Goal: Check status: Check status

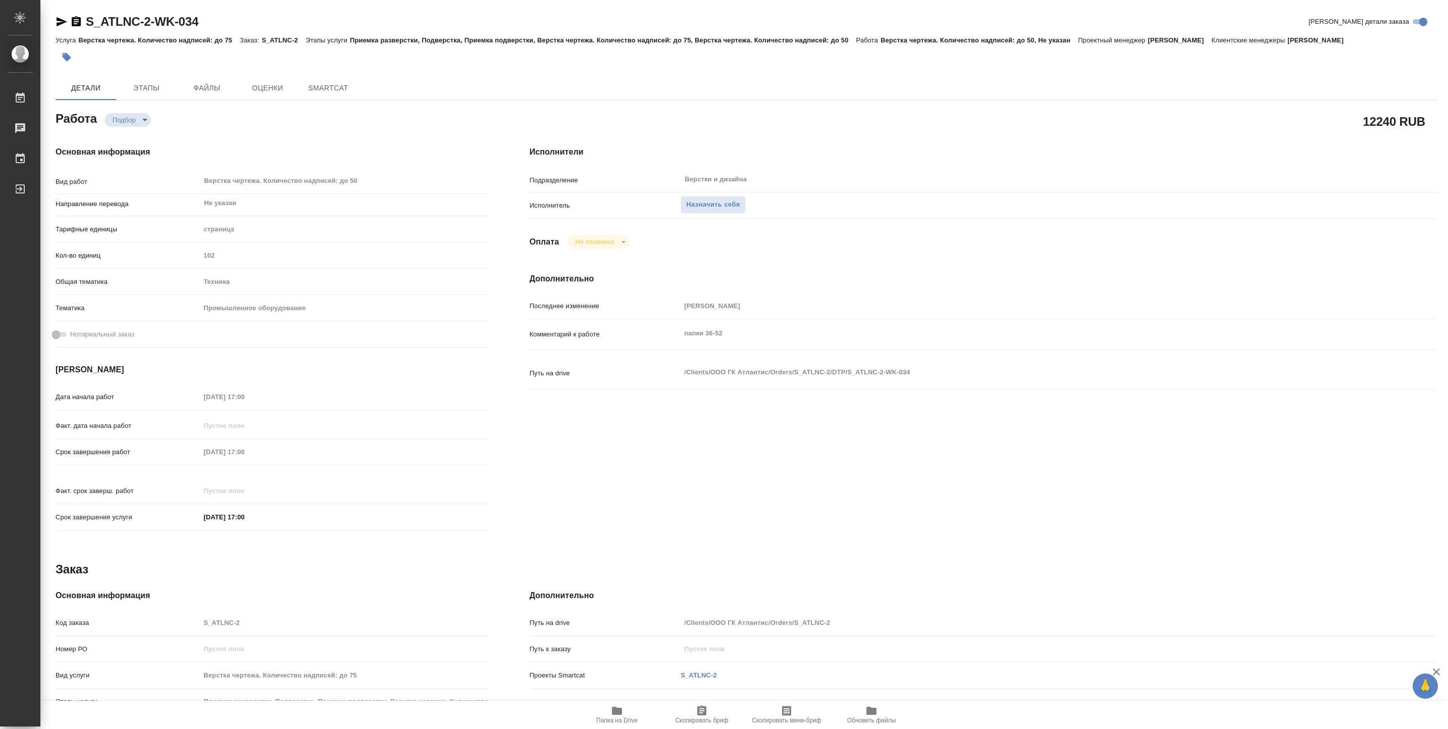
type textarea "x"
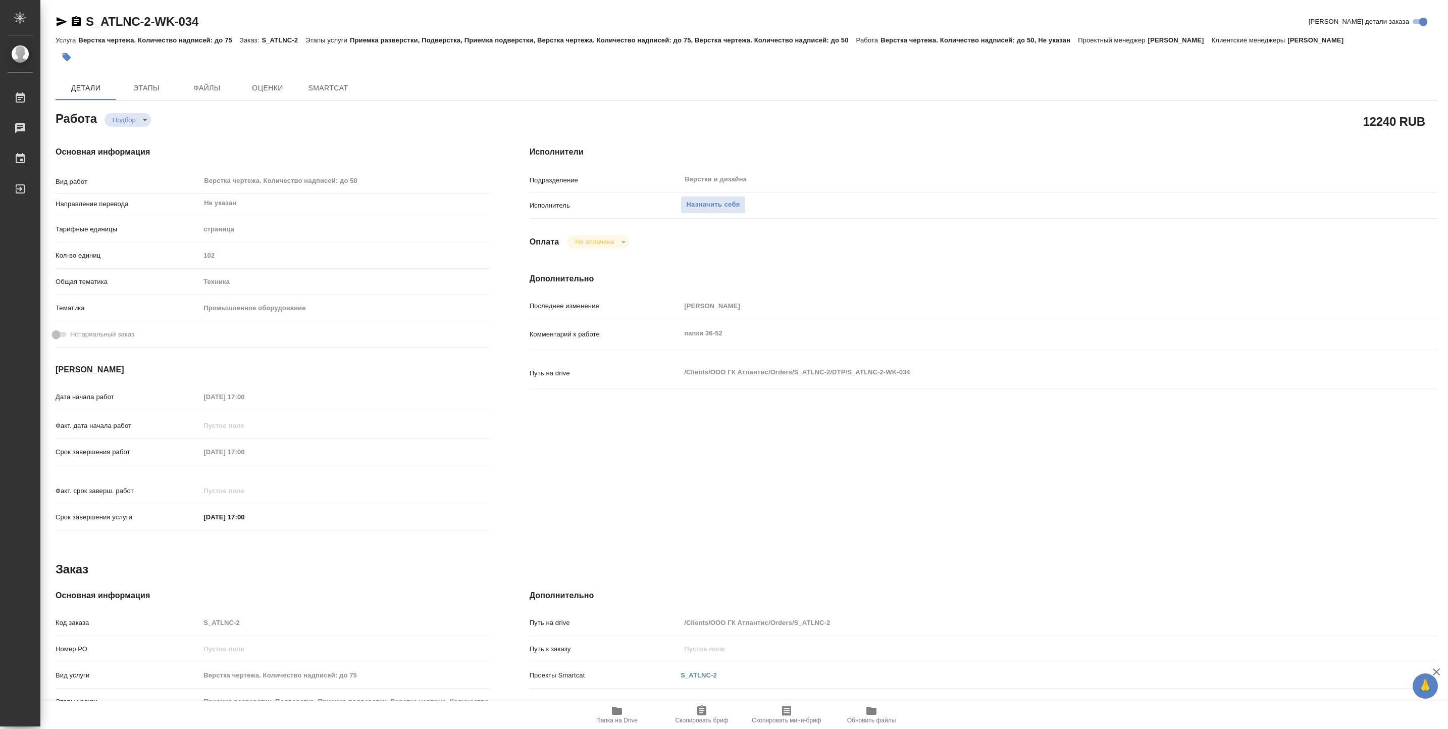
type textarea "x"
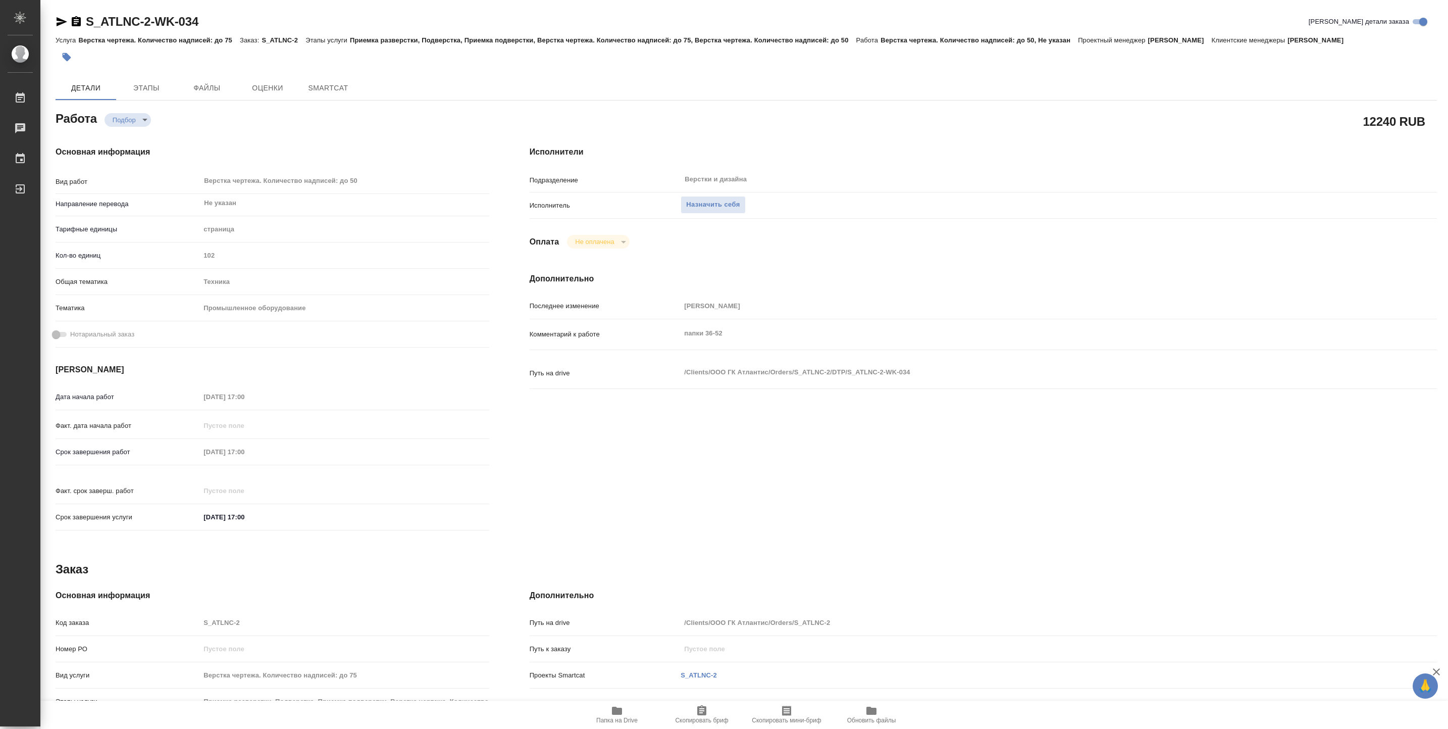
type textarea "x"
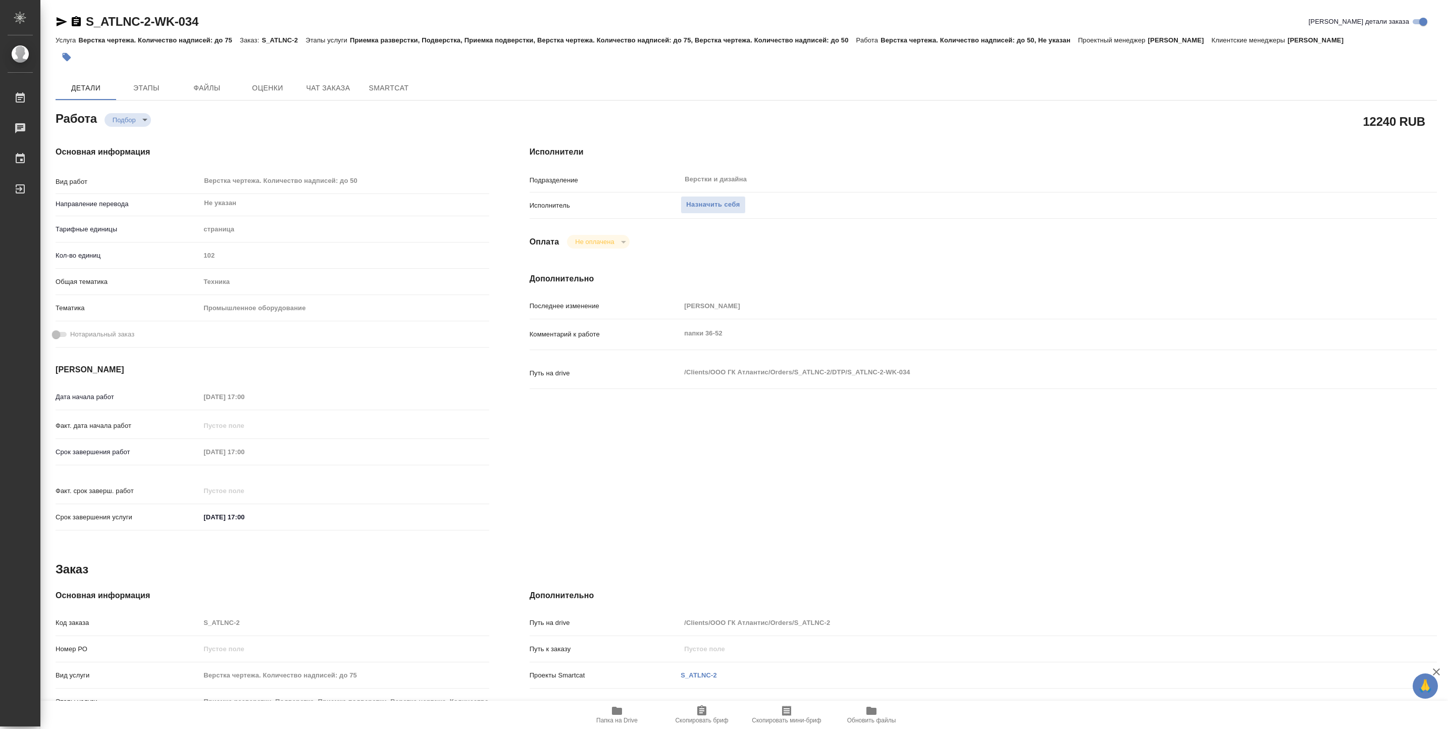
type textarea "x"
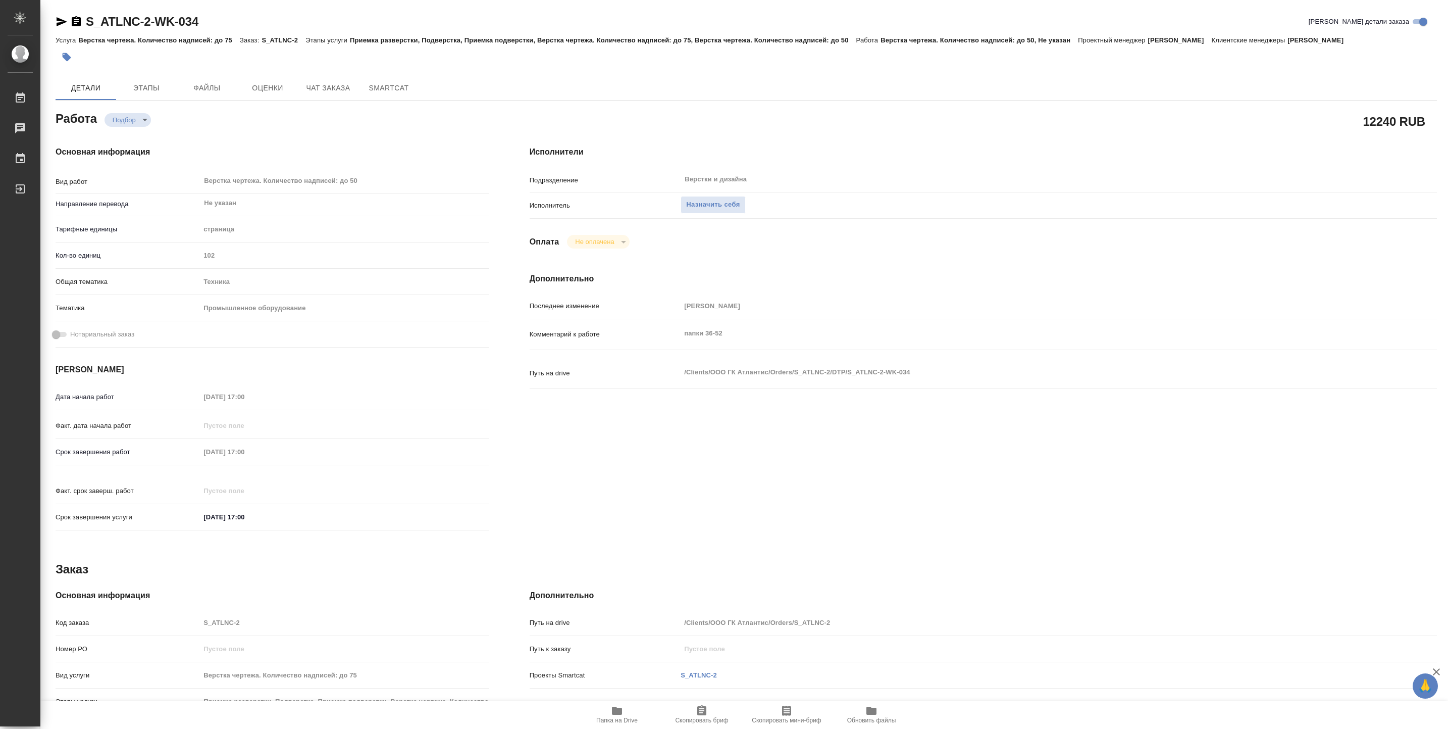
type textarea "x"
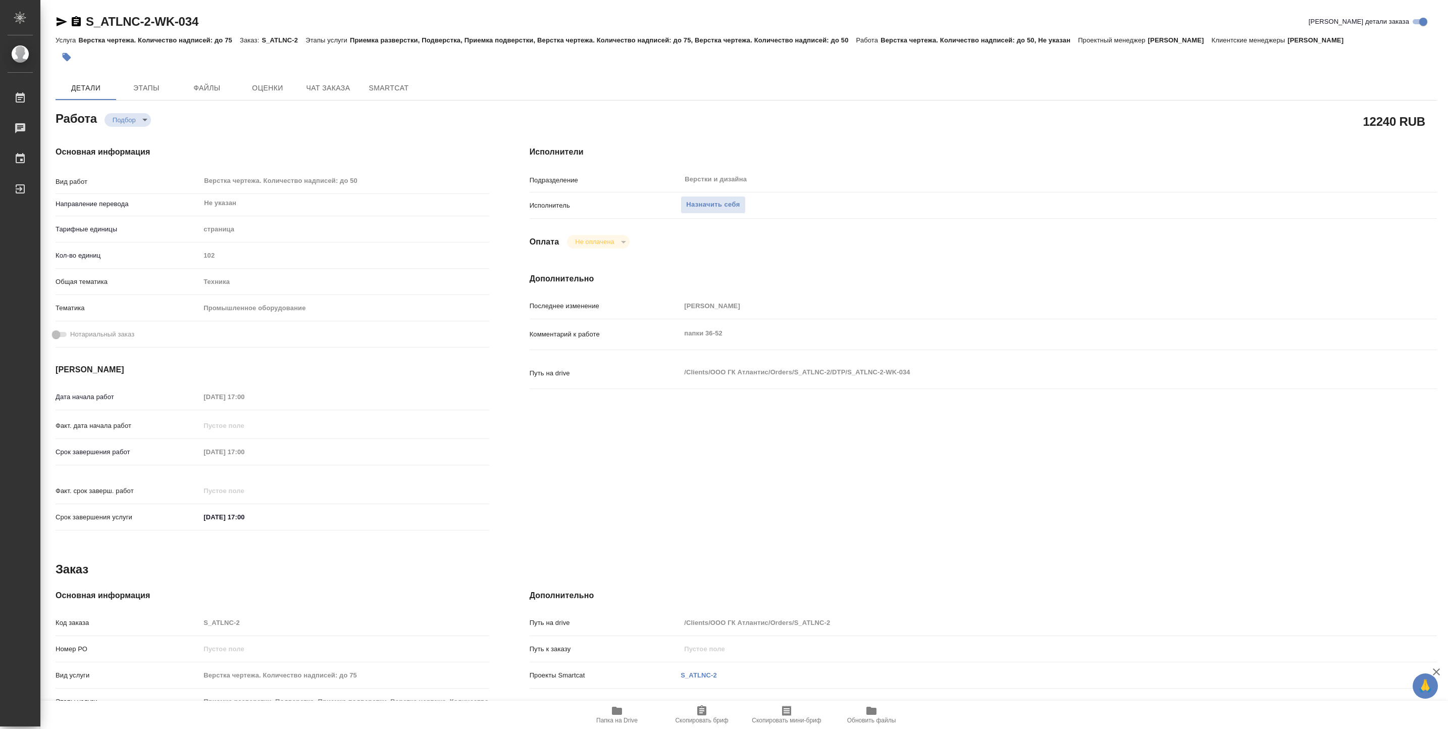
type textarea "x"
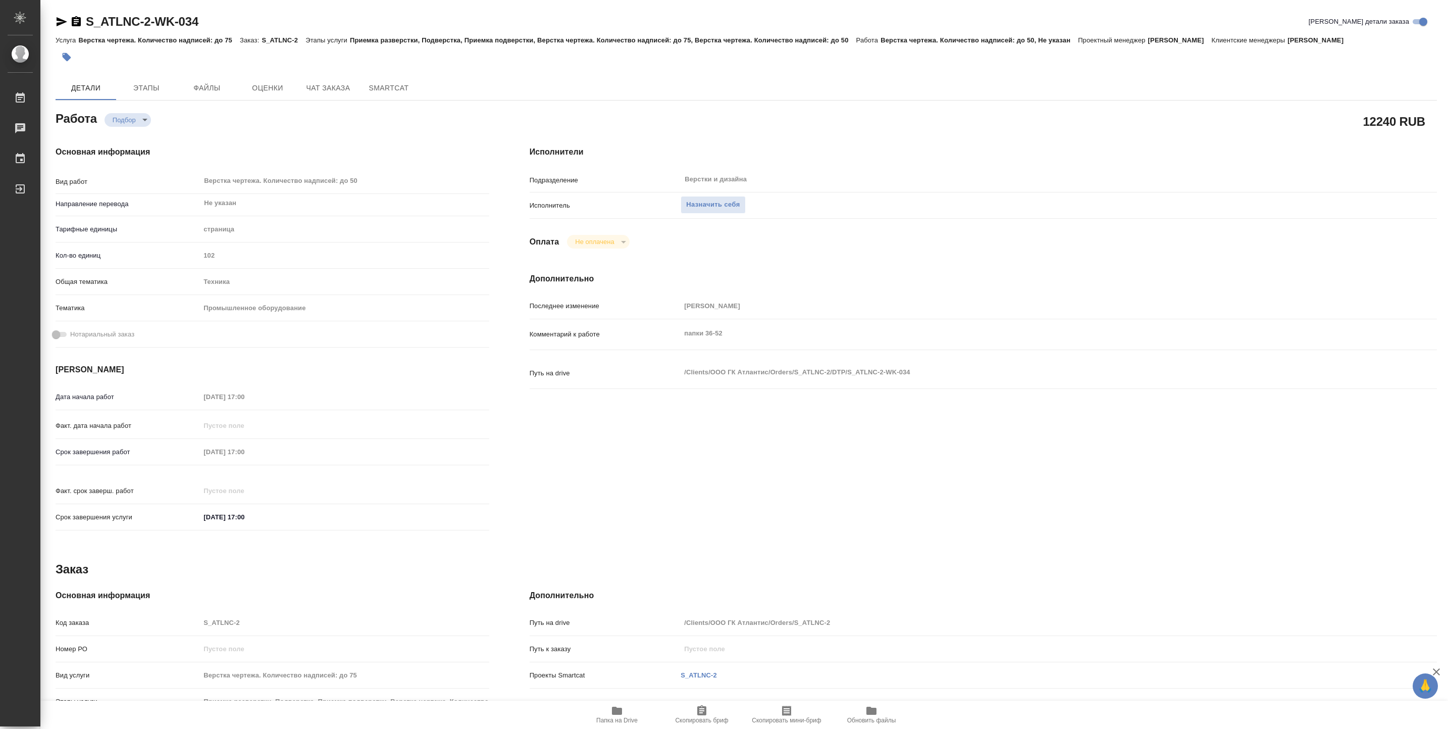
type textarea "x"
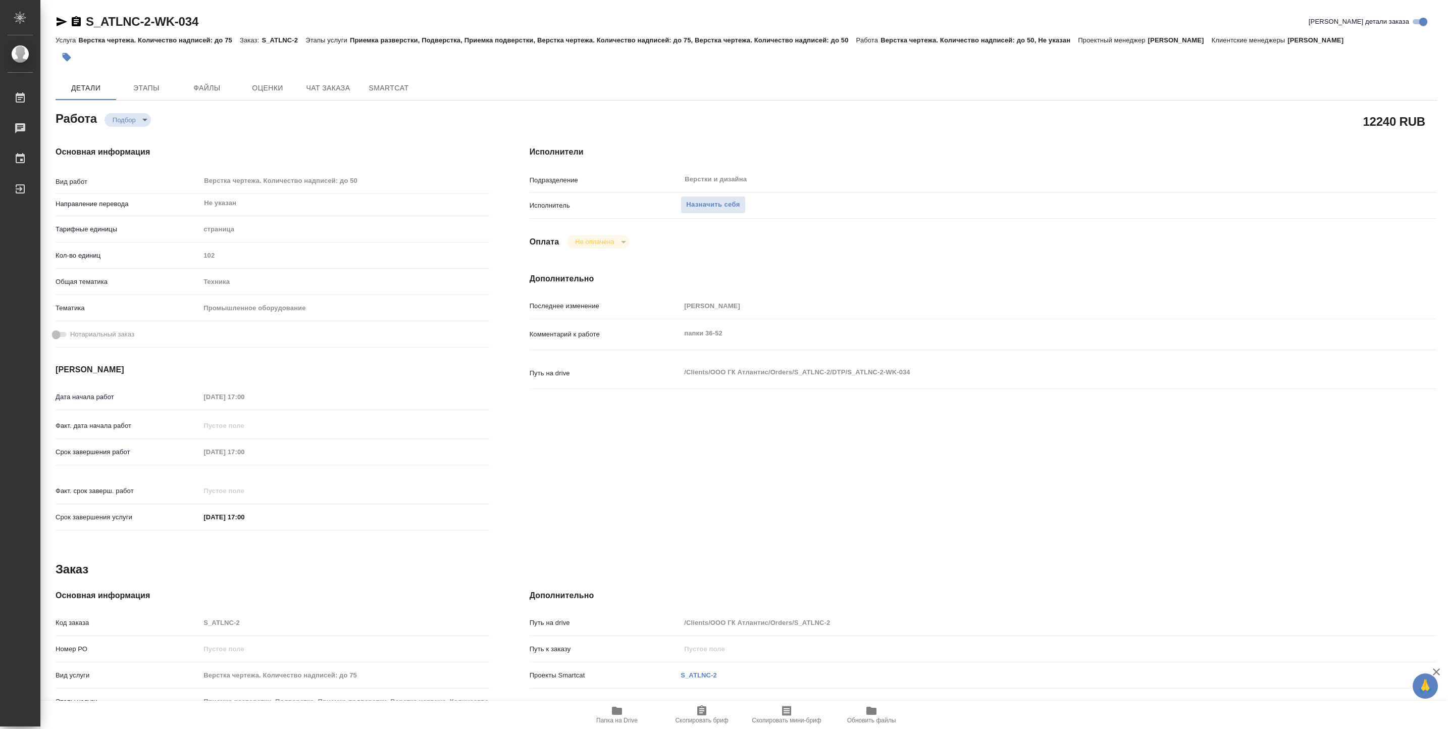
type textarea "x"
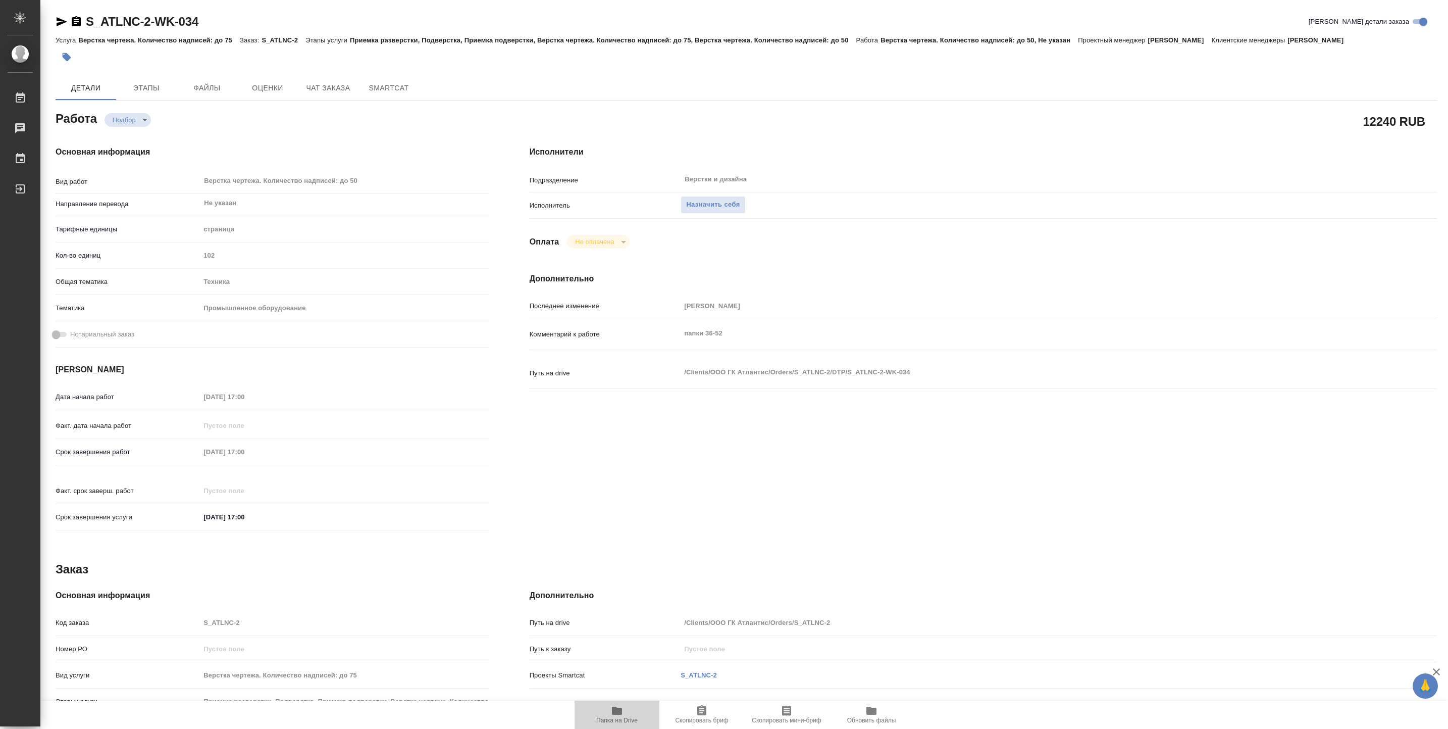
click at [609, 709] on span "Папка на Drive" at bounding box center [617, 713] width 73 height 19
click at [616, 706] on icon "button" at bounding box center [617, 710] width 12 height 12
type textarea "x"
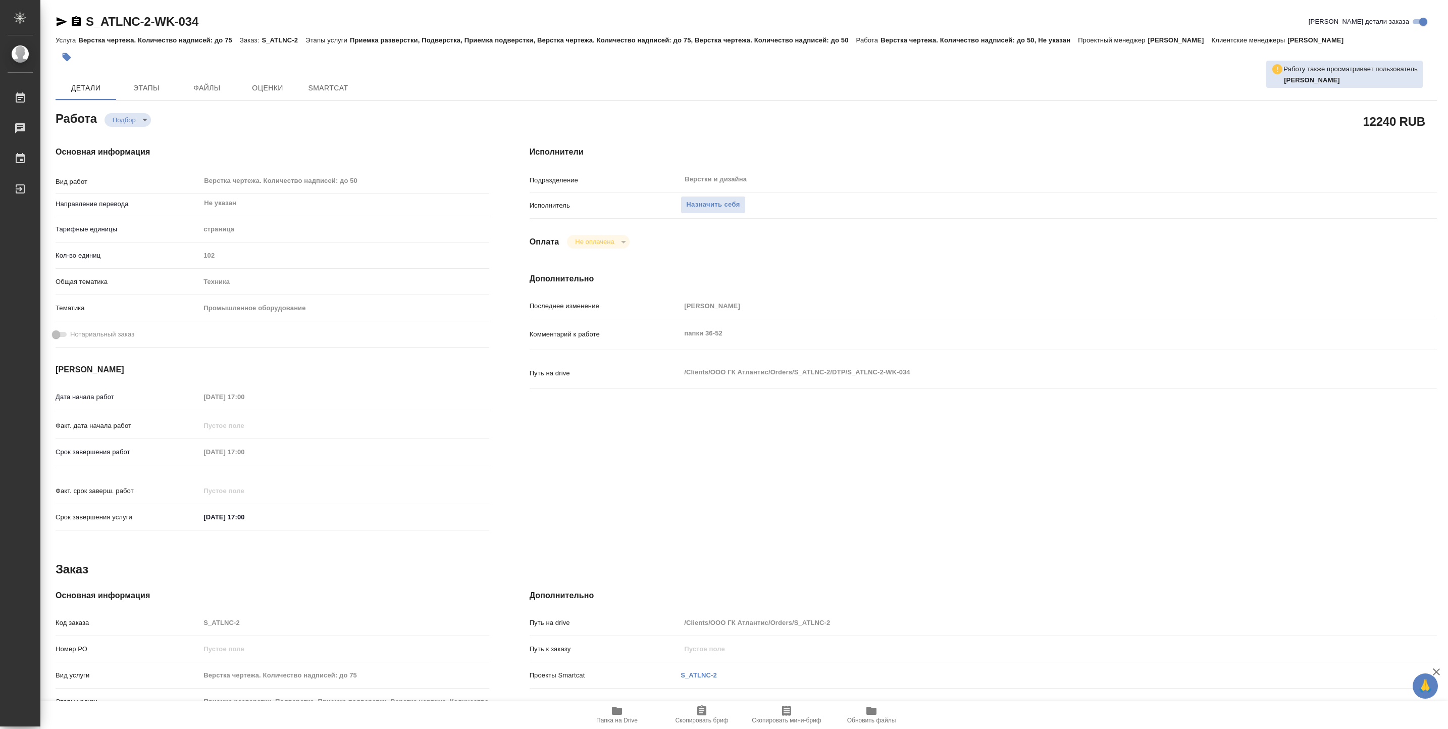
type textarea "x"
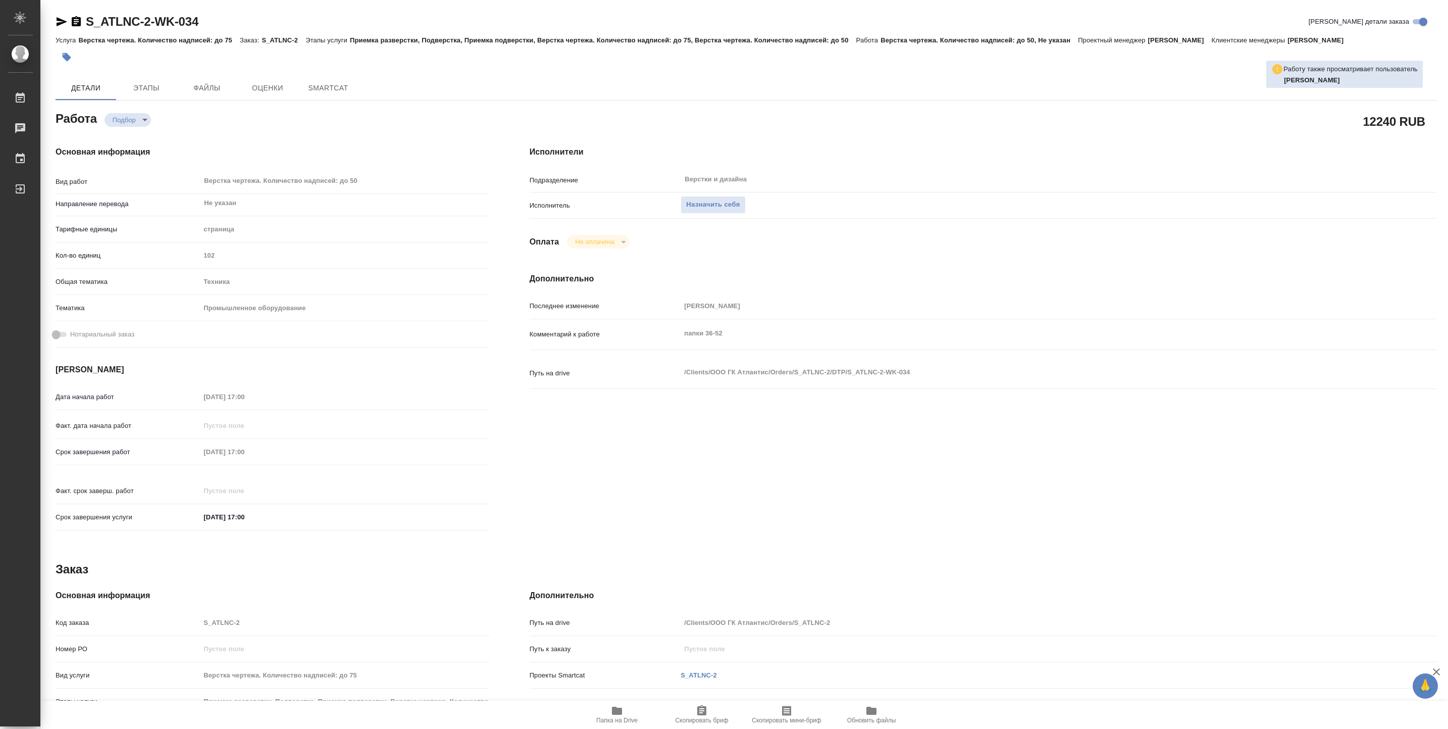
type textarea "x"
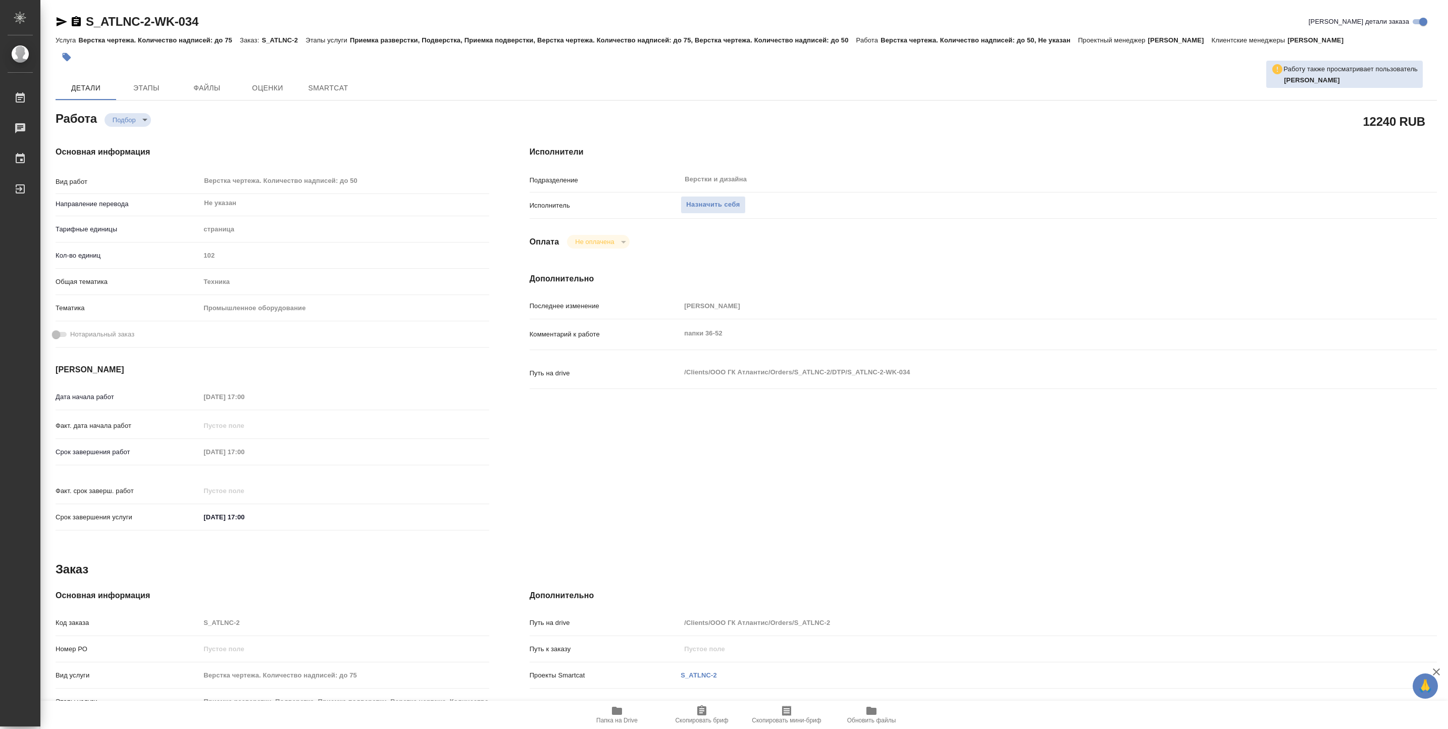
type textarea "x"
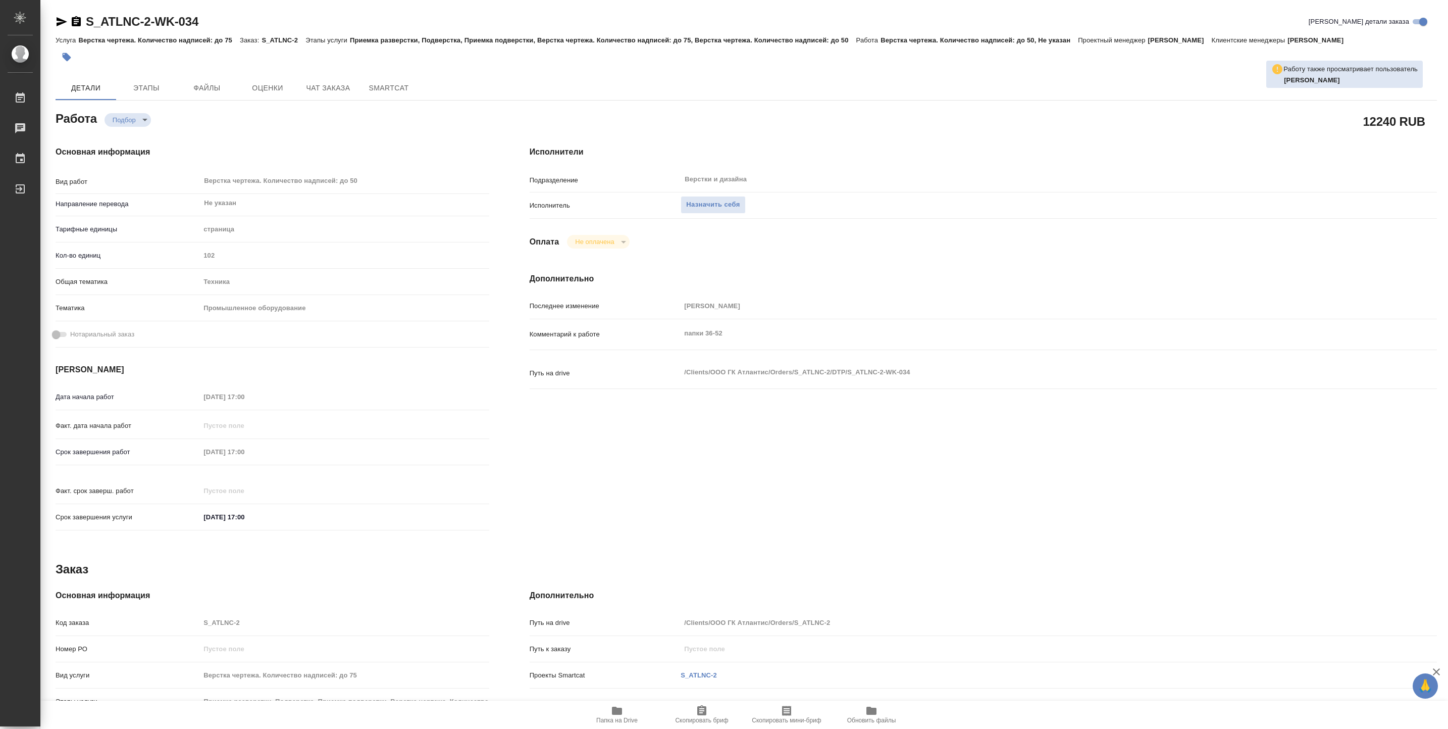
type textarea "x"
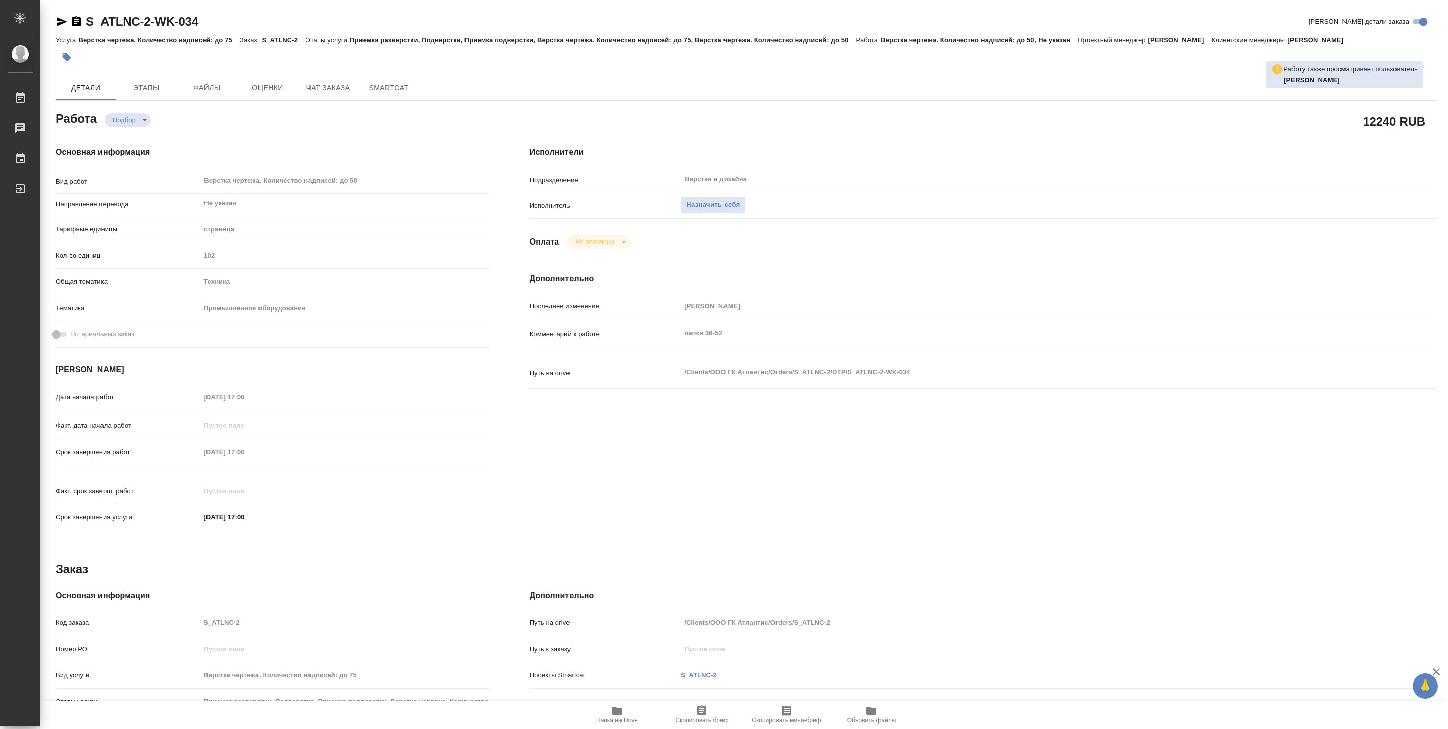
type textarea "x"
click at [609, 715] on span "Папка на Drive" at bounding box center [617, 713] width 73 height 19
type textarea "x"
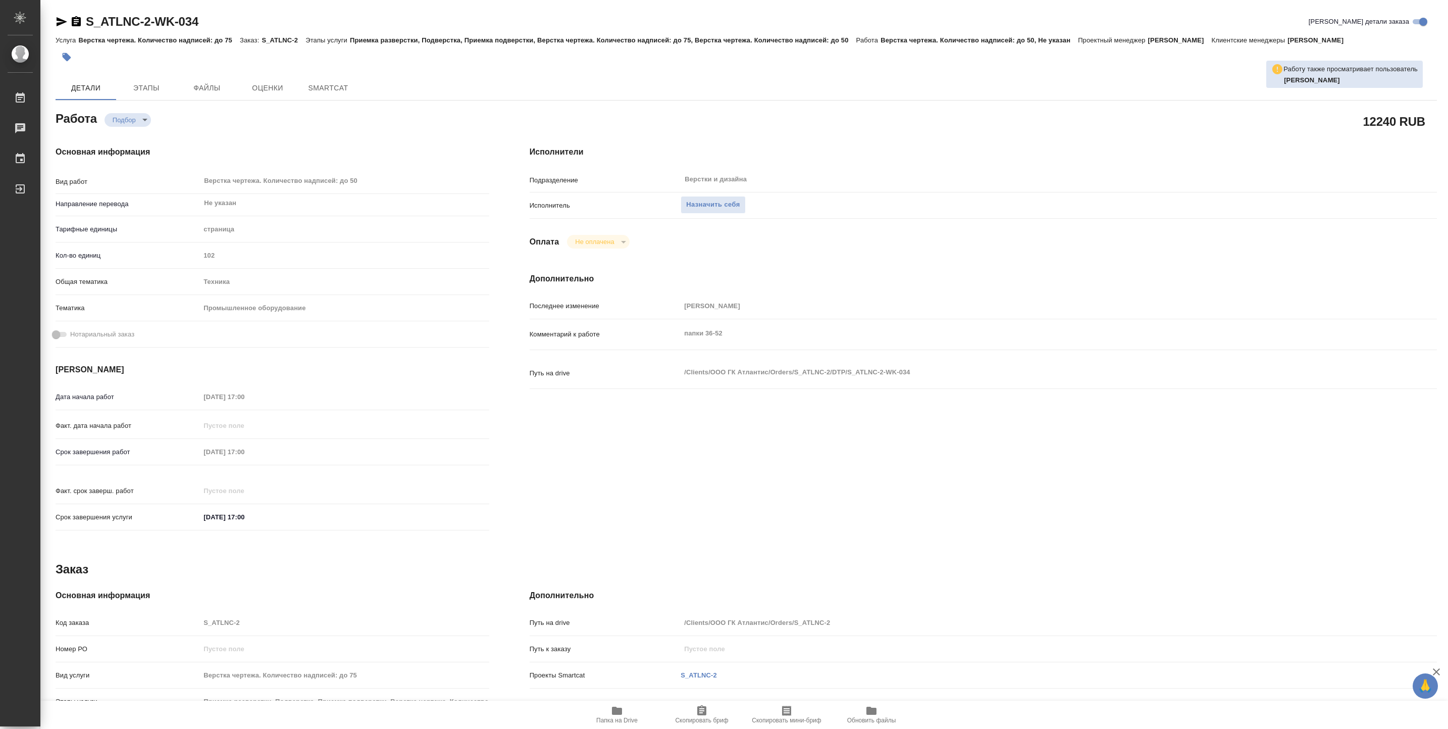
type textarea "x"
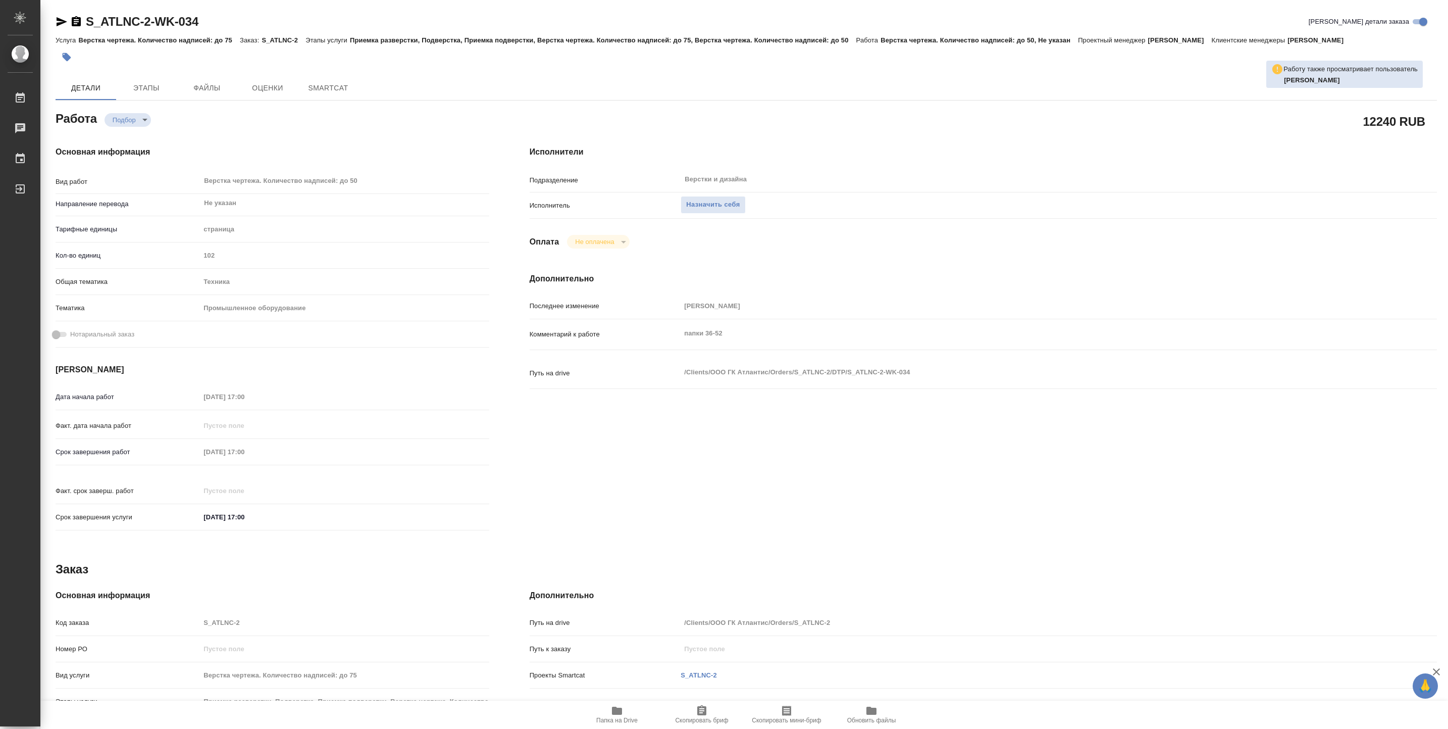
type textarea "x"
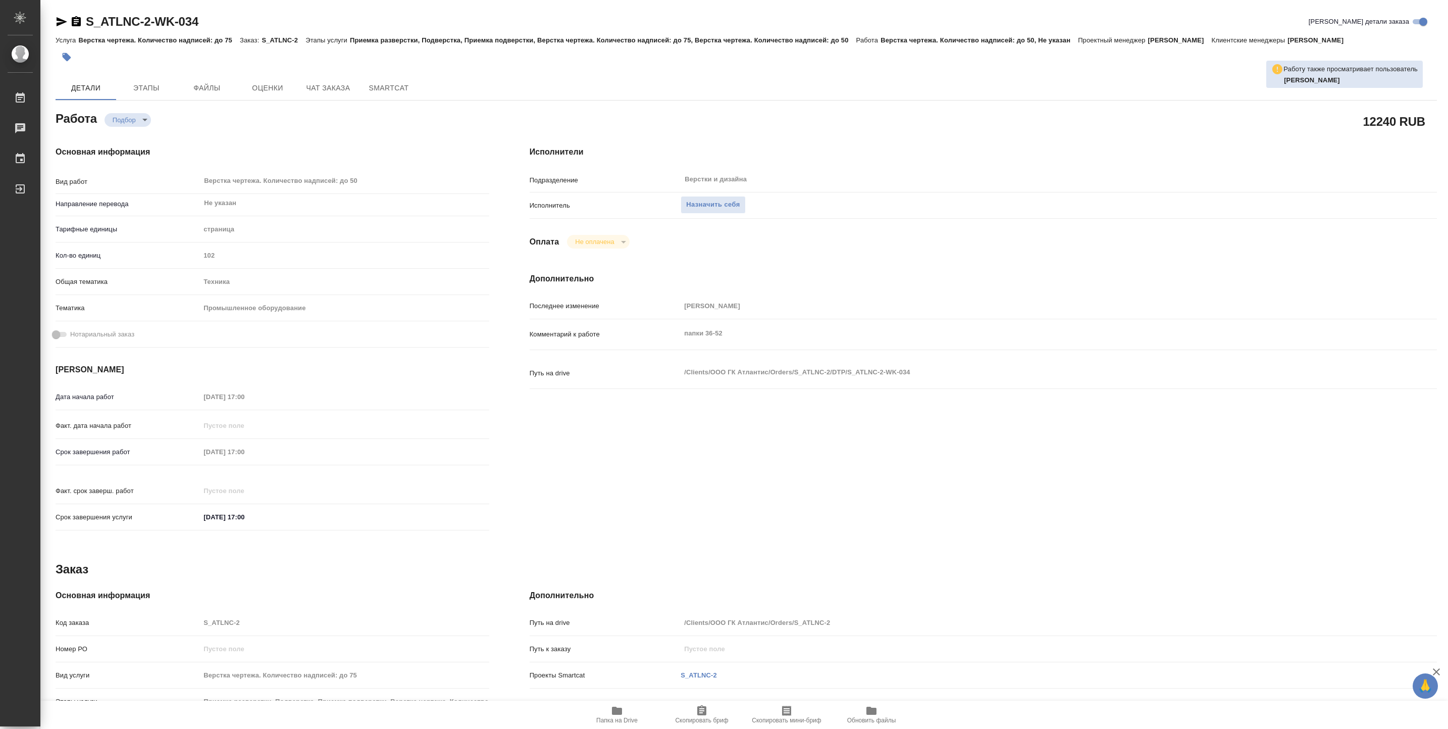
type textarea "x"
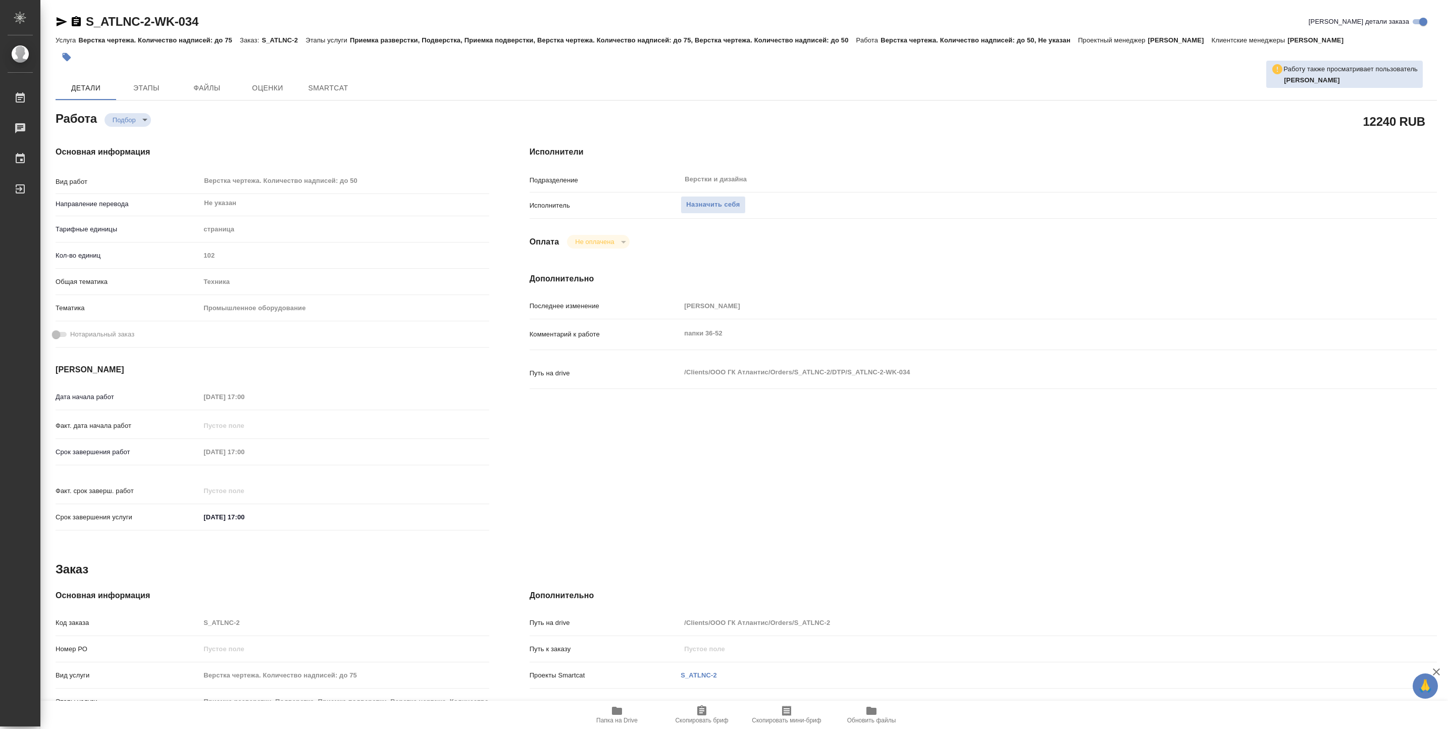
type textarea "x"
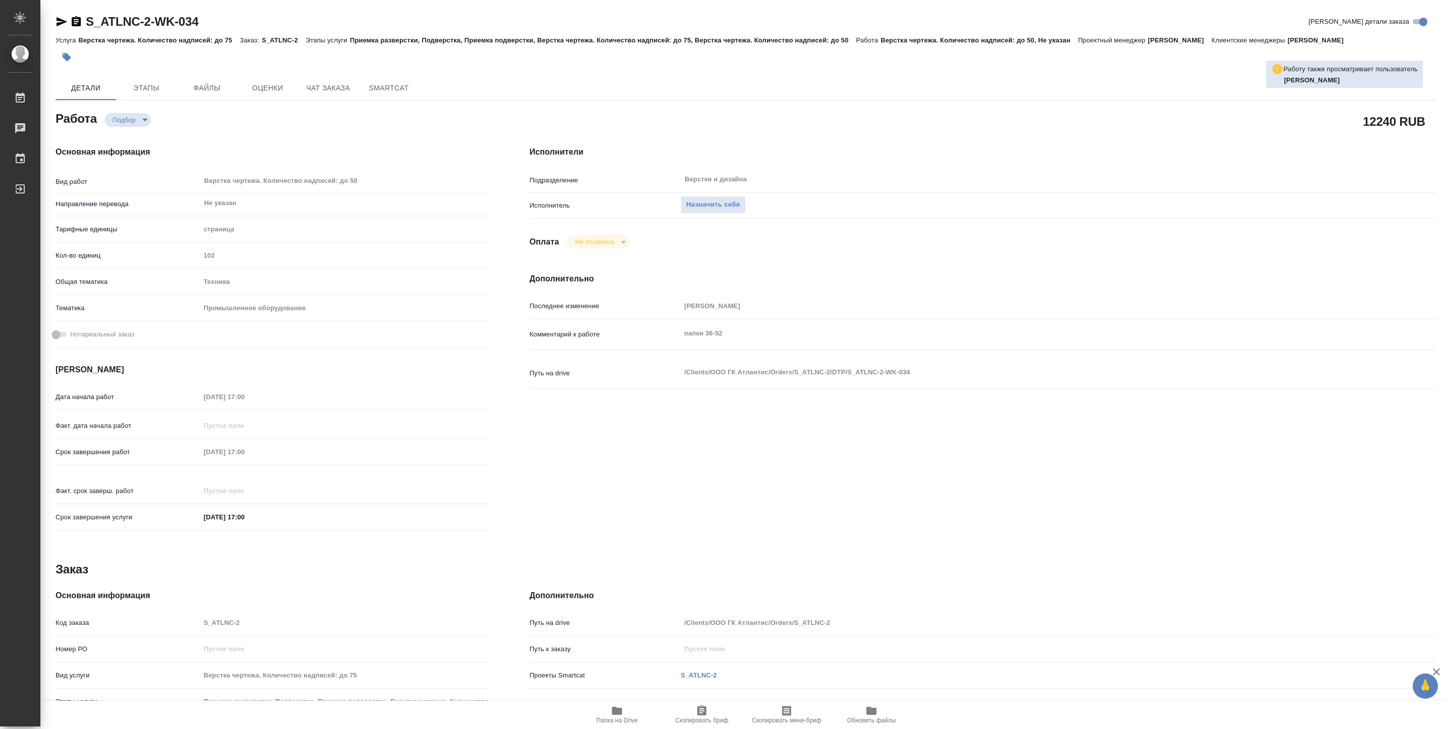
type textarea "x"
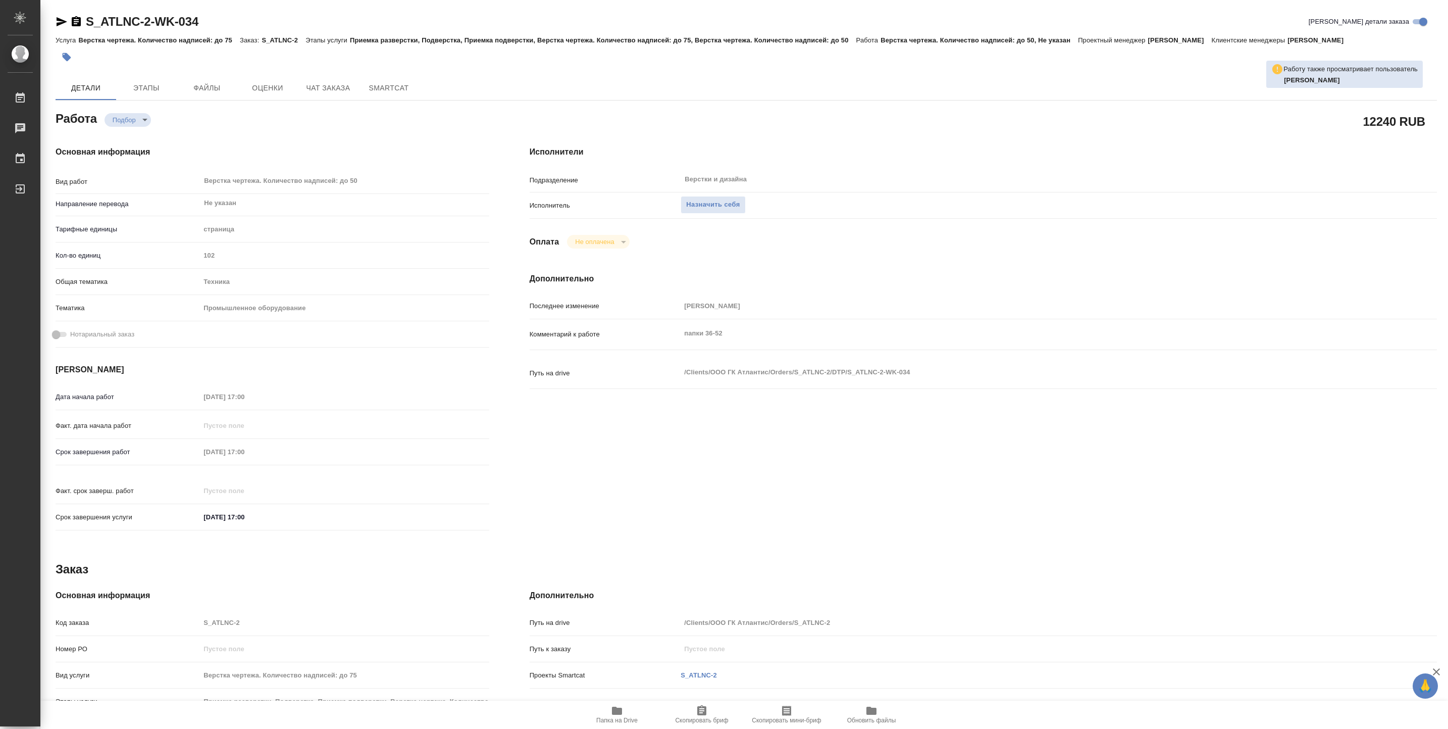
type textarea "x"
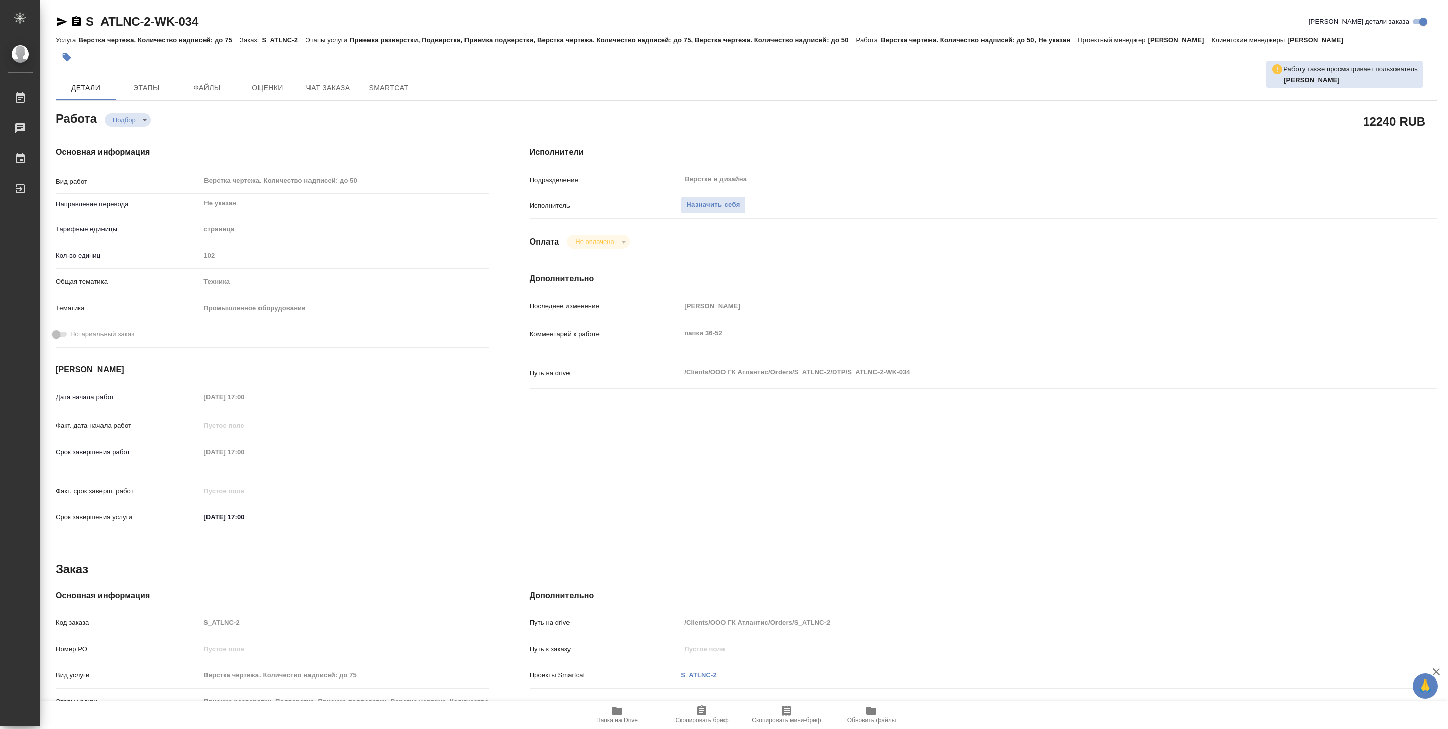
type textarea "x"
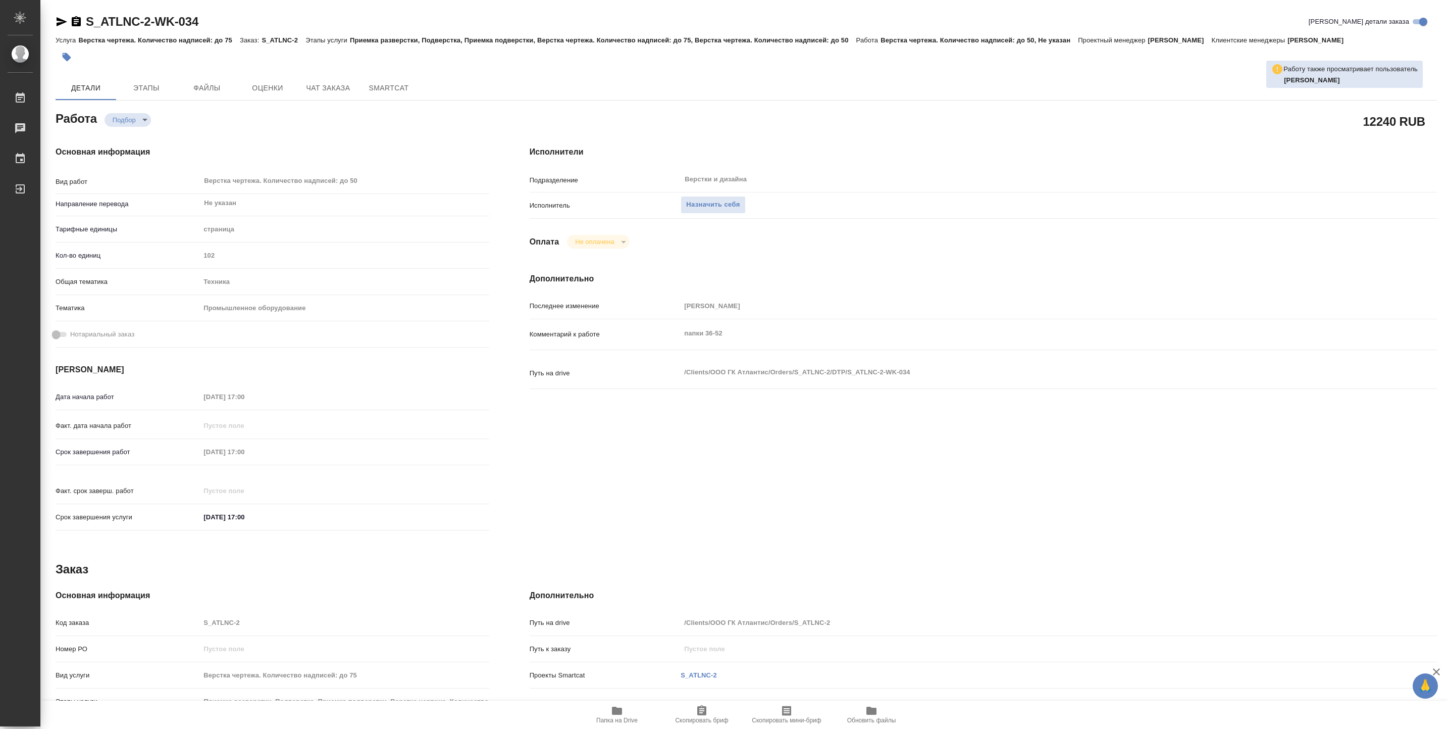
type textarea "x"
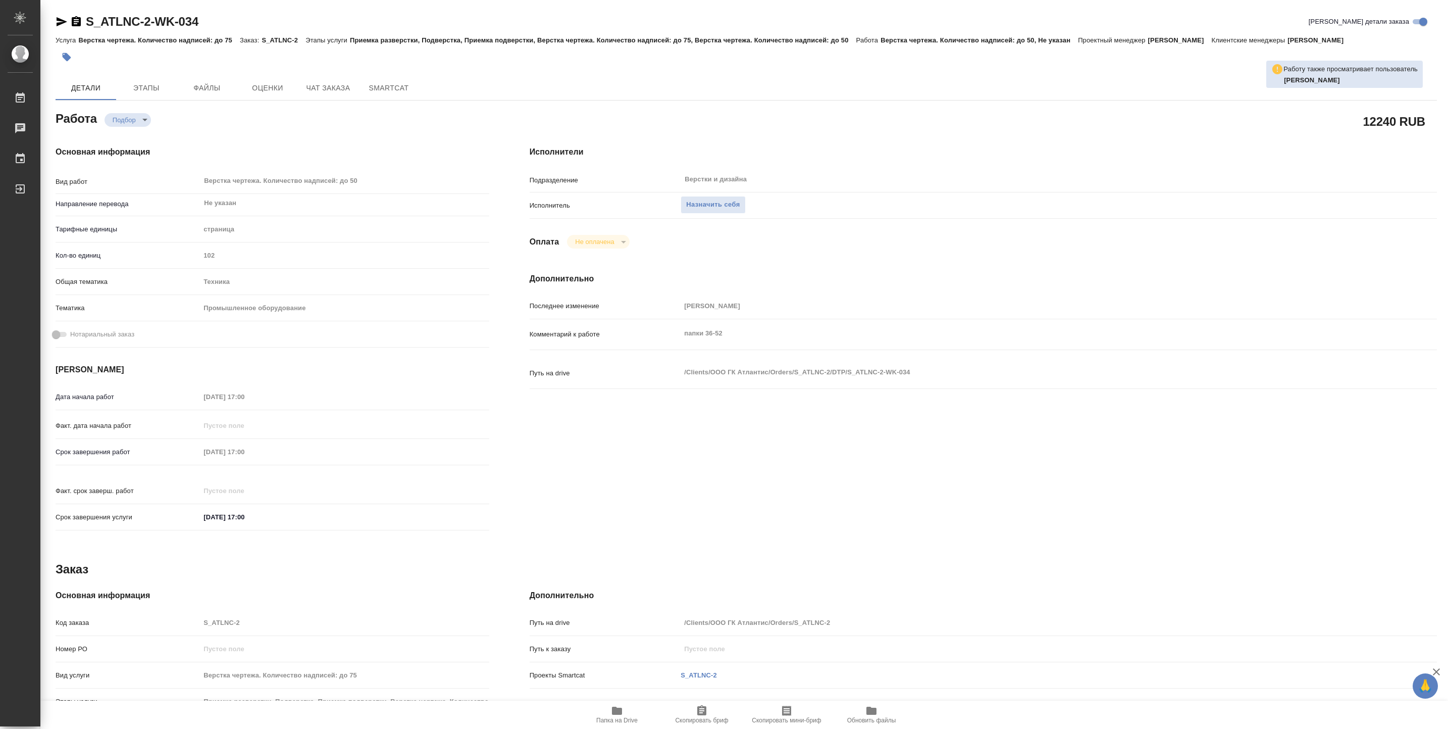
type textarea "x"
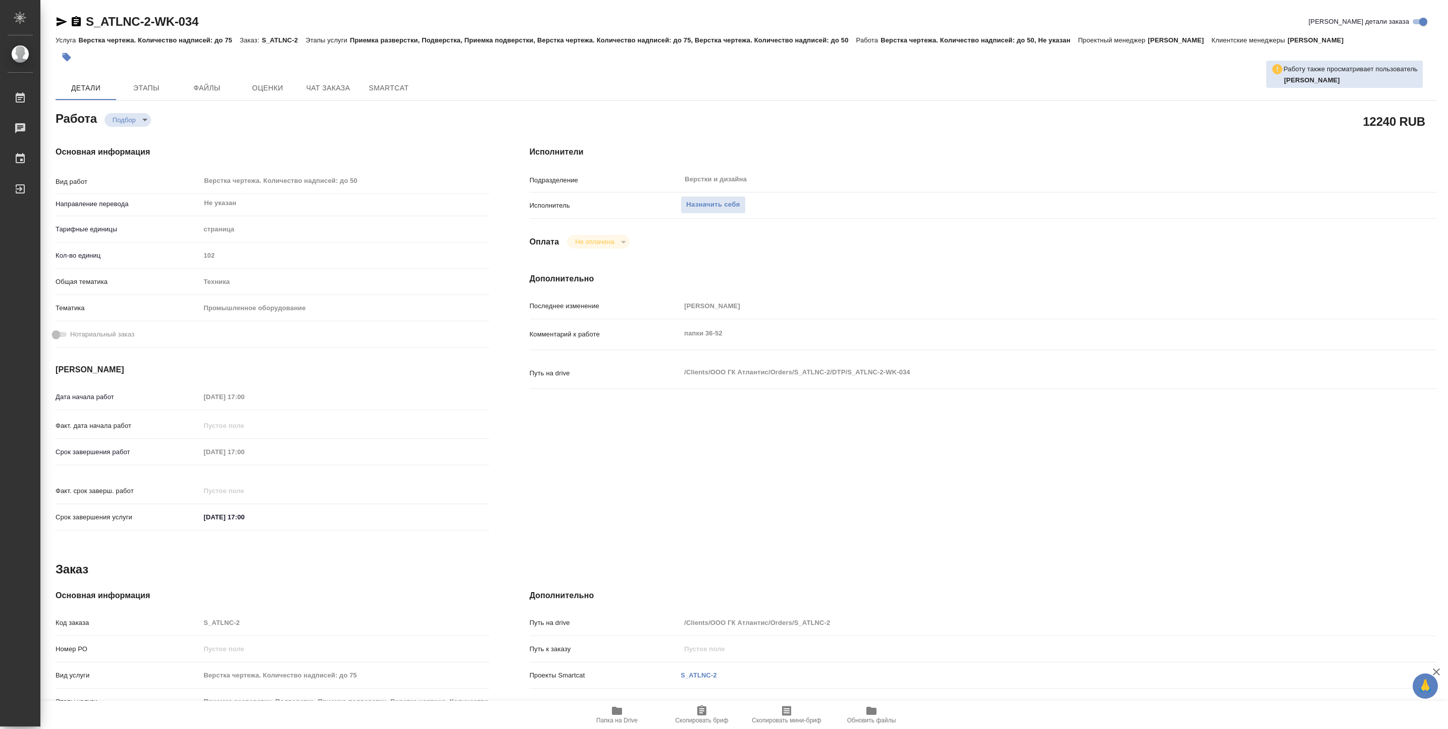
type textarea "x"
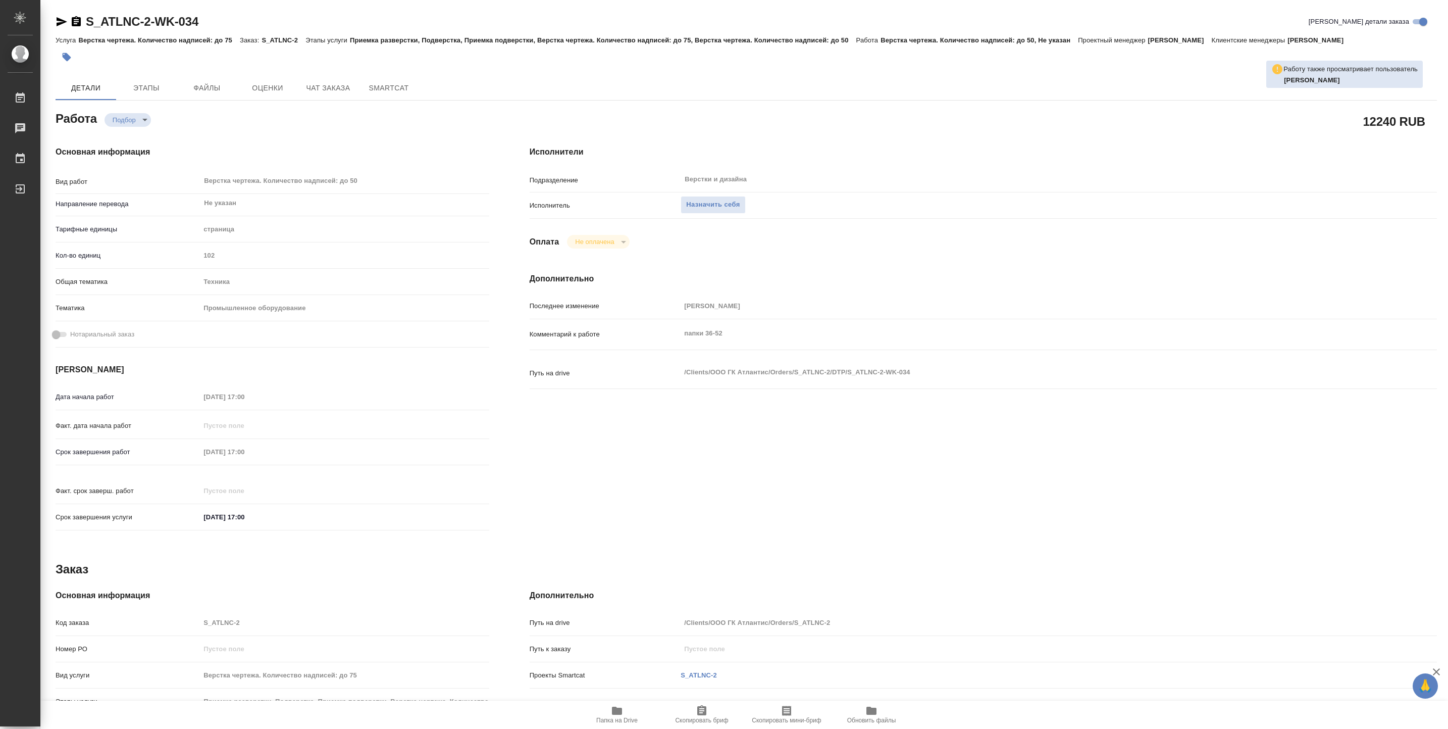
type textarea "x"
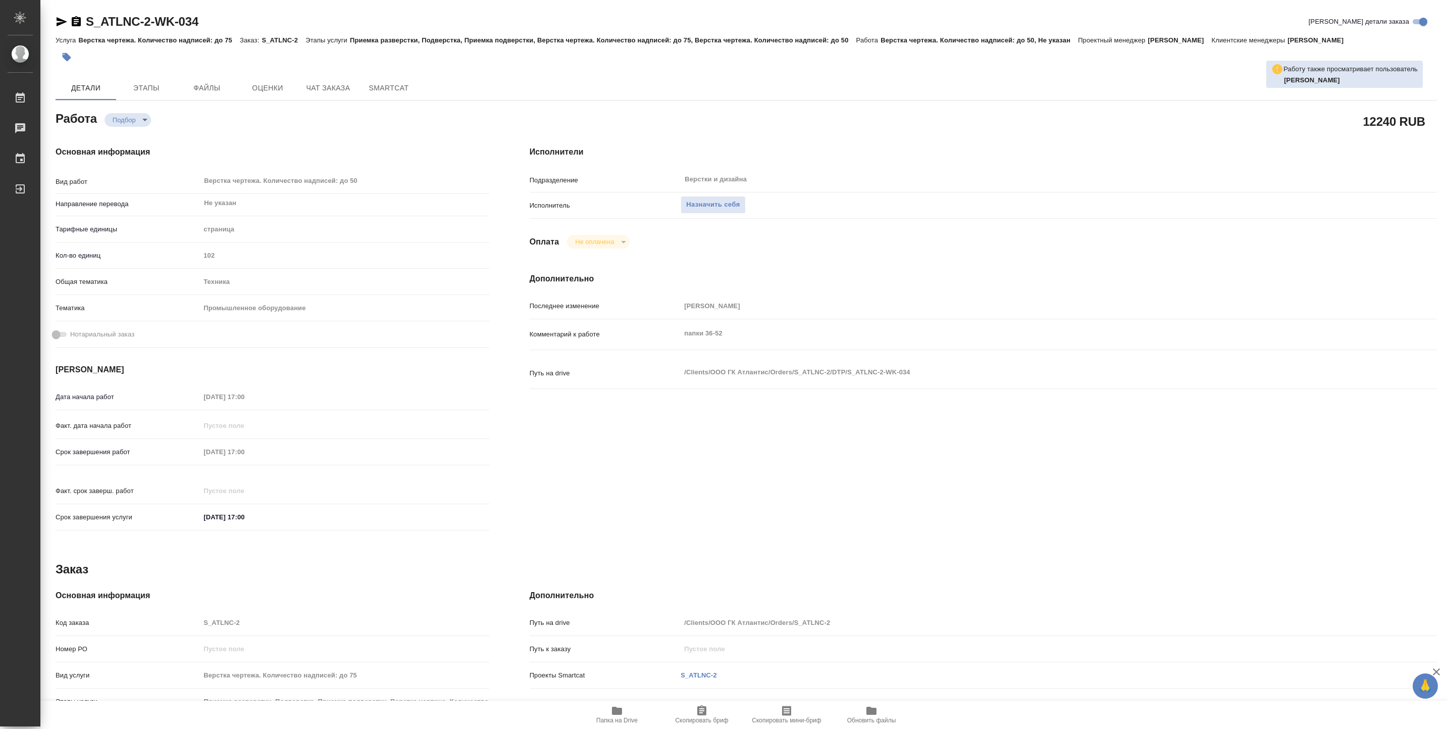
type textarea "x"
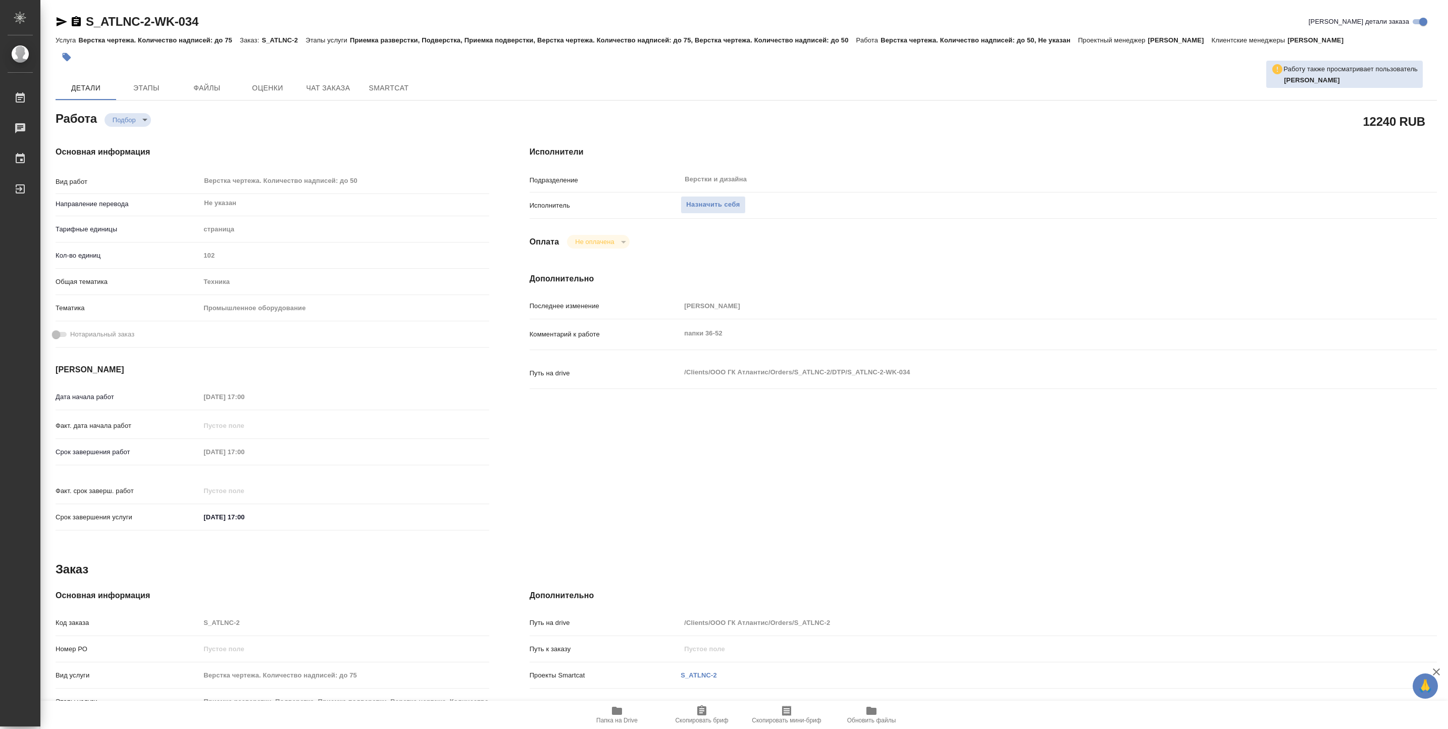
type textarea "x"
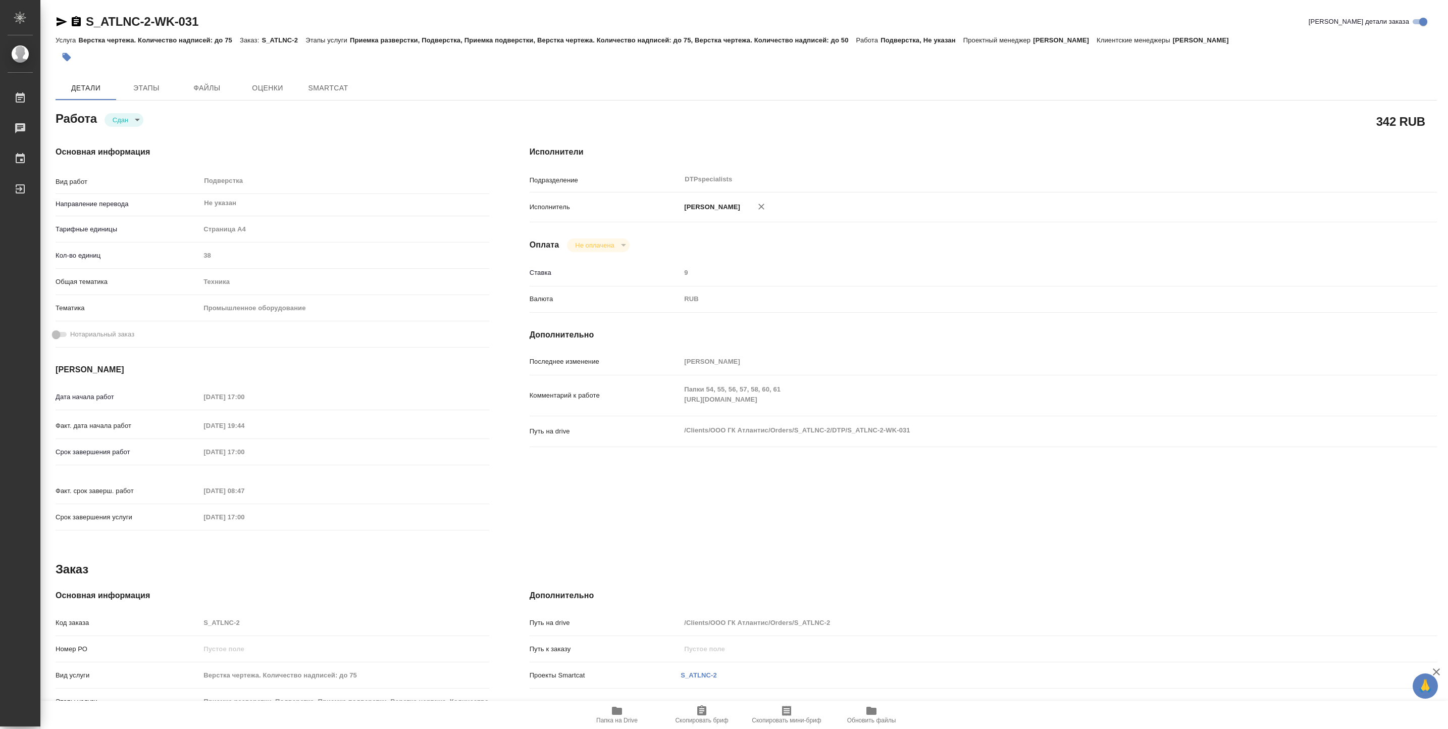
type textarea "x"
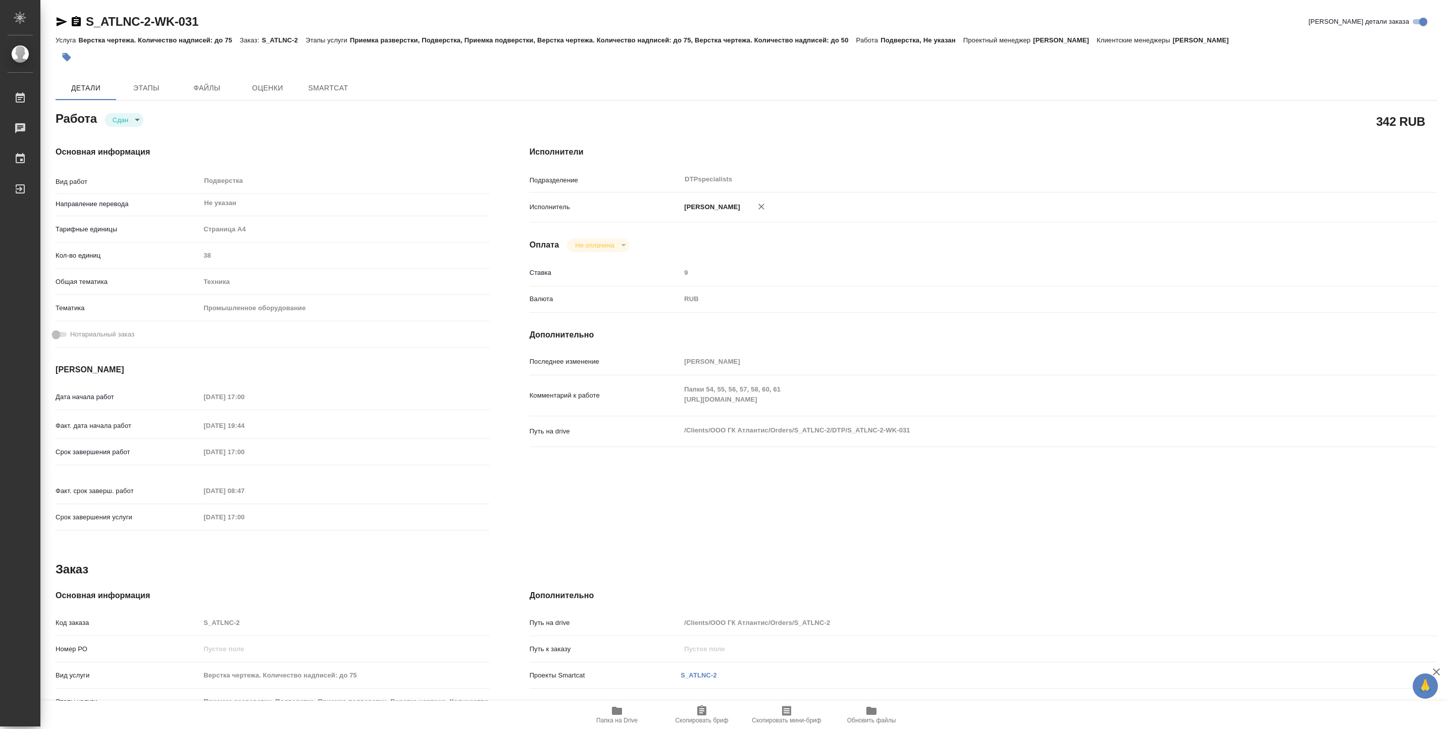
type textarea "x"
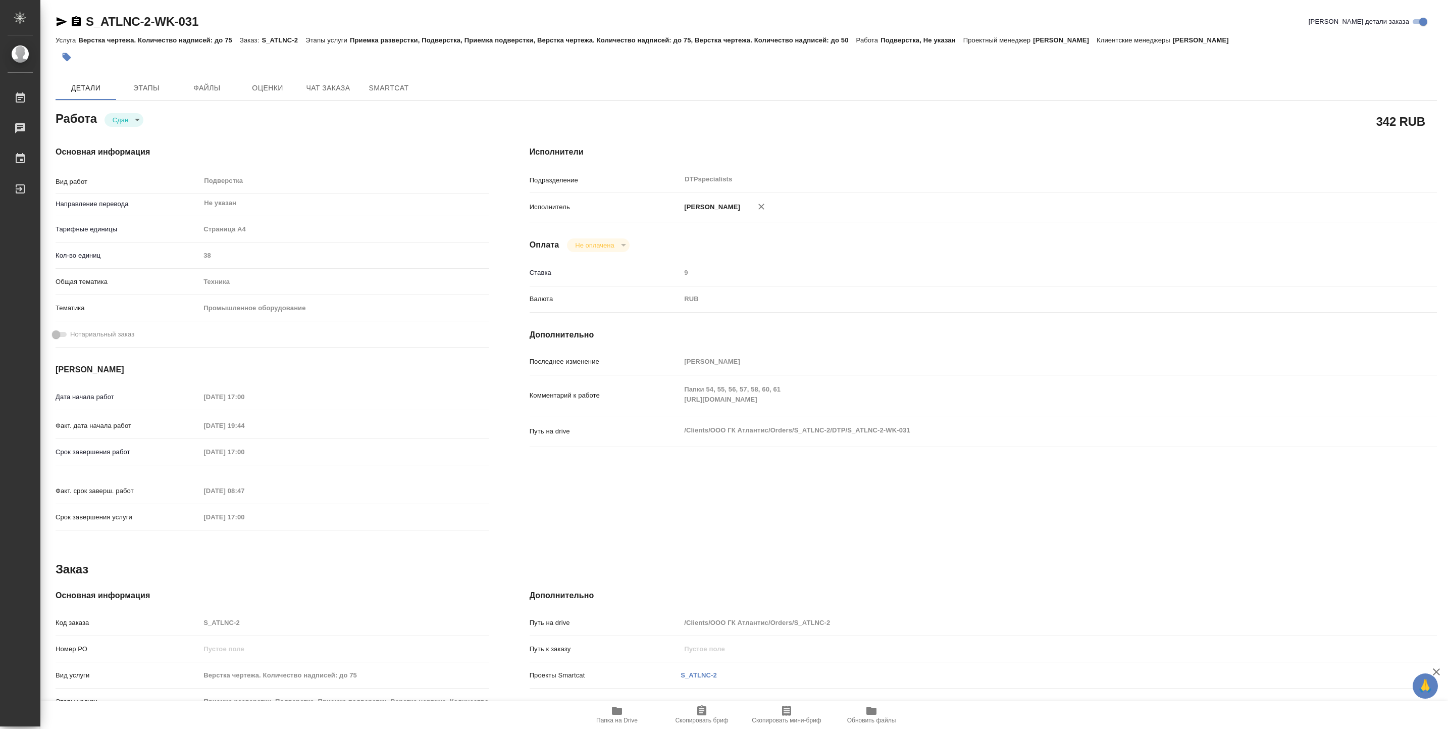
type textarea "x"
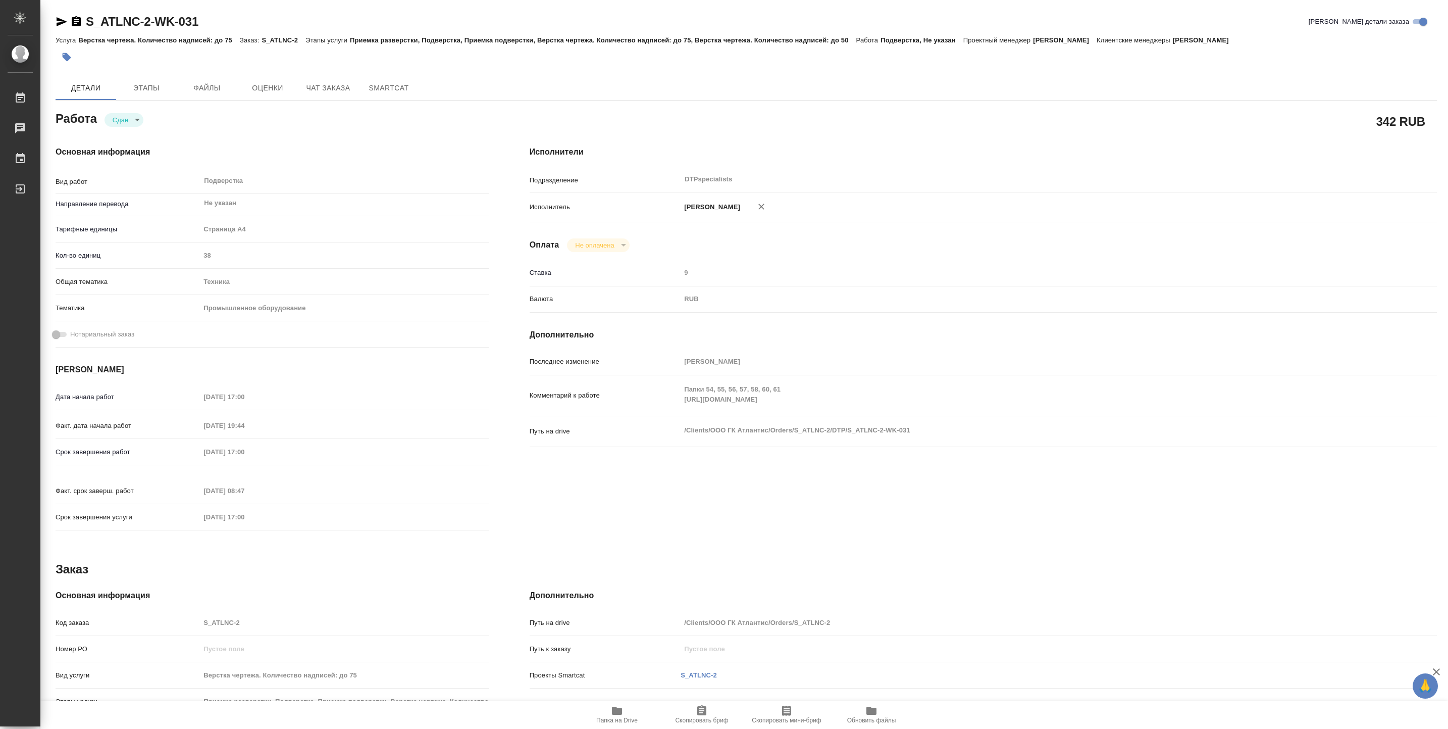
type textarea "x"
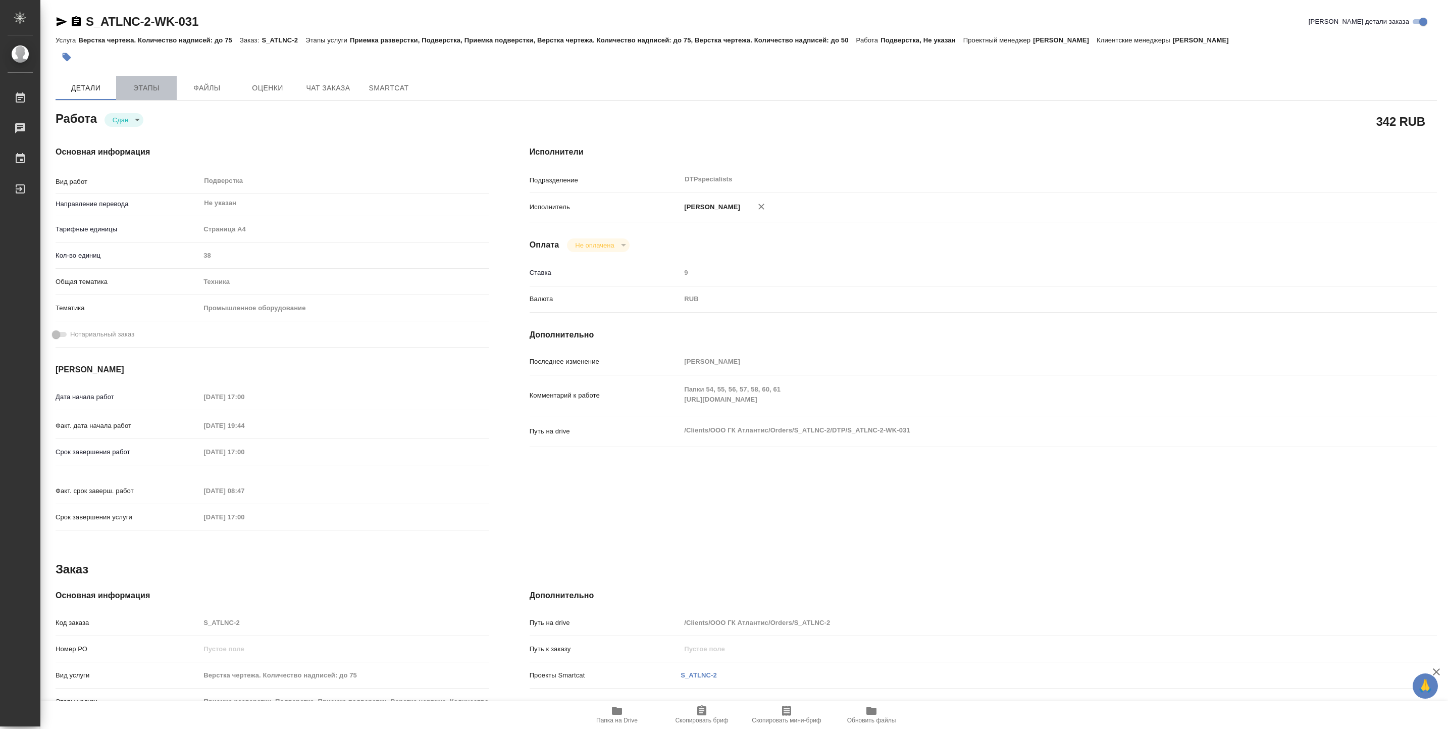
click at [150, 98] on button "Этапы" at bounding box center [146, 88] width 61 height 24
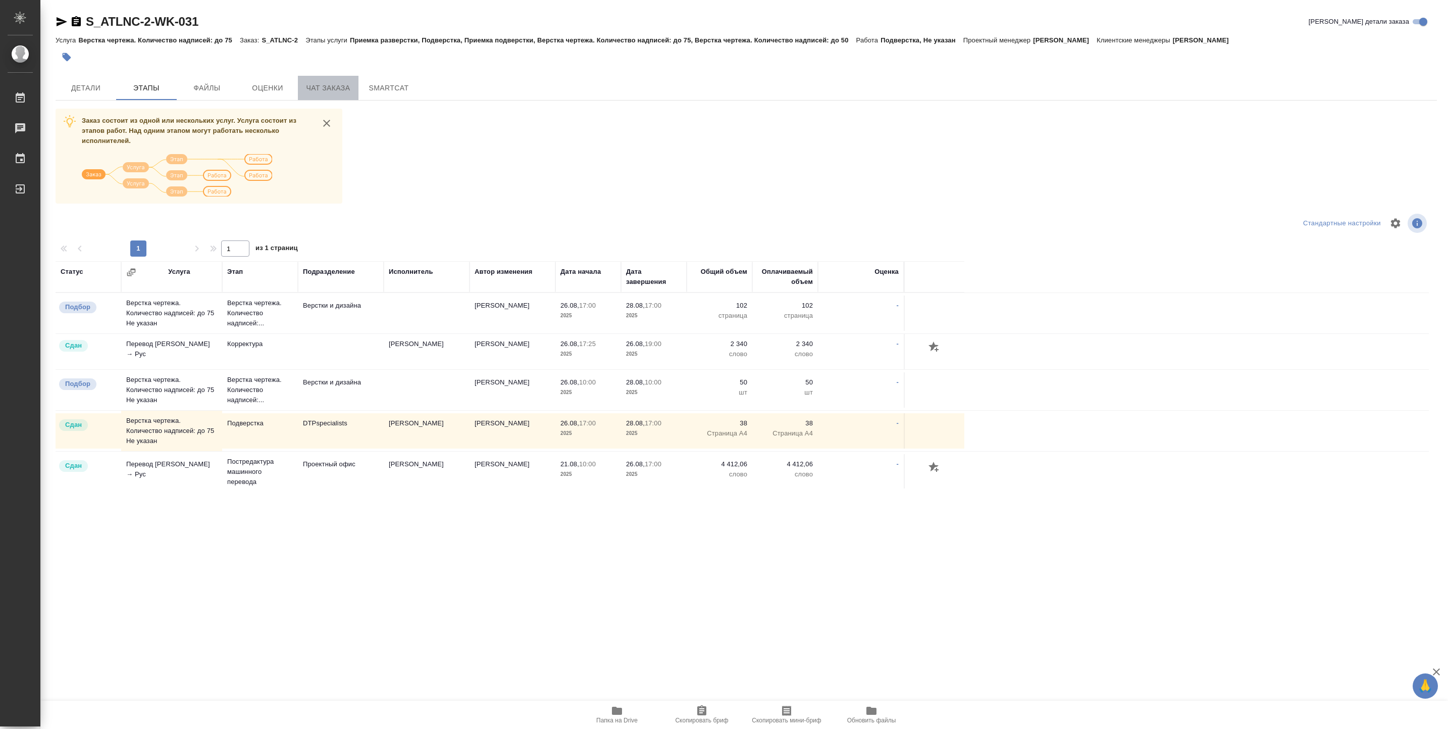
click at [330, 88] on span "Чат заказа" at bounding box center [328, 88] width 48 height 13
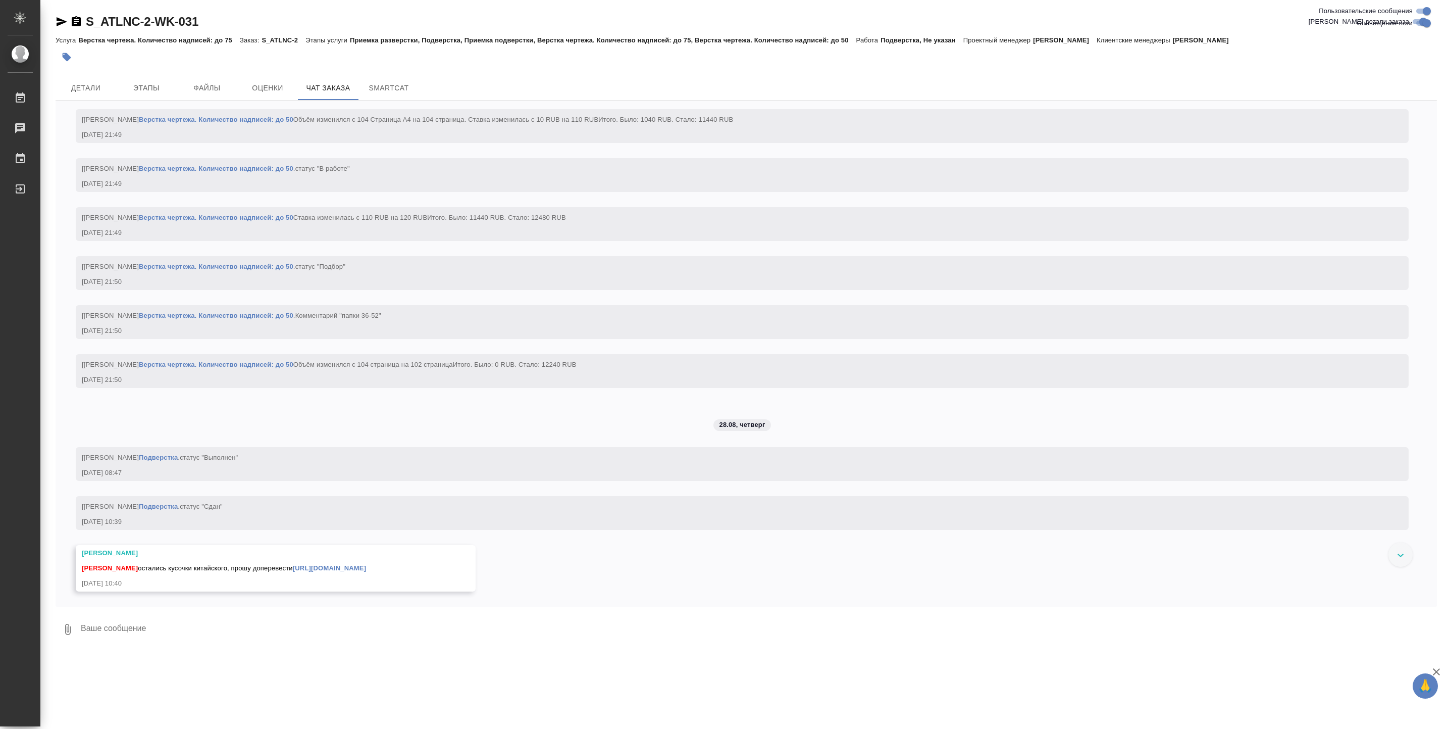
scroll to position [14629, 0]
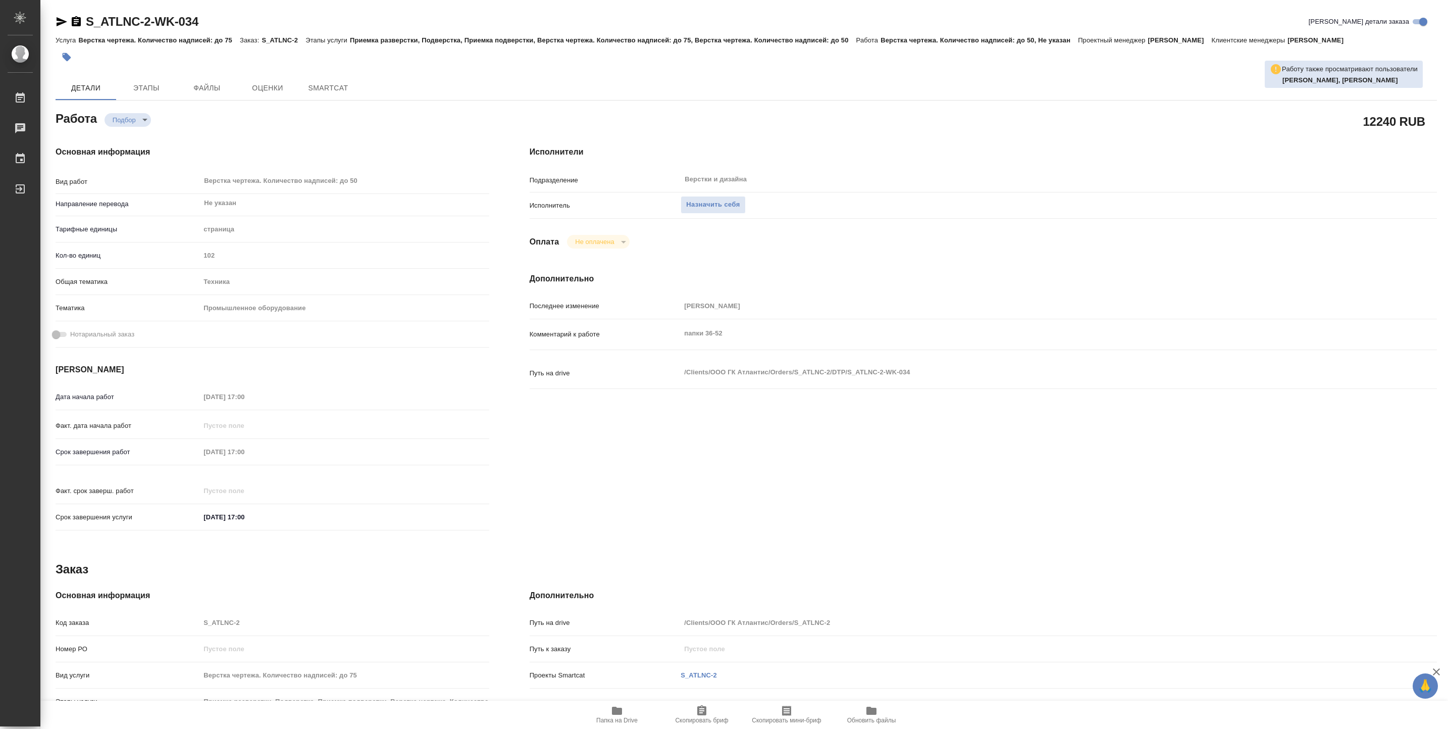
type textarea "x"
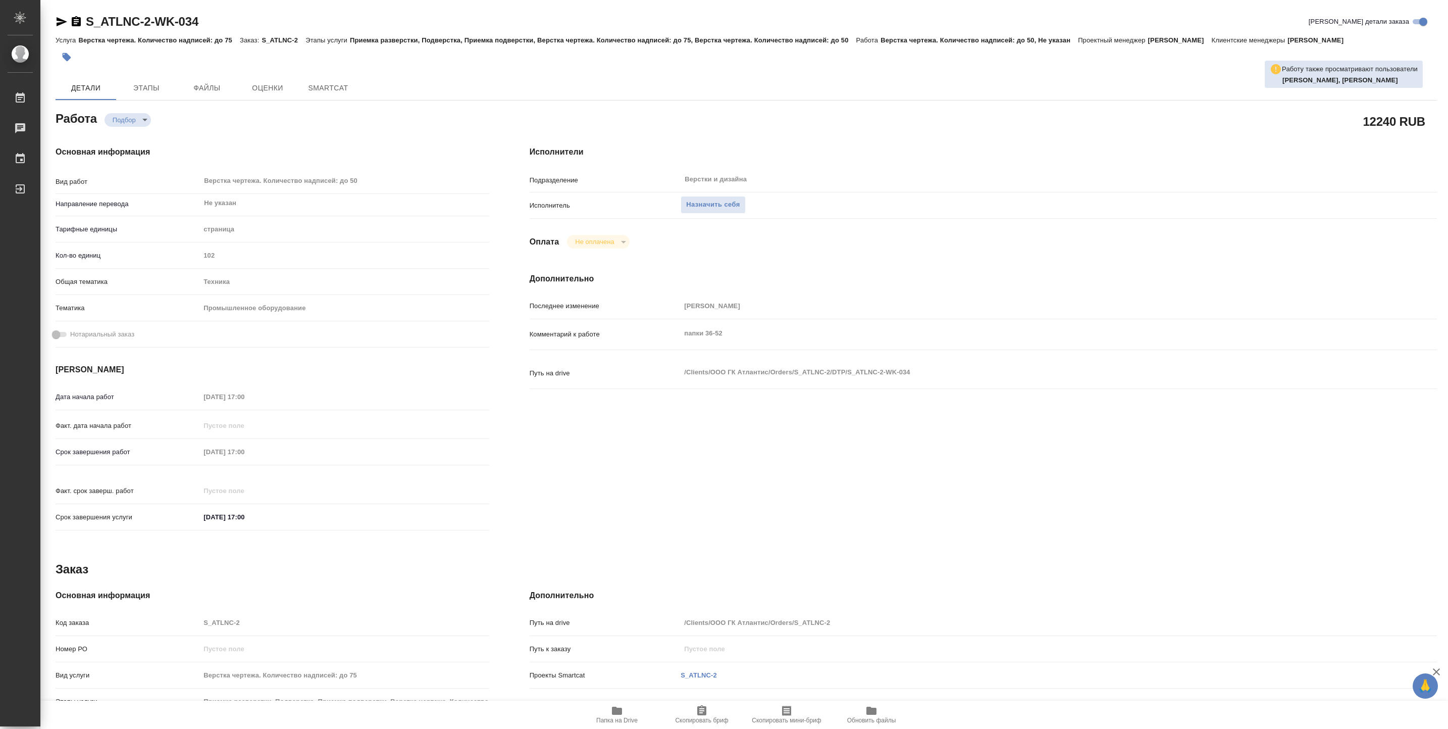
type textarea "x"
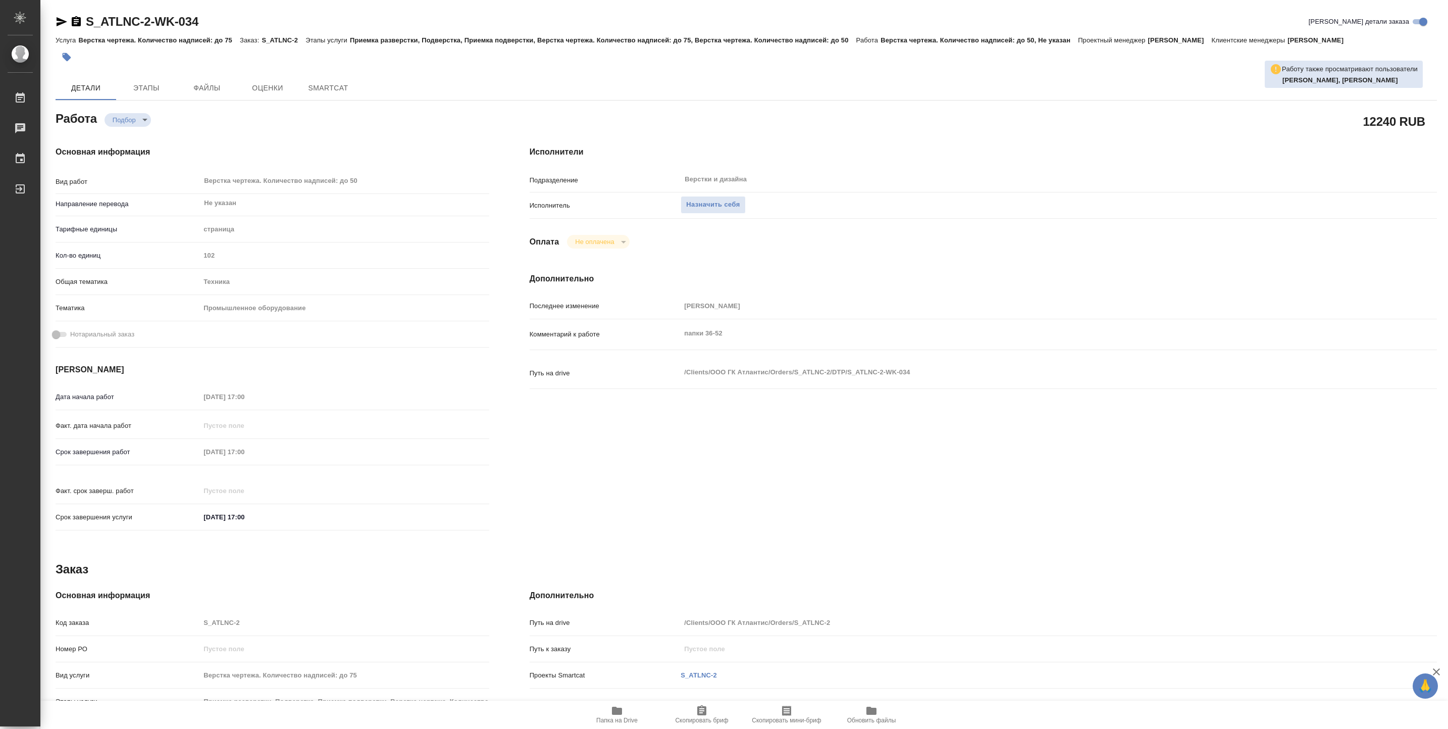
type textarea "x"
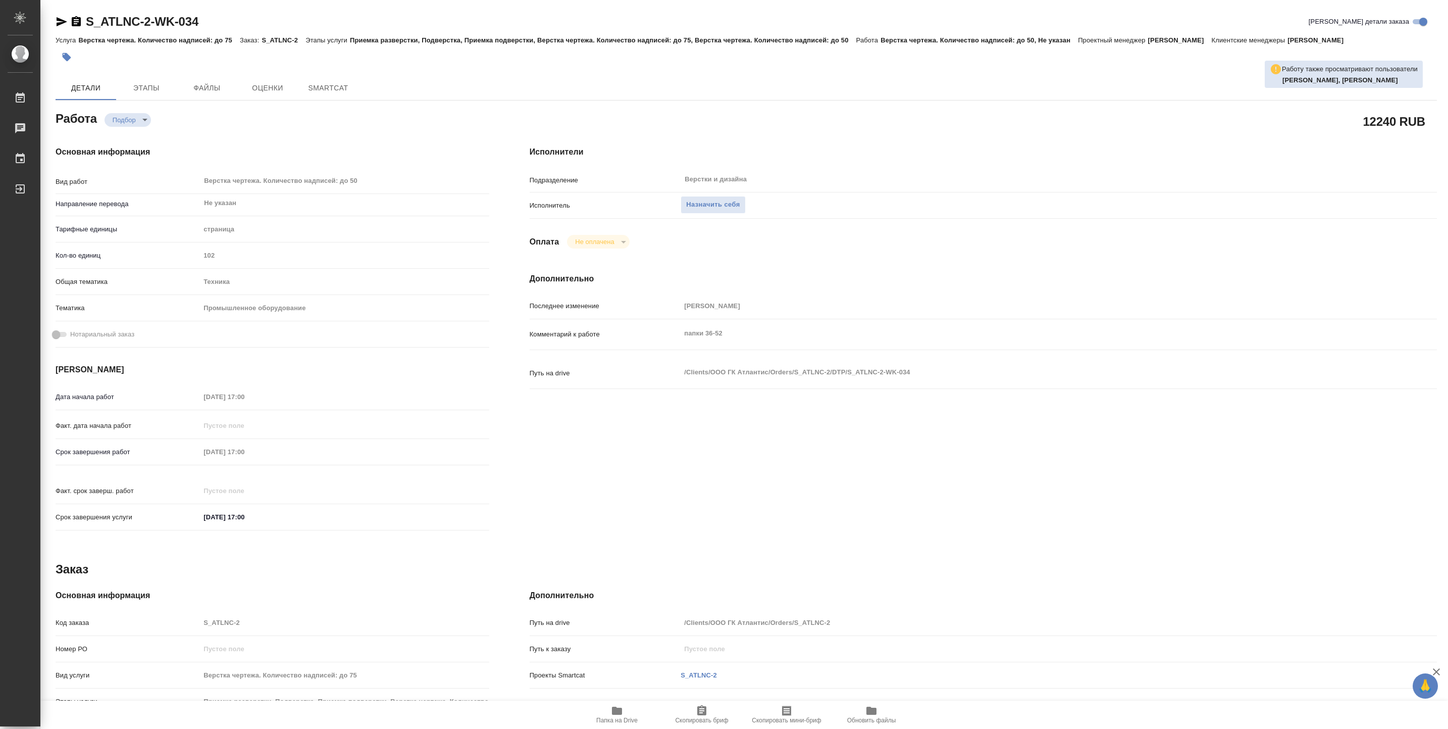
type textarea "x"
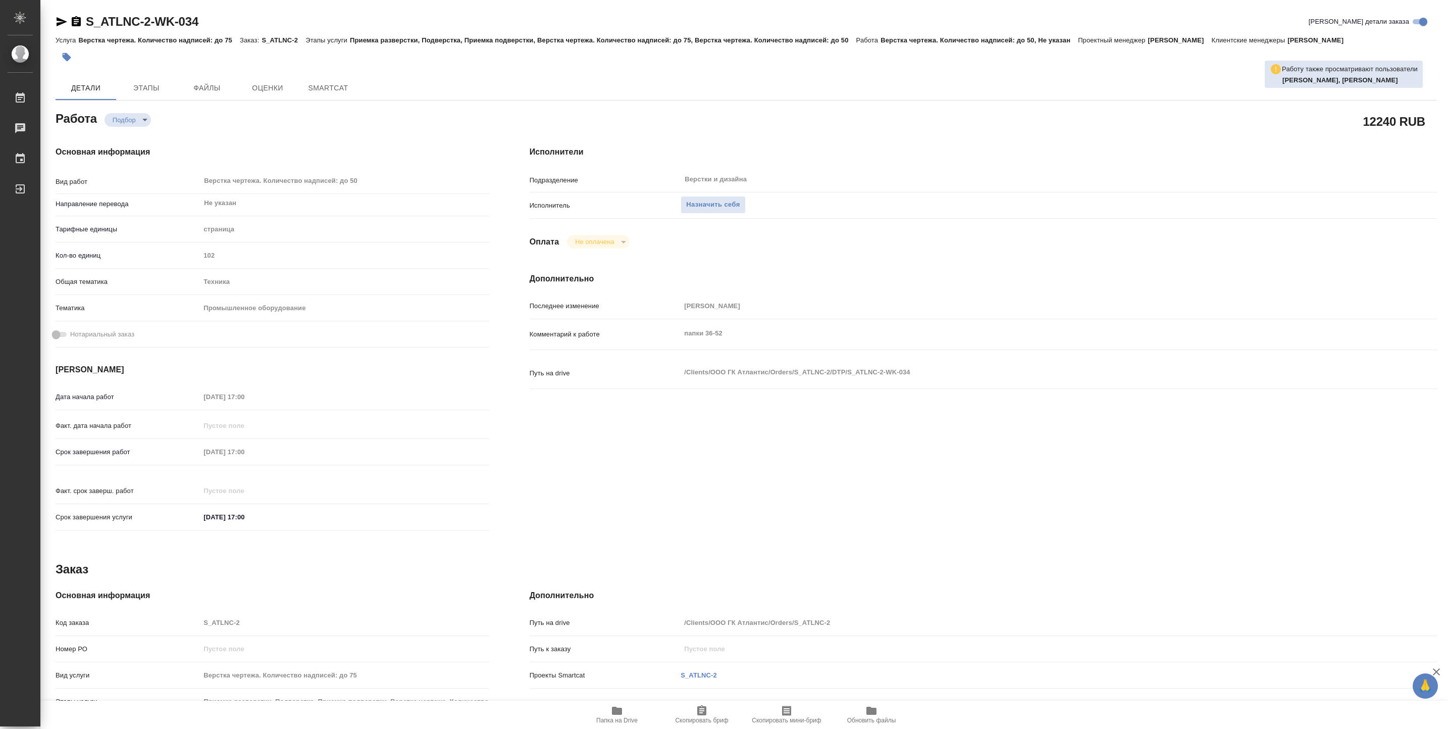
type textarea "x"
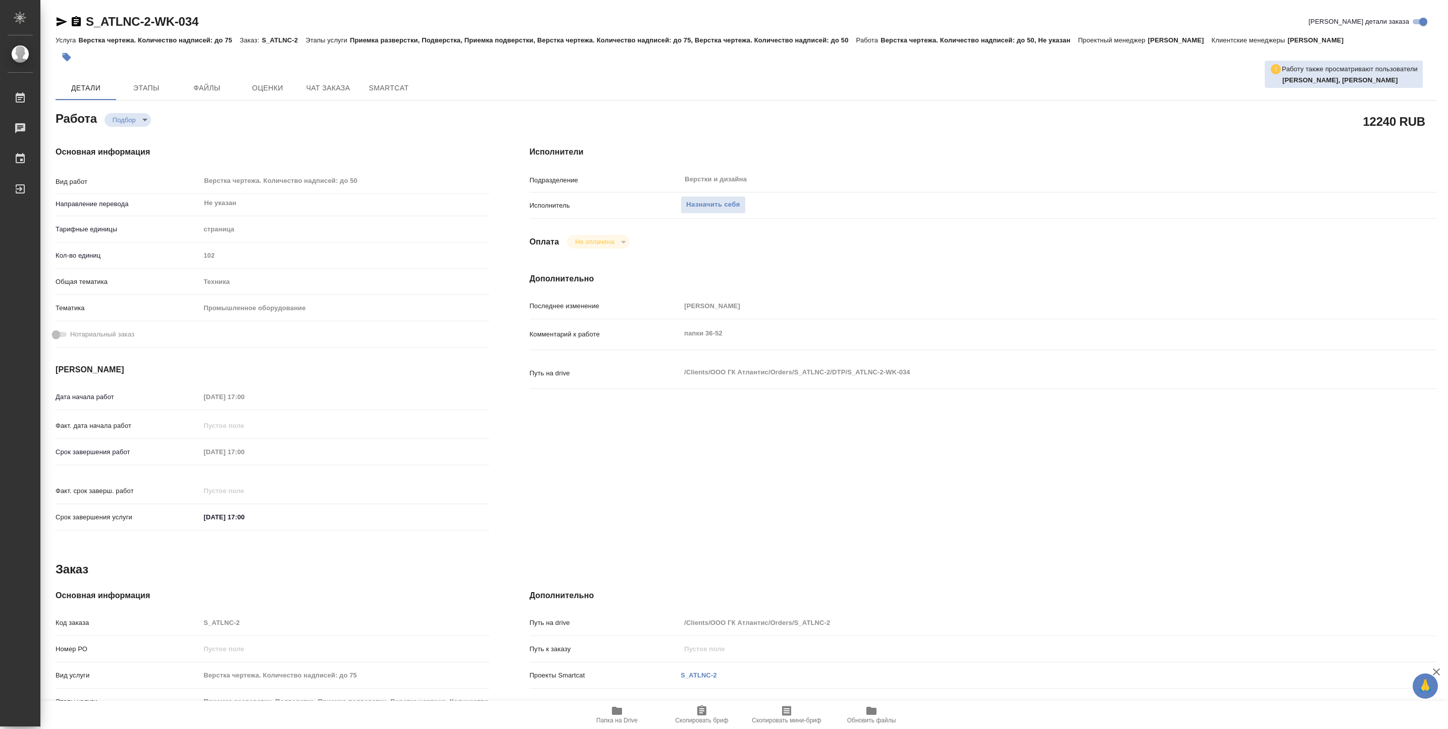
type textarea "x"
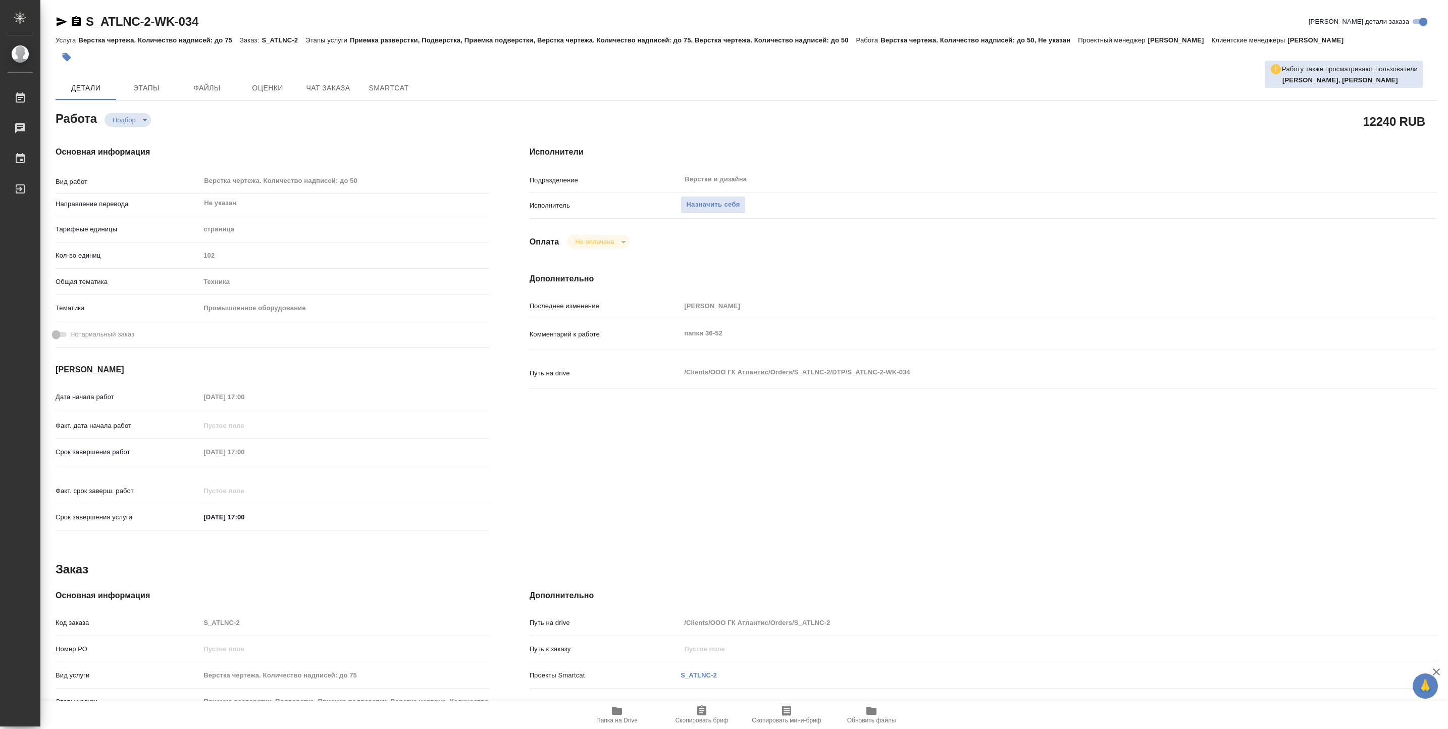
type textarea "x"
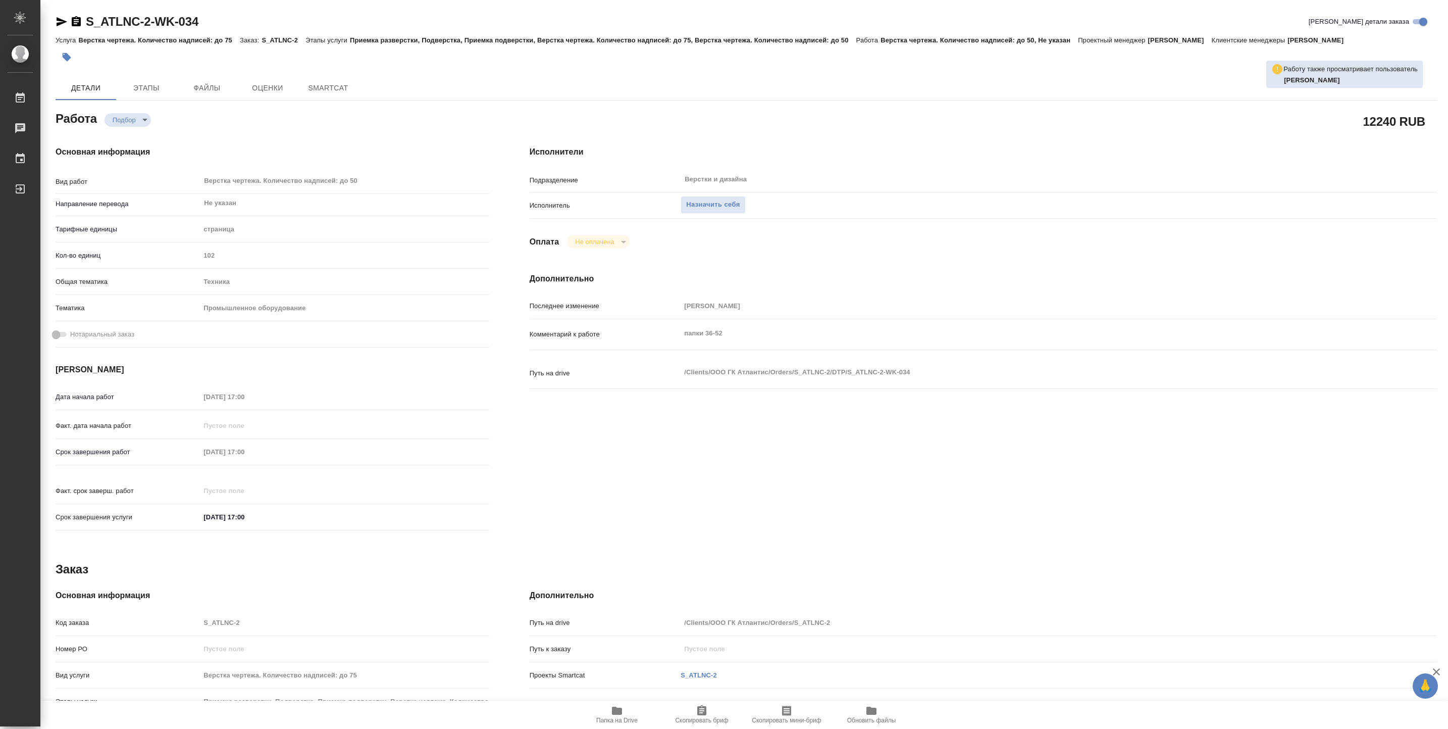
type textarea "x"
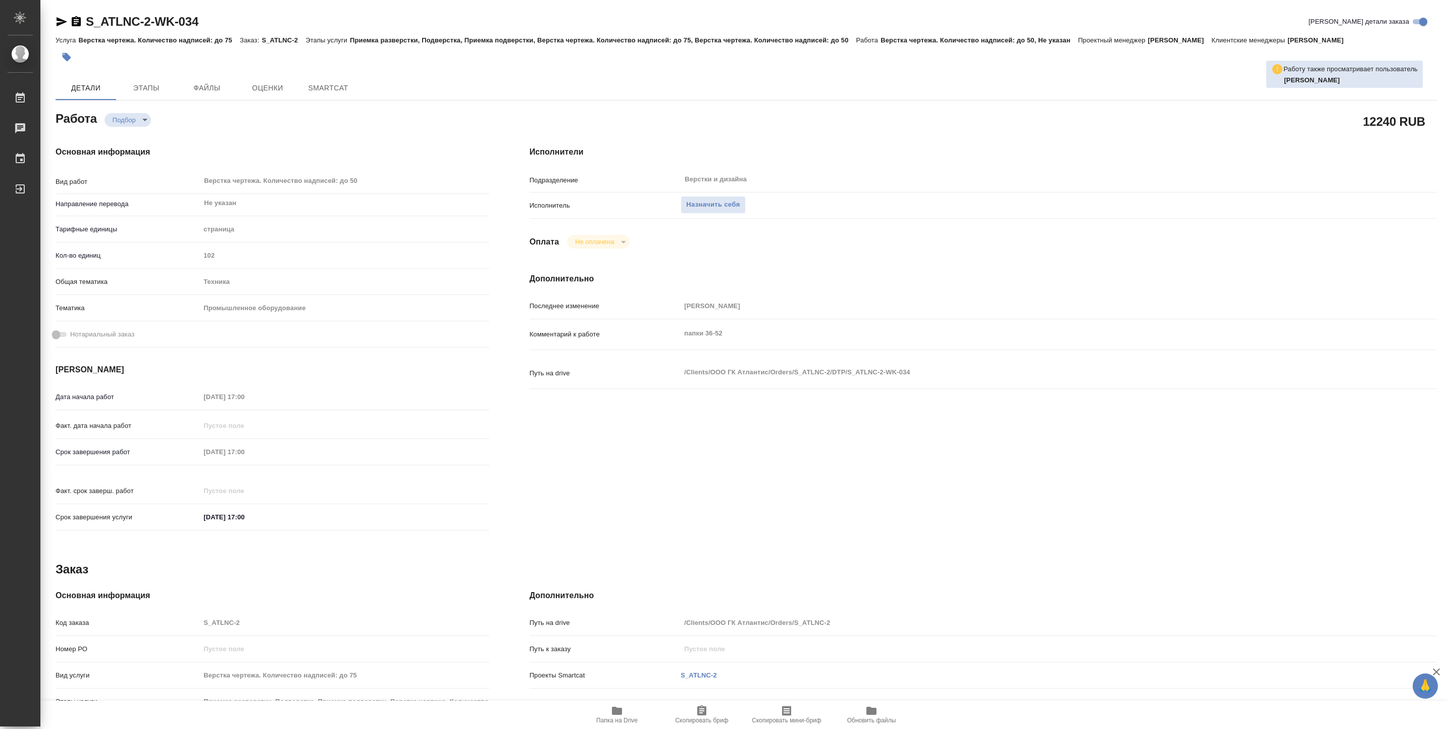
type textarea "x"
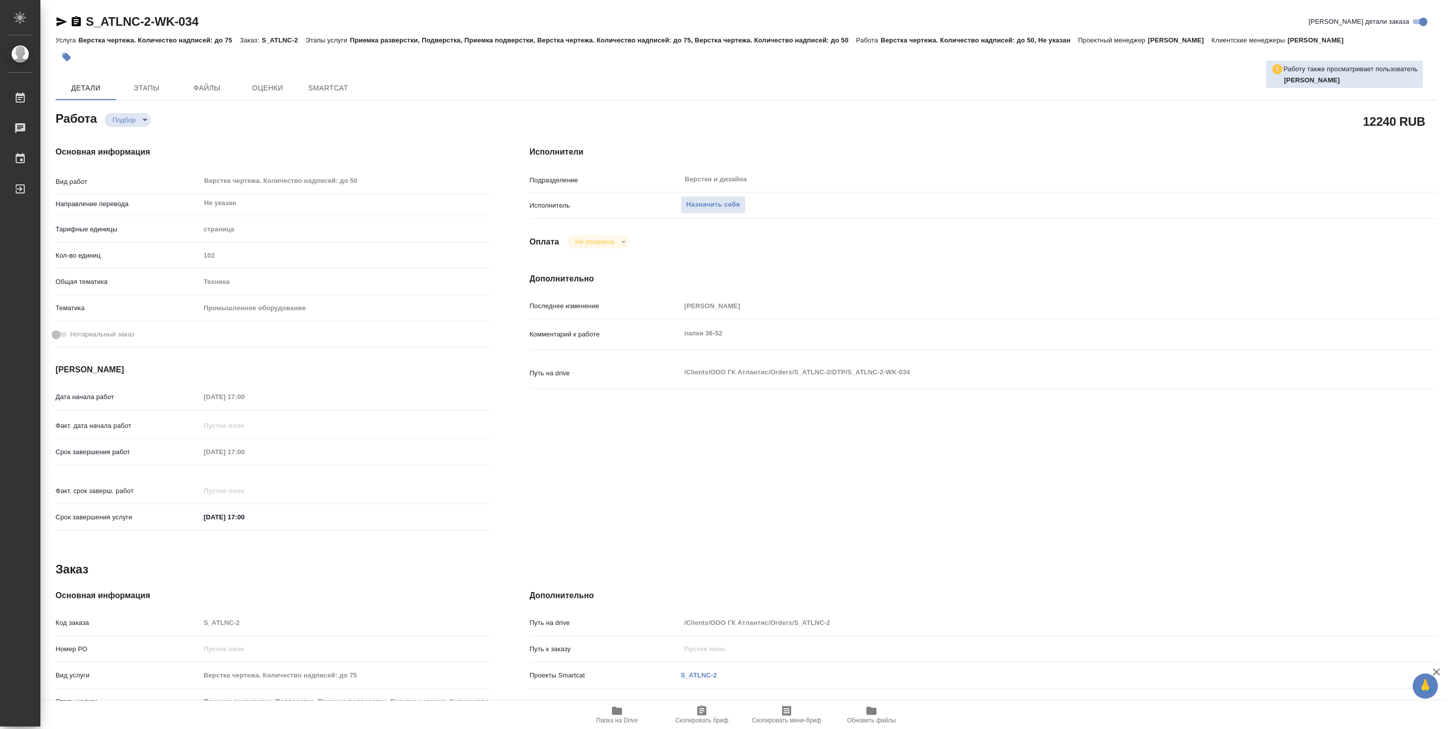
type textarea "x"
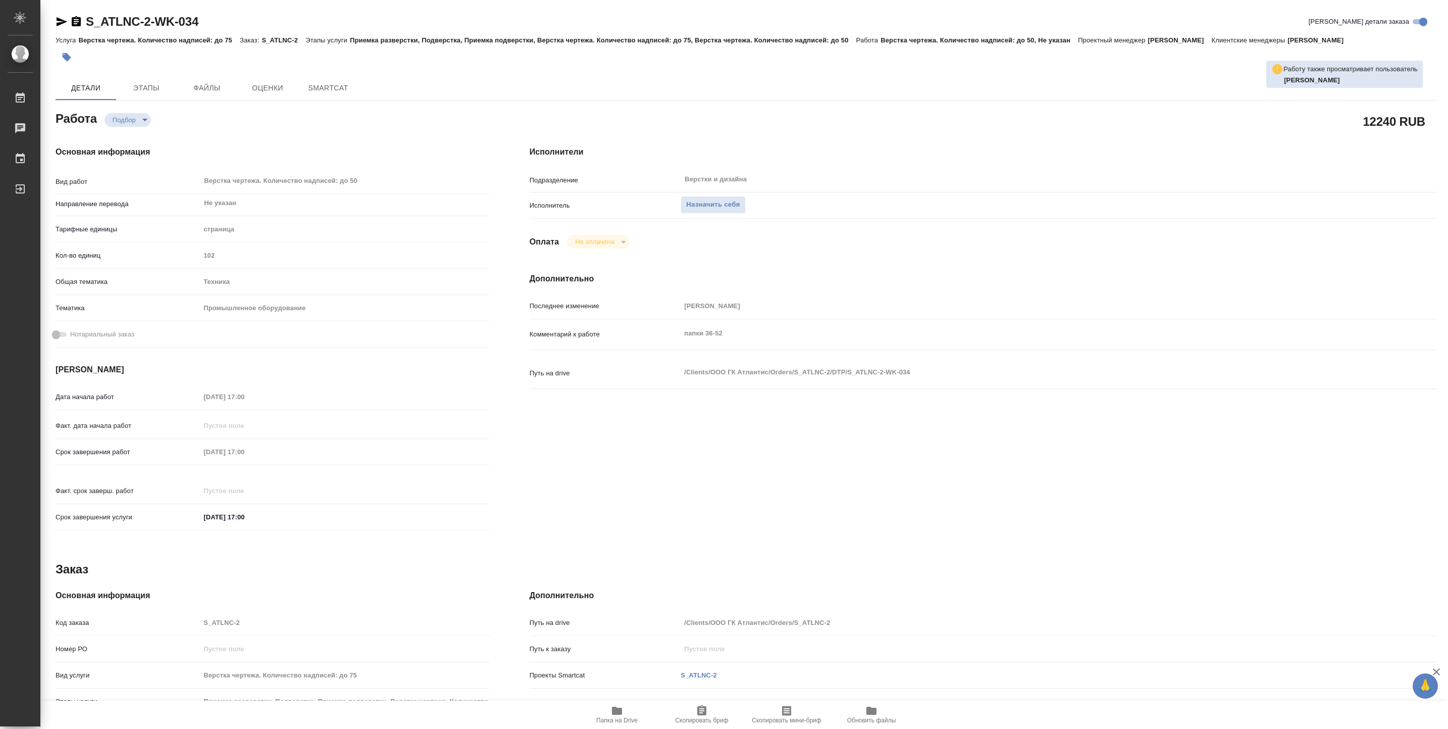
type textarea "x"
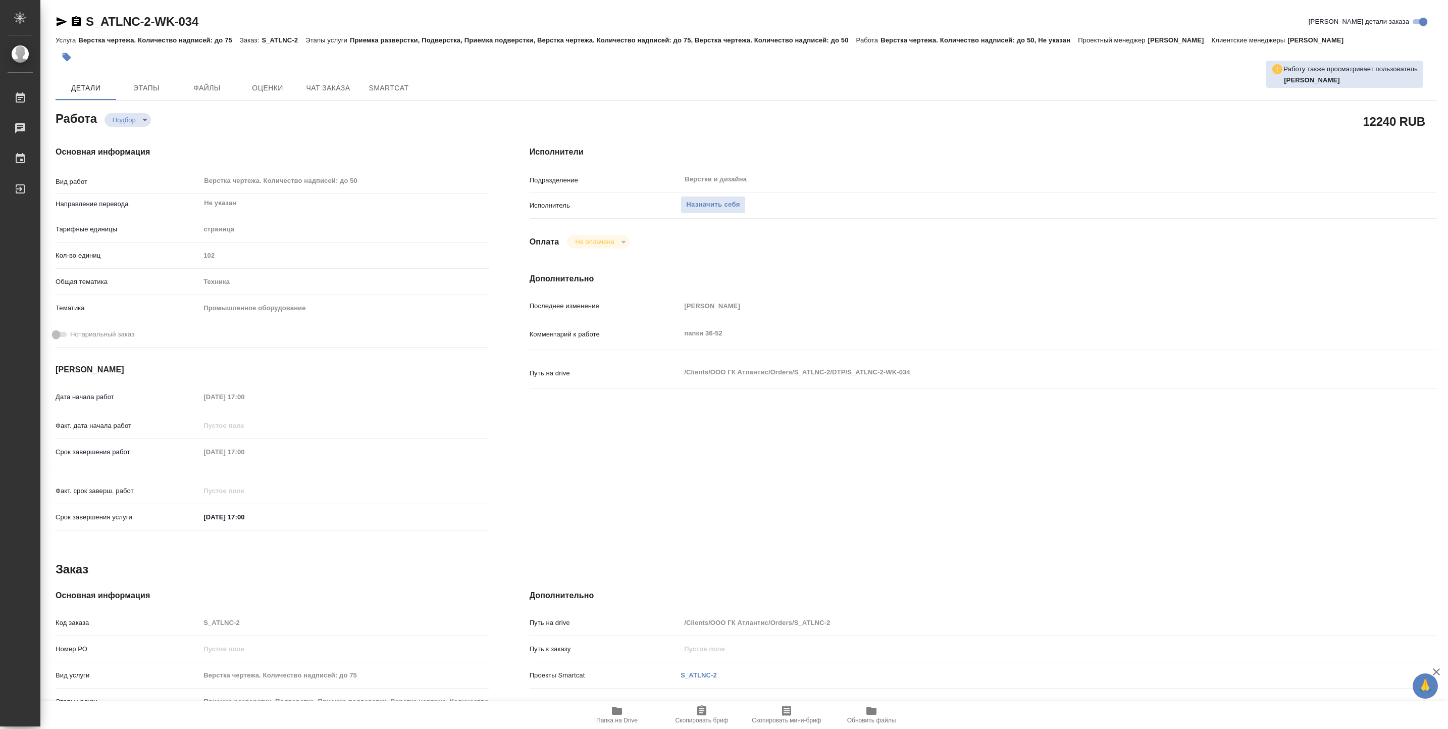
type textarea "x"
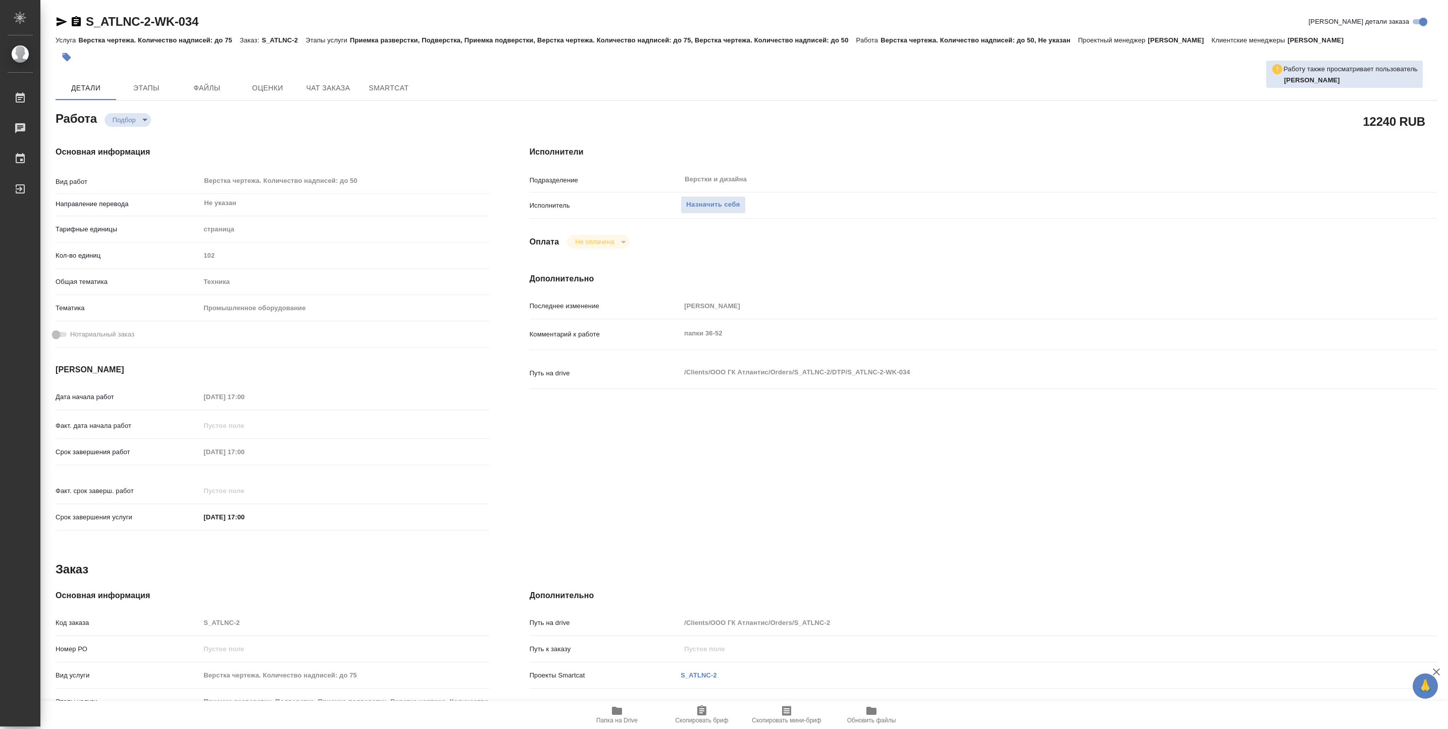
type textarea "x"
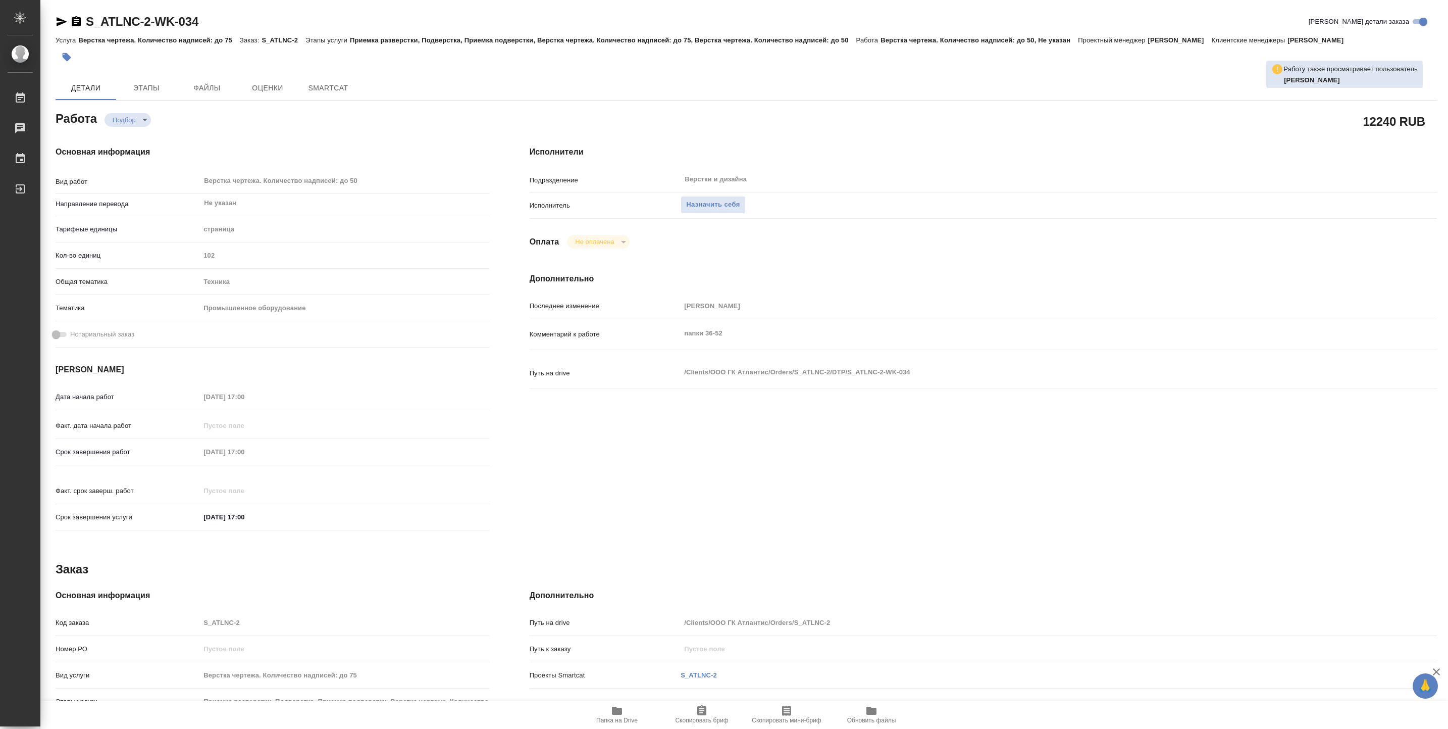
type textarea "x"
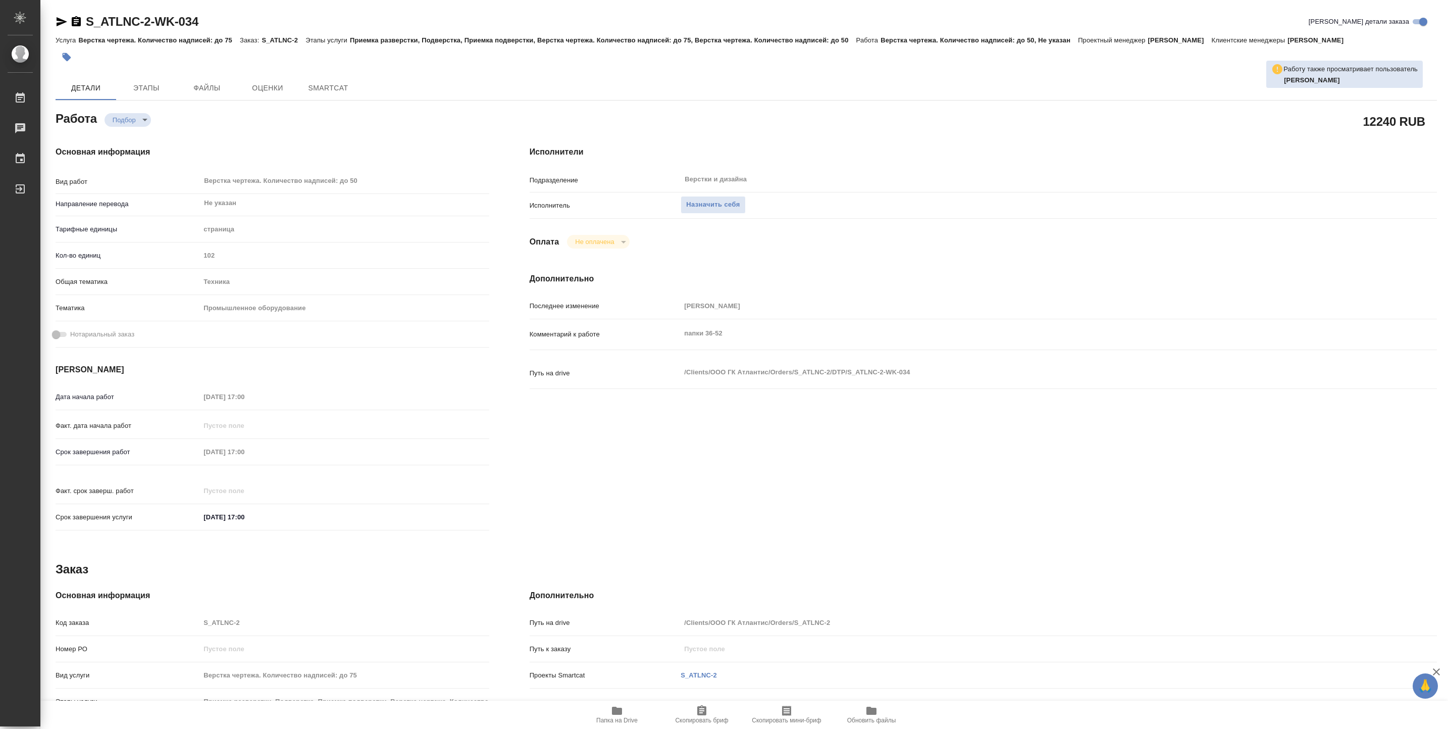
type textarea "x"
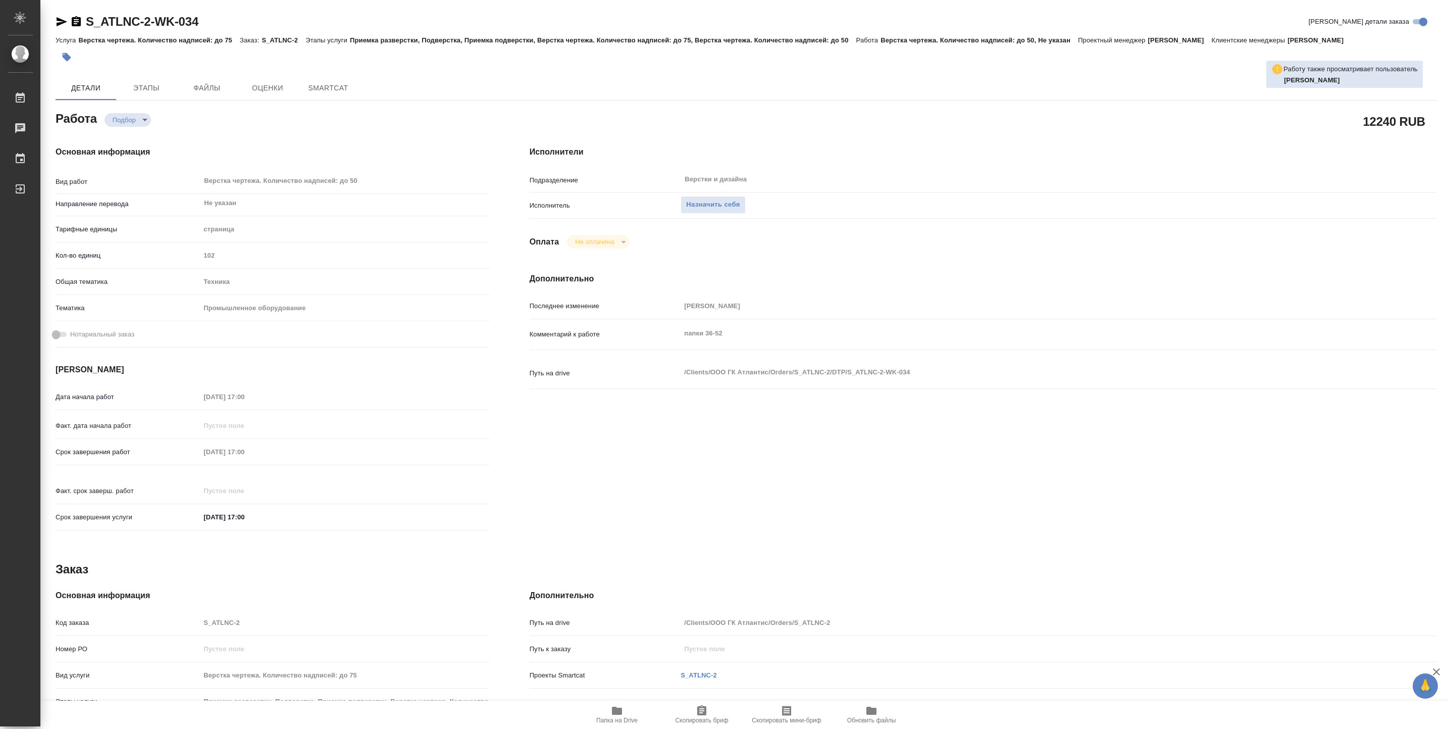
type textarea "x"
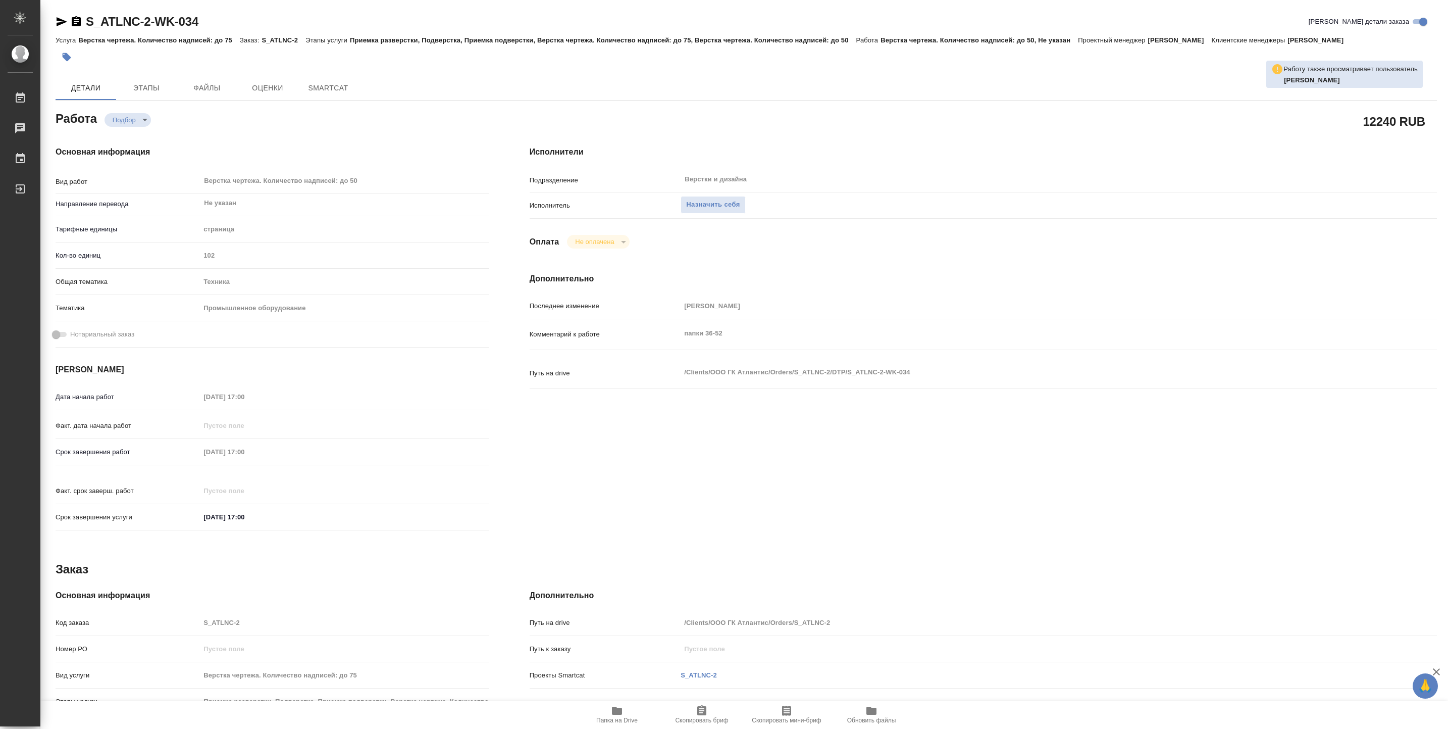
type textarea "x"
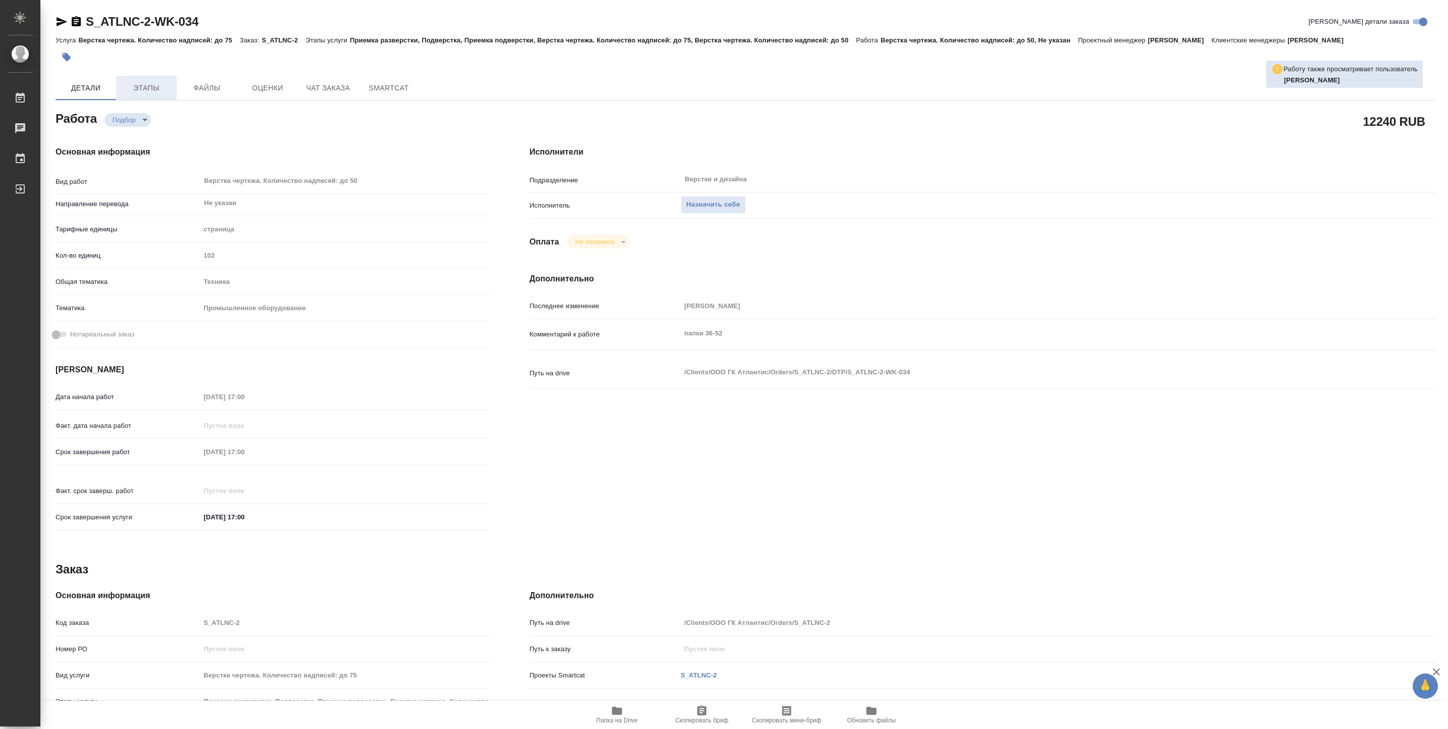
type textarea "x"
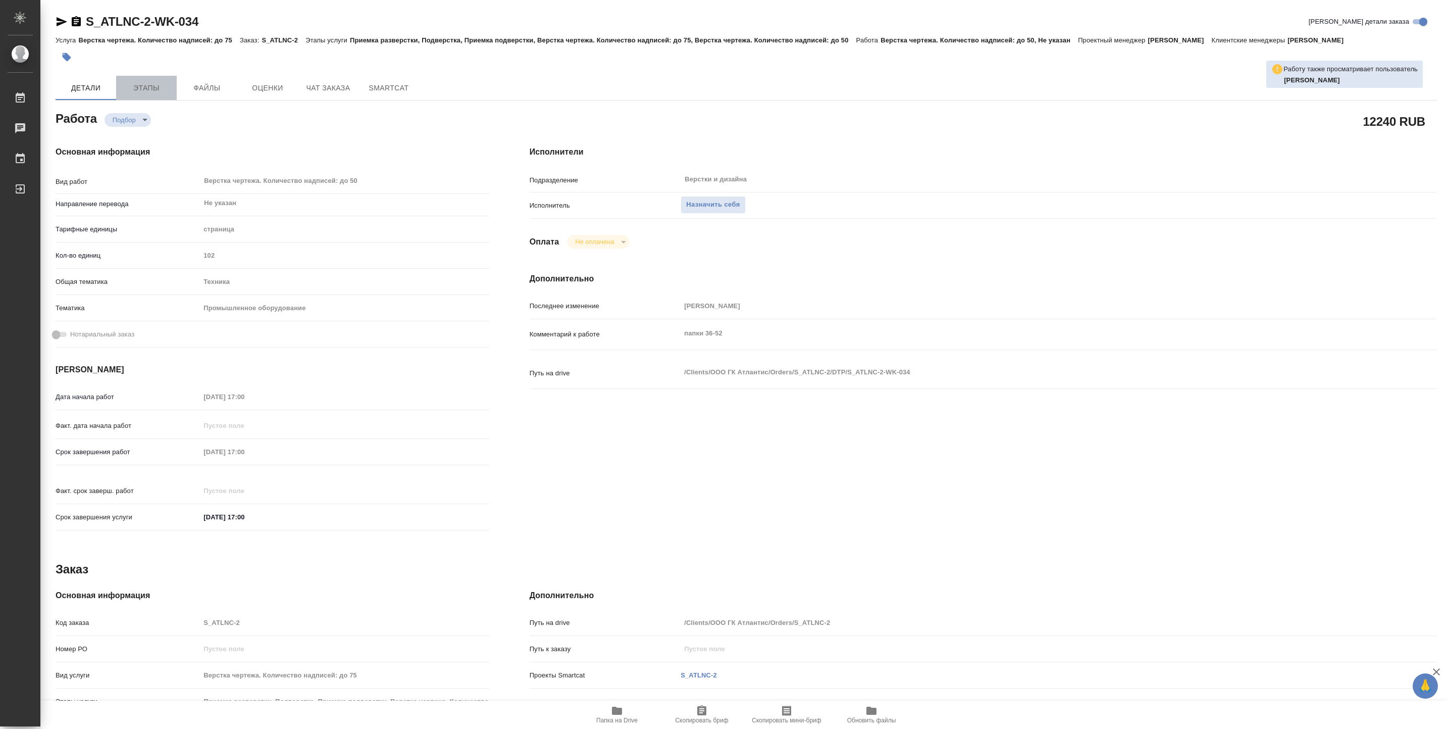
click at [151, 90] on span "Этапы" at bounding box center [146, 88] width 48 height 13
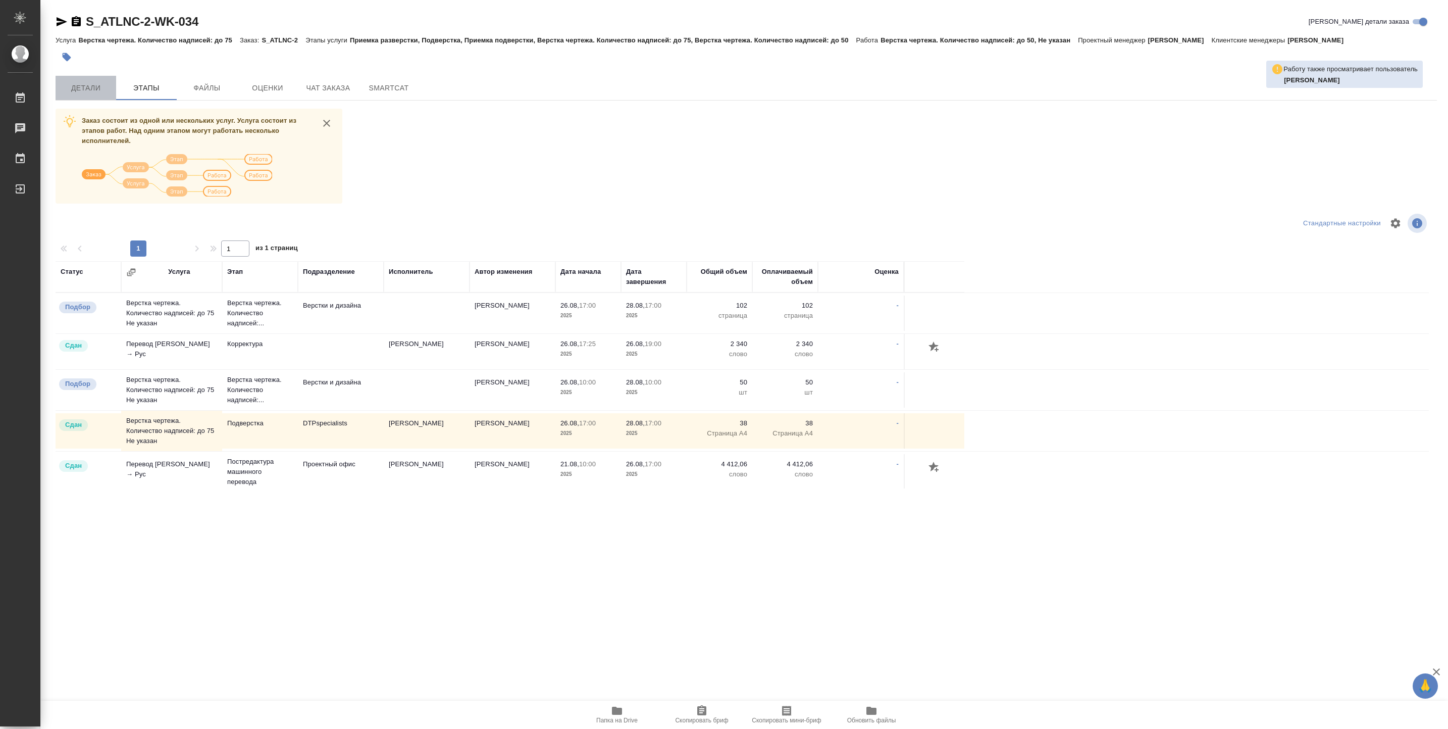
click at [66, 92] on span "Детали" at bounding box center [86, 88] width 48 height 13
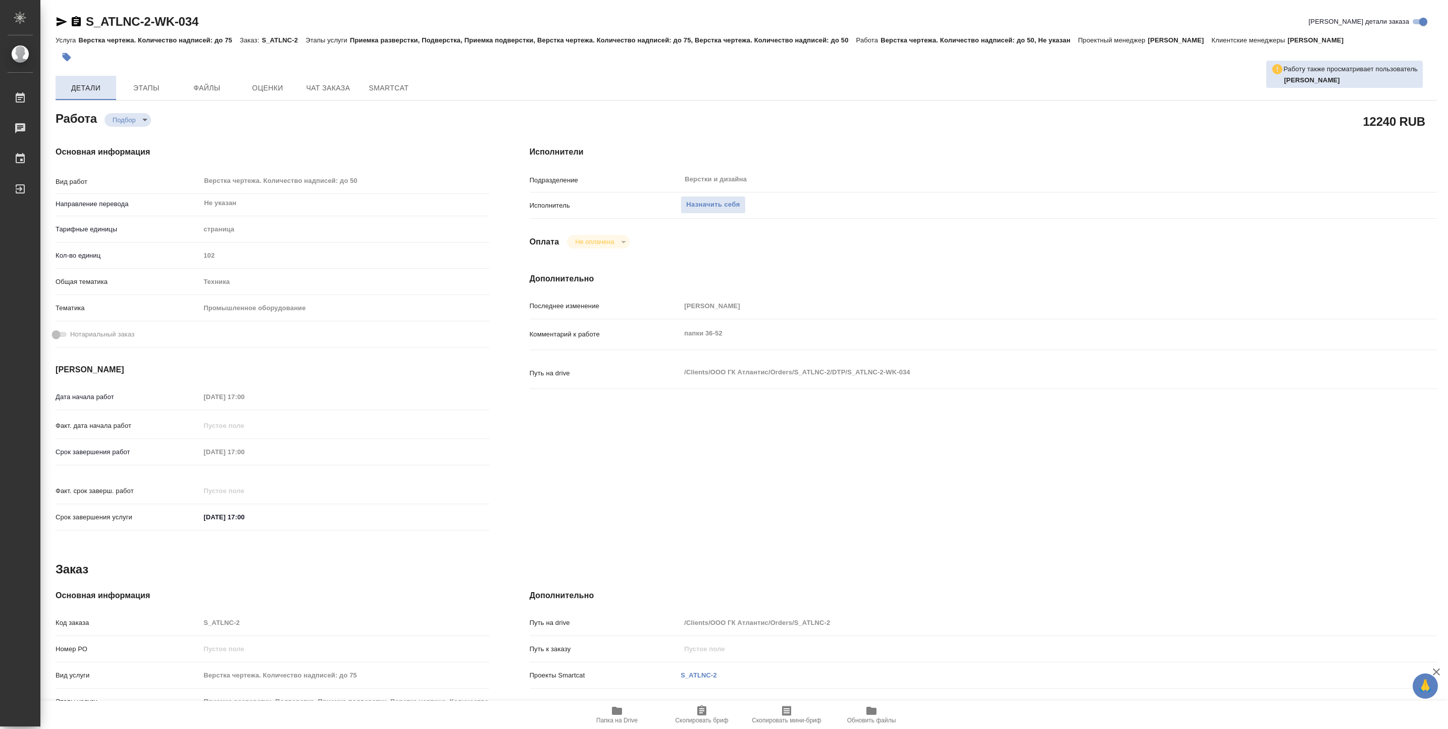
type textarea "x"
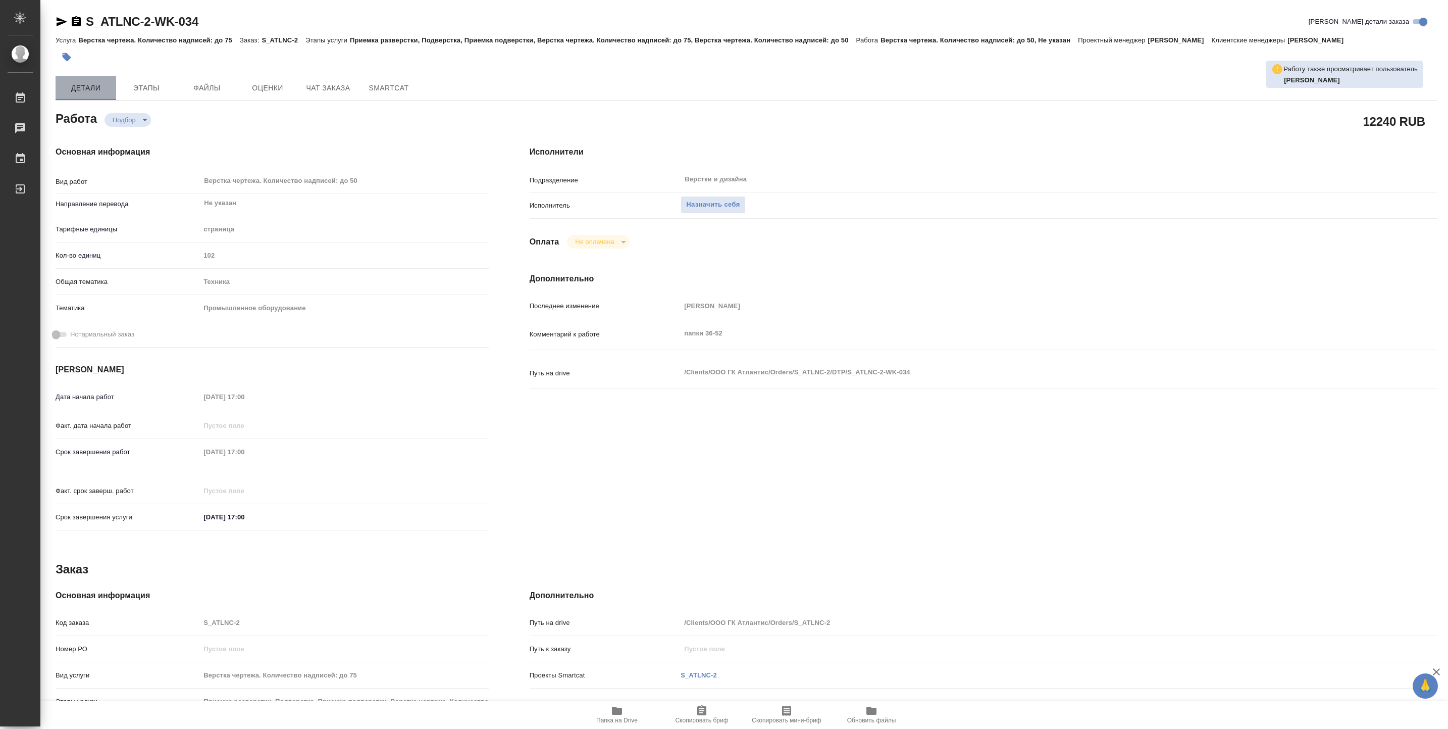
click at [66, 92] on span "Детали" at bounding box center [86, 88] width 48 height 13
type textarea "x"
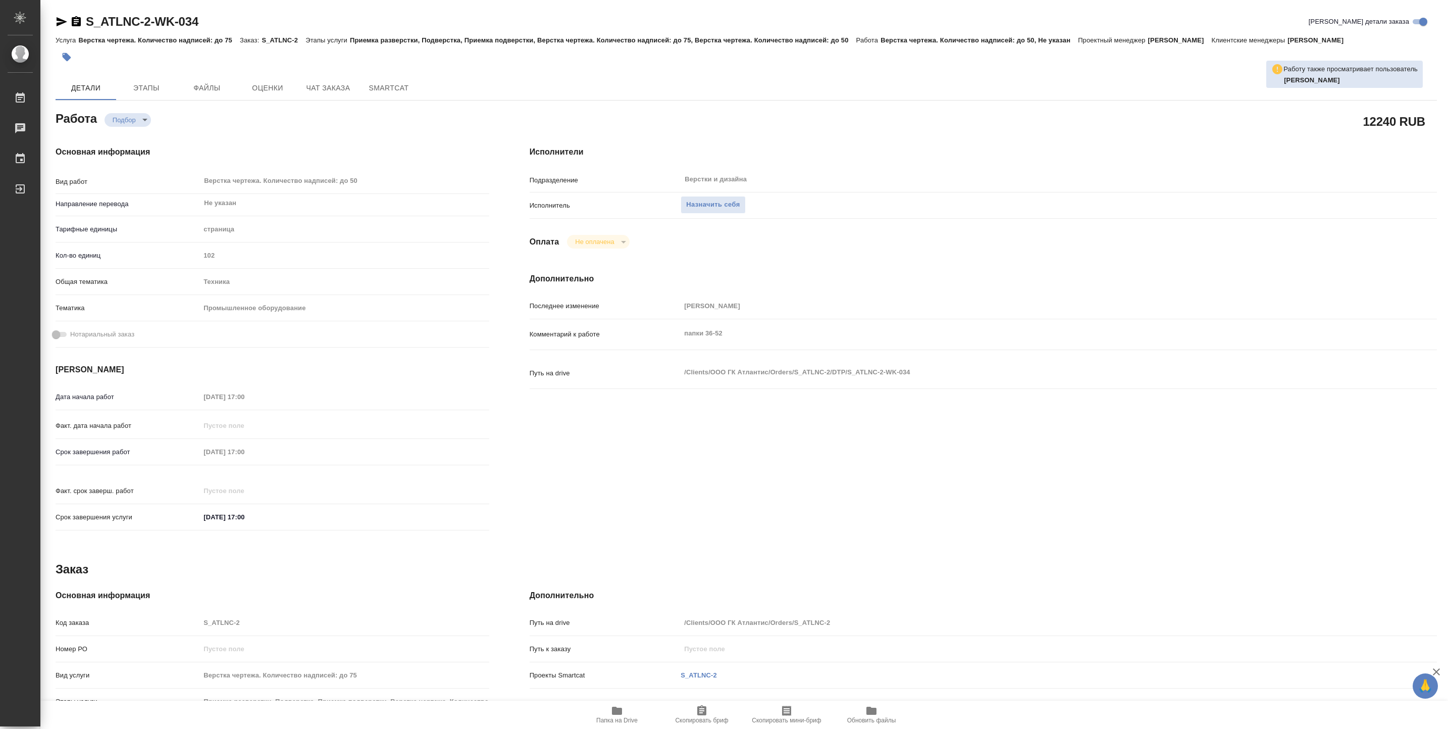
type textarea "x"
click at [608, 717] on span "Папка на Drive" at bounding box center [616, 719] width 41 height 7
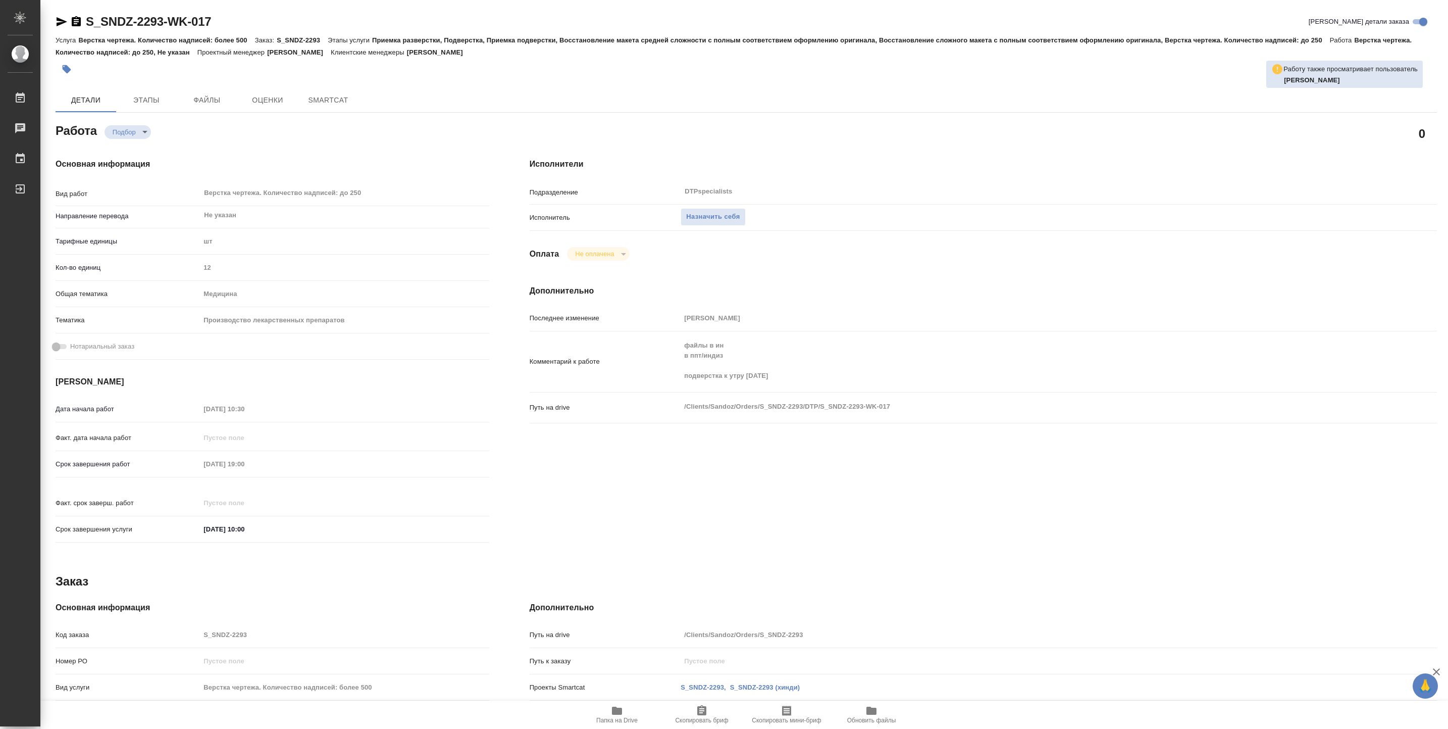
type textarea "x"
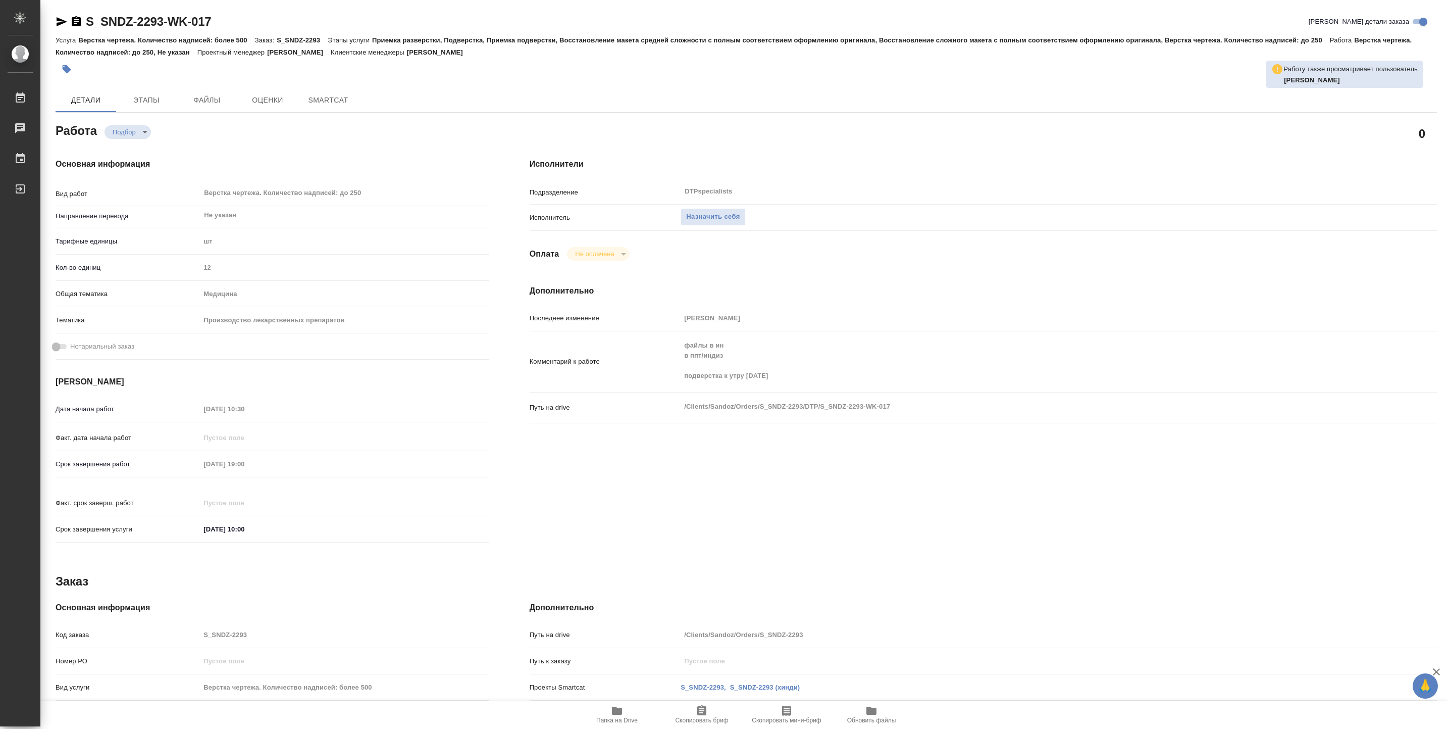
type textarea "x"
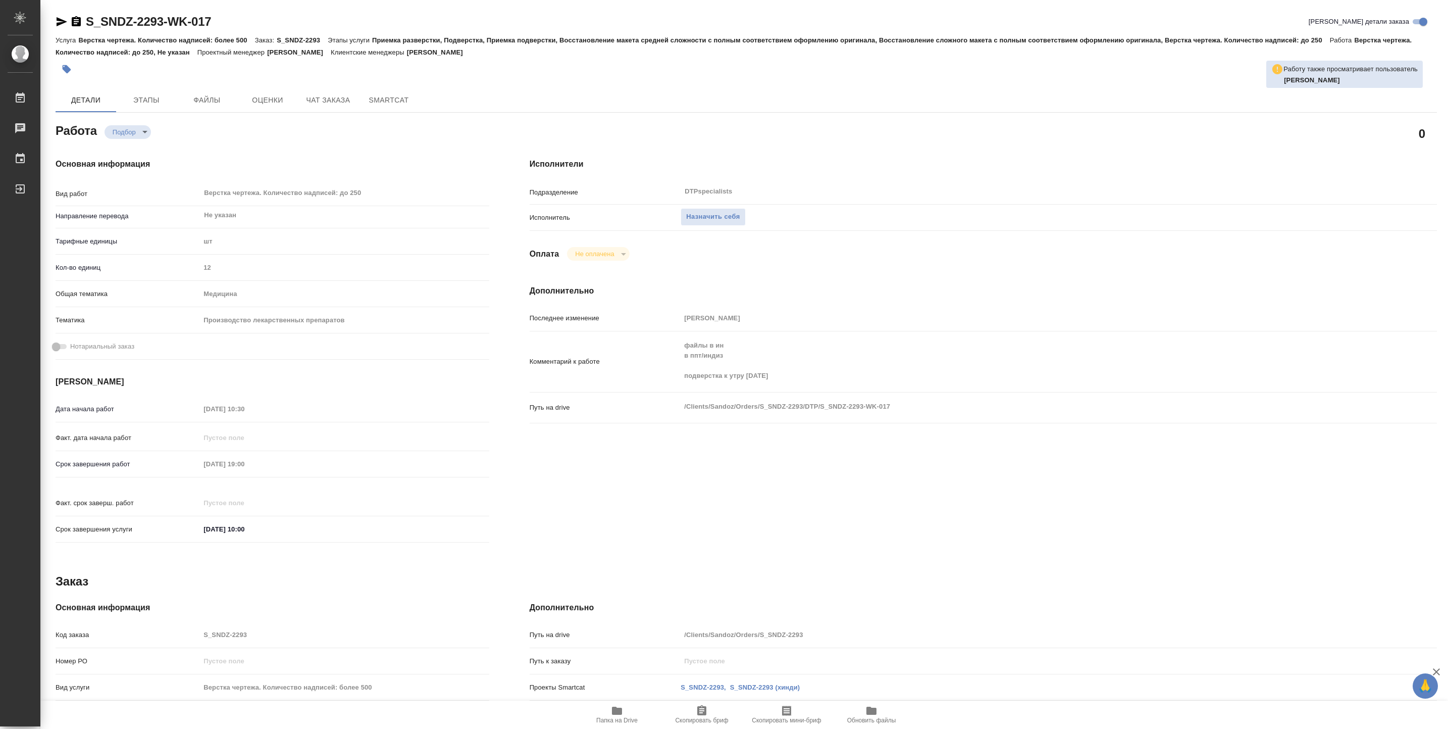
type textarea "x"
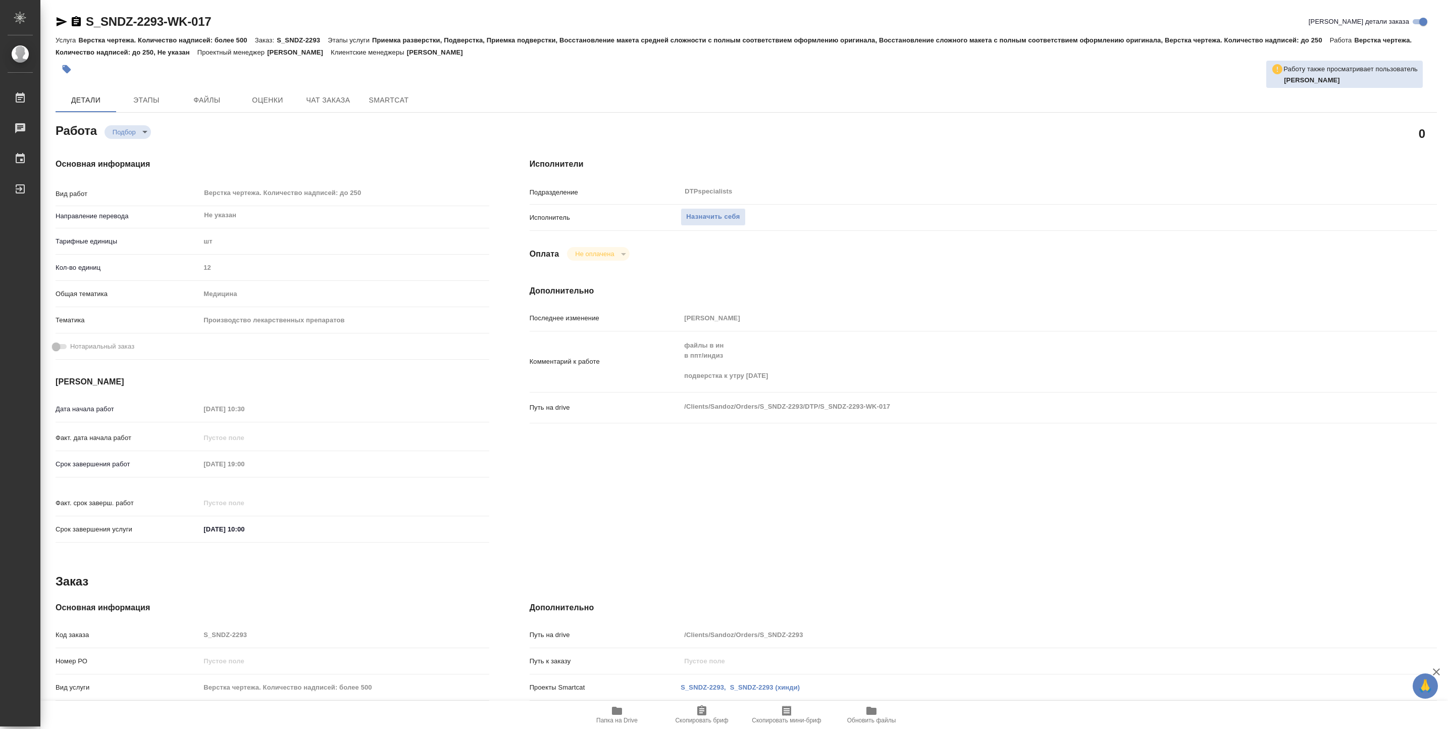
type textarea "x"
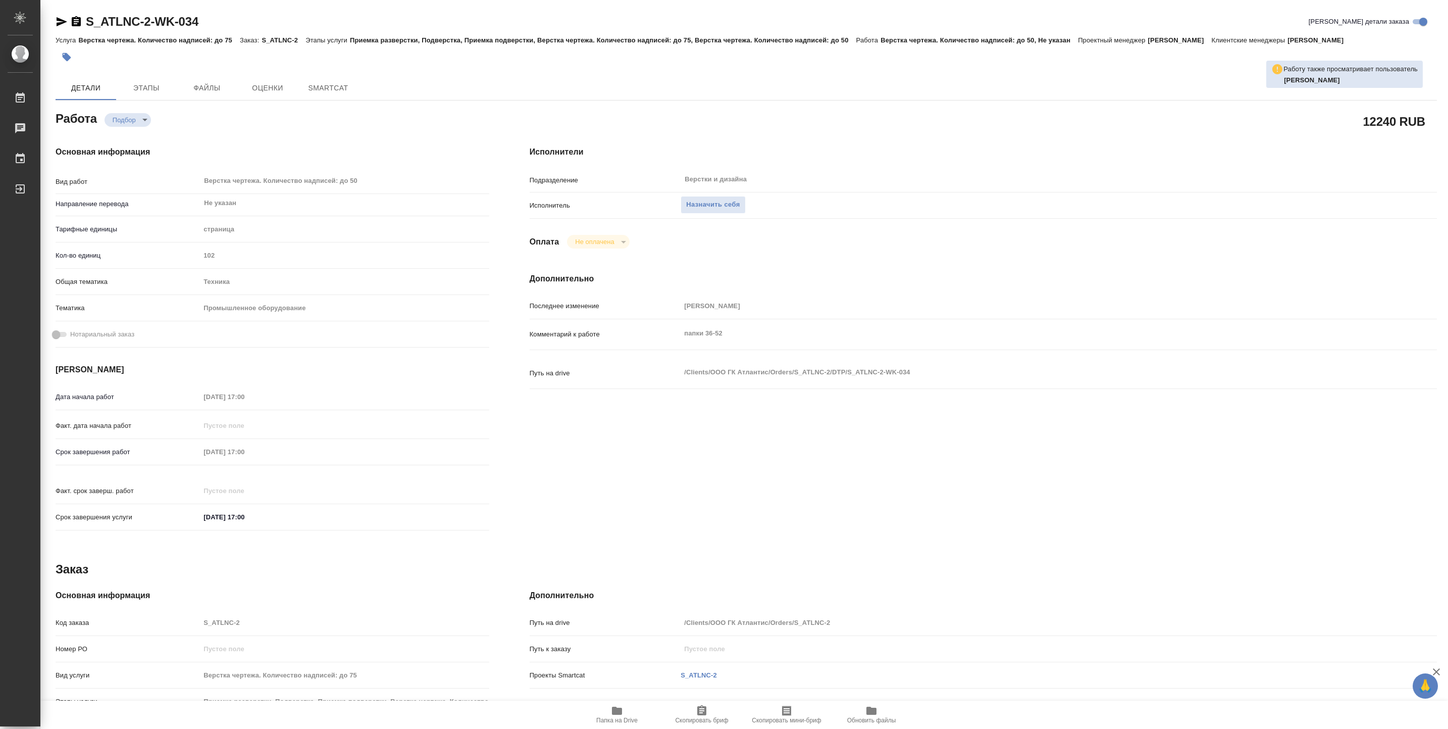
type textarea "x"
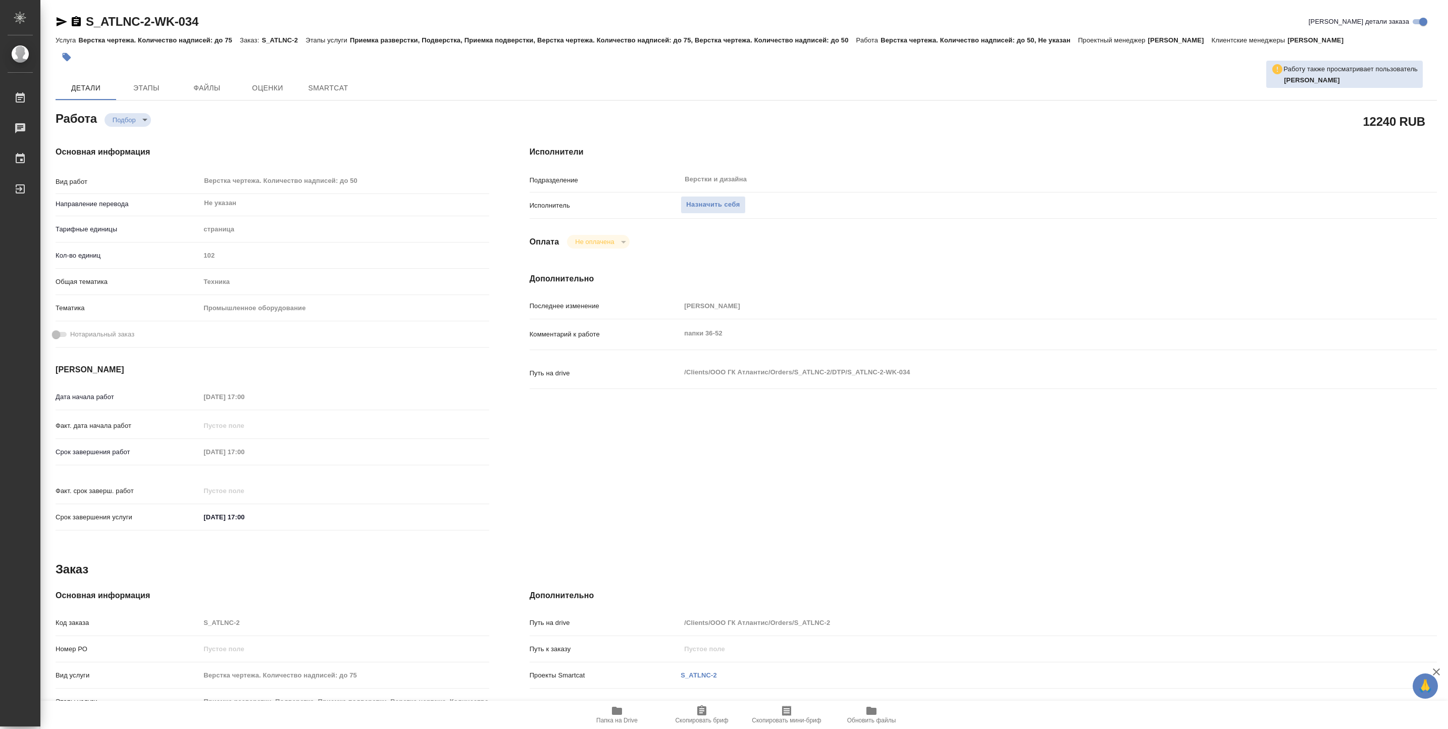
type textarea "x"
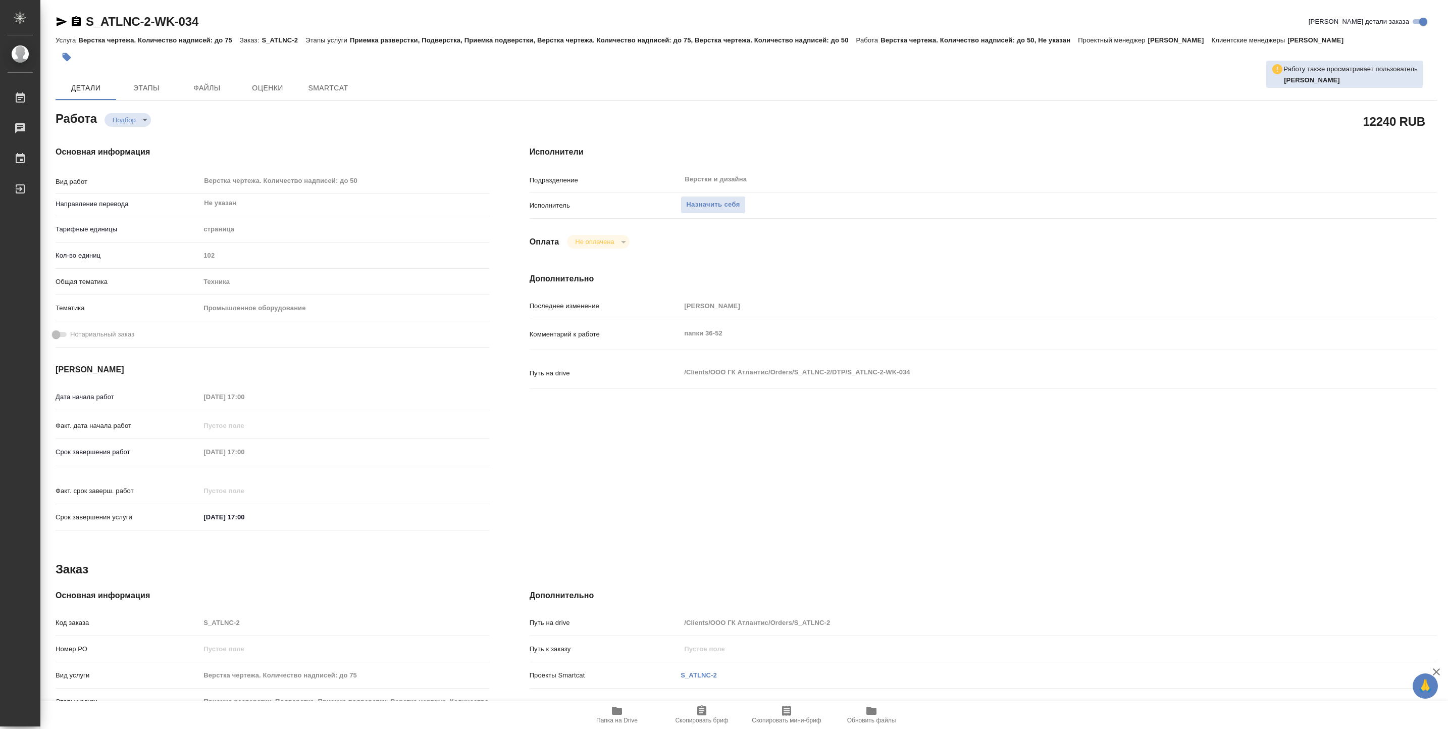
type textarea "x"
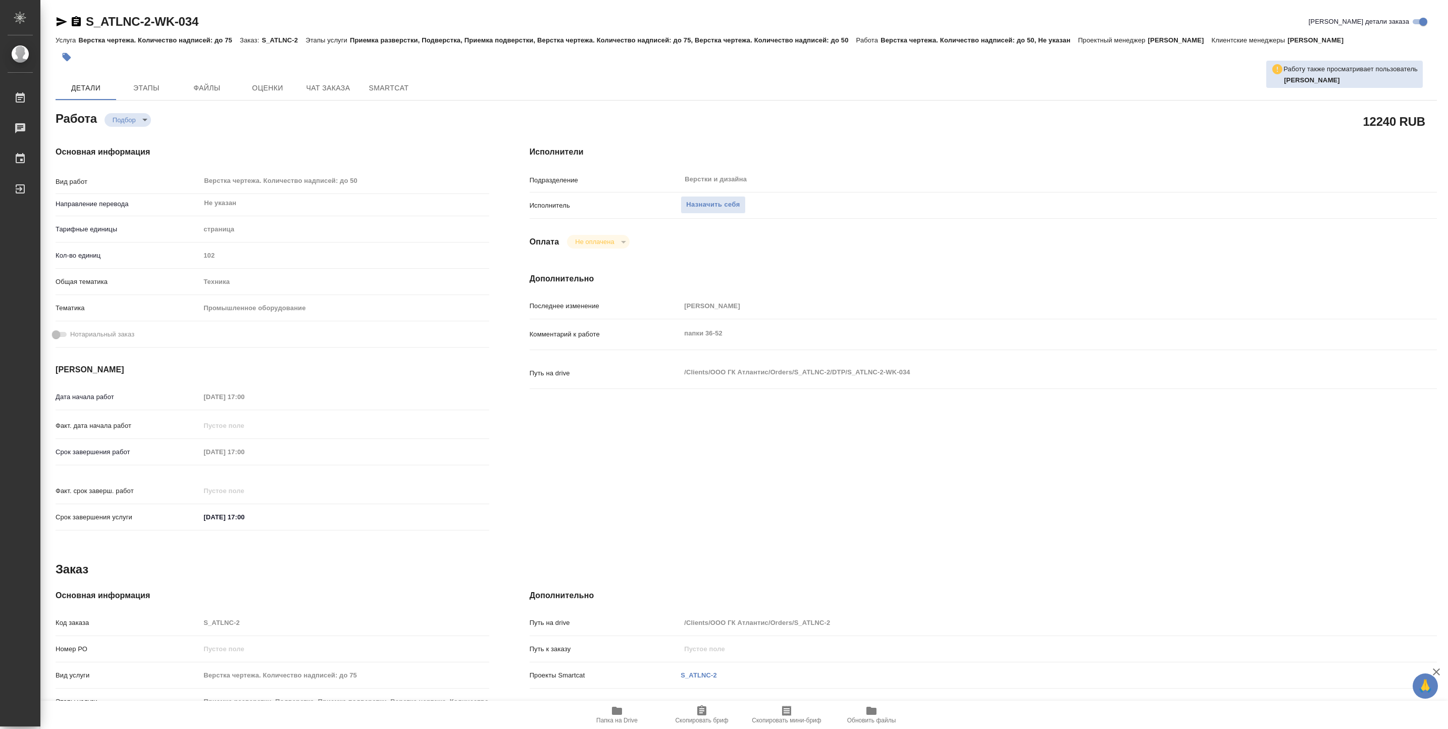
type textarea "x"
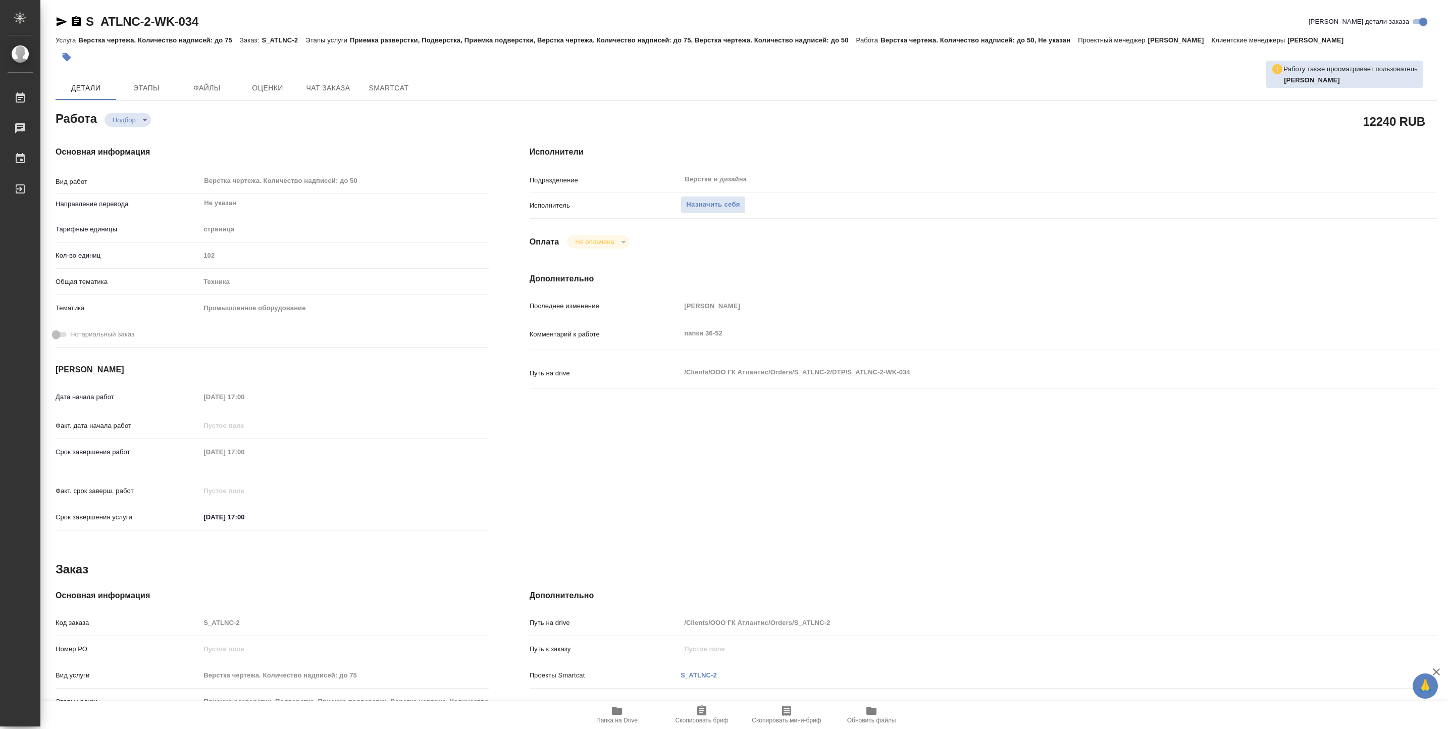
type textarea "x"
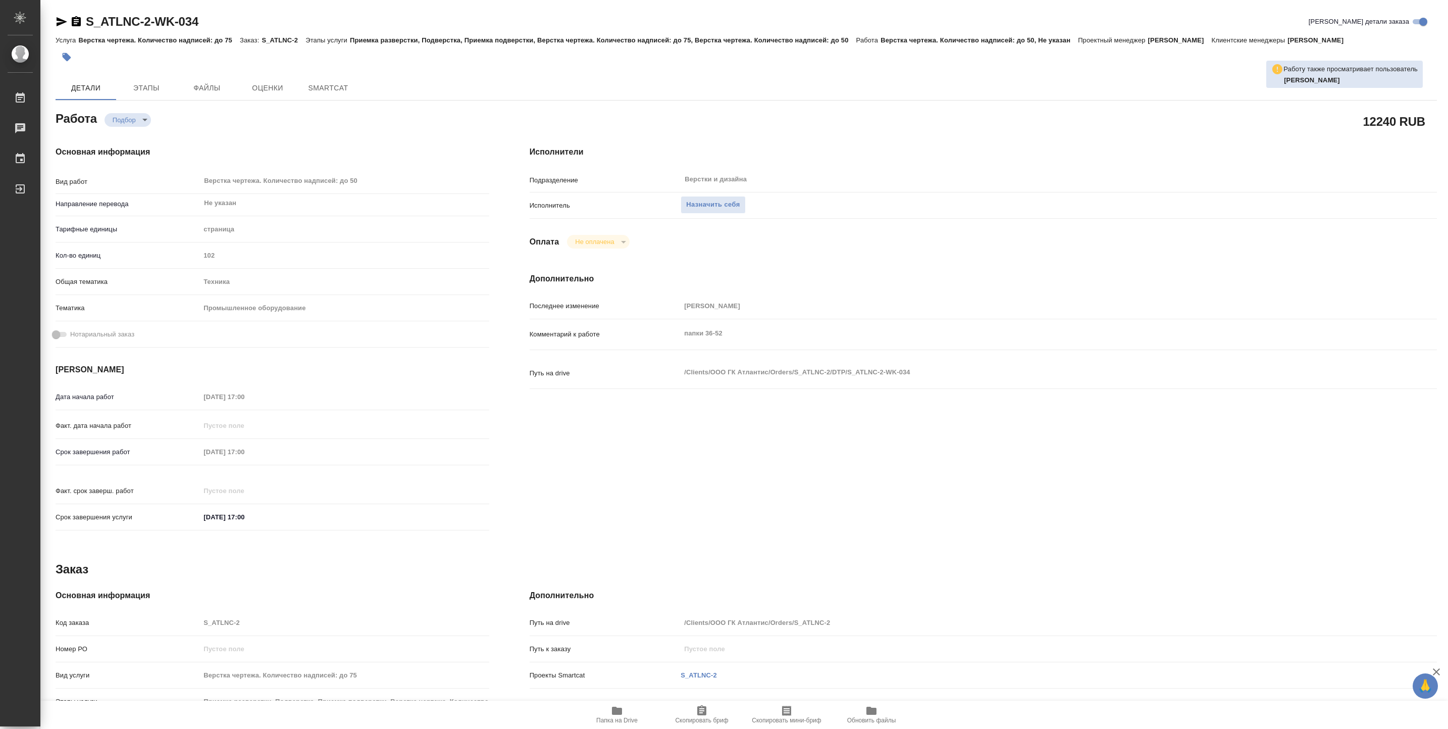
type textarea "x"
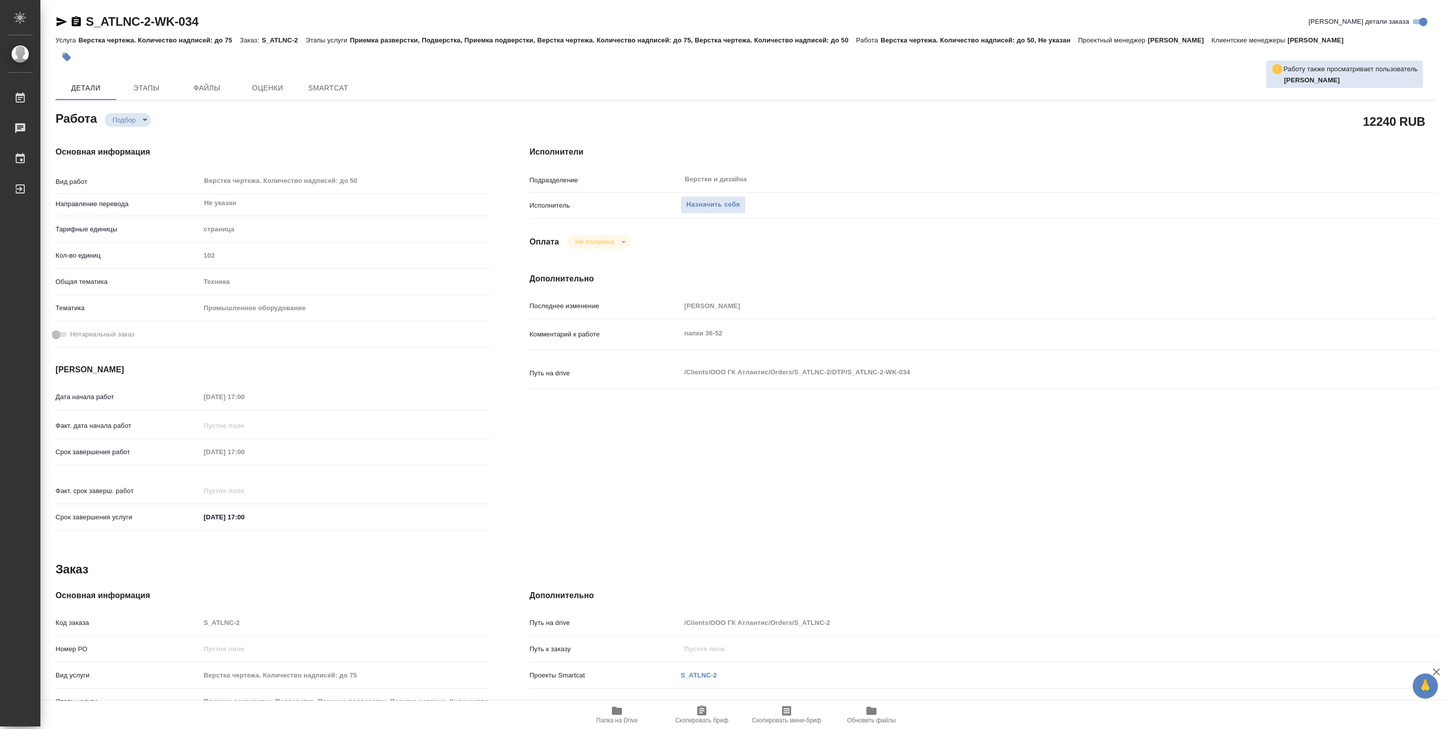
type textarea "x"
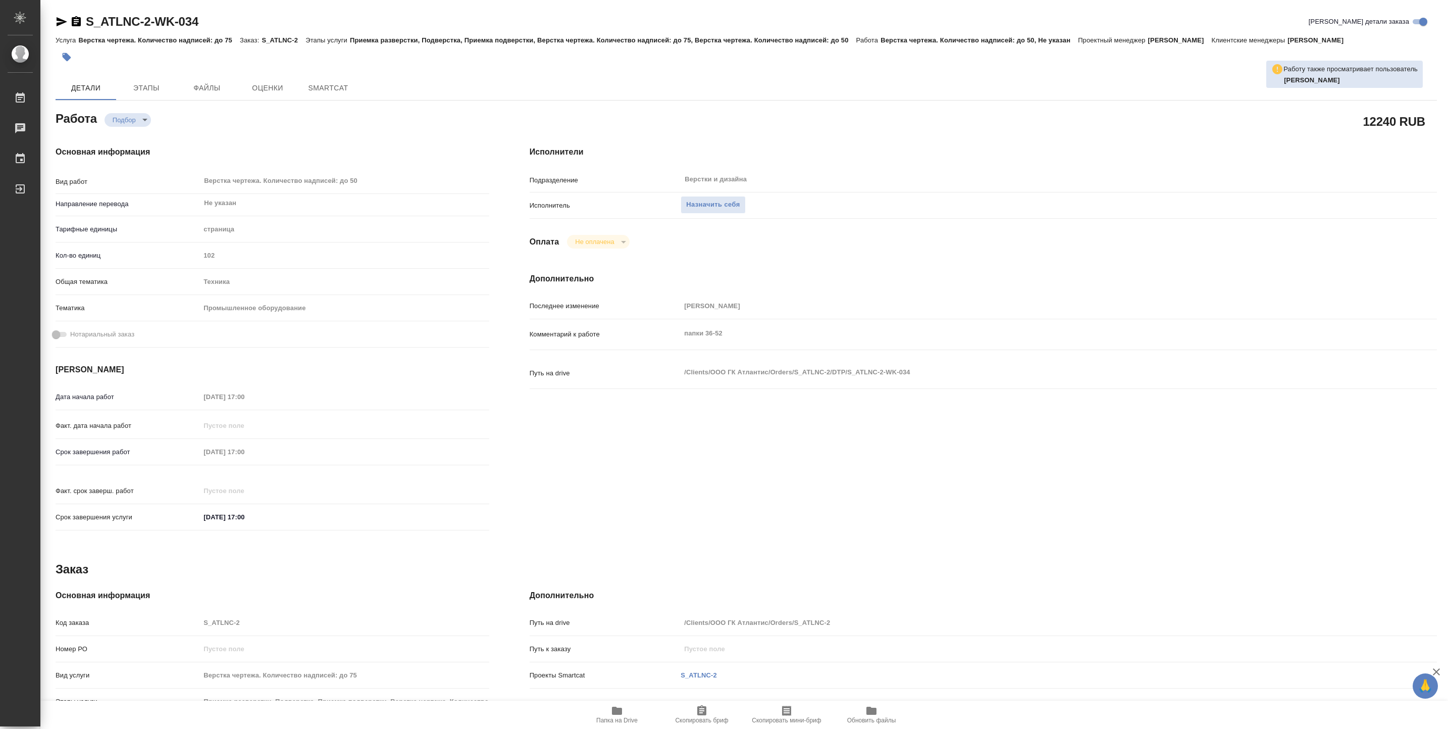
type textarea "x"
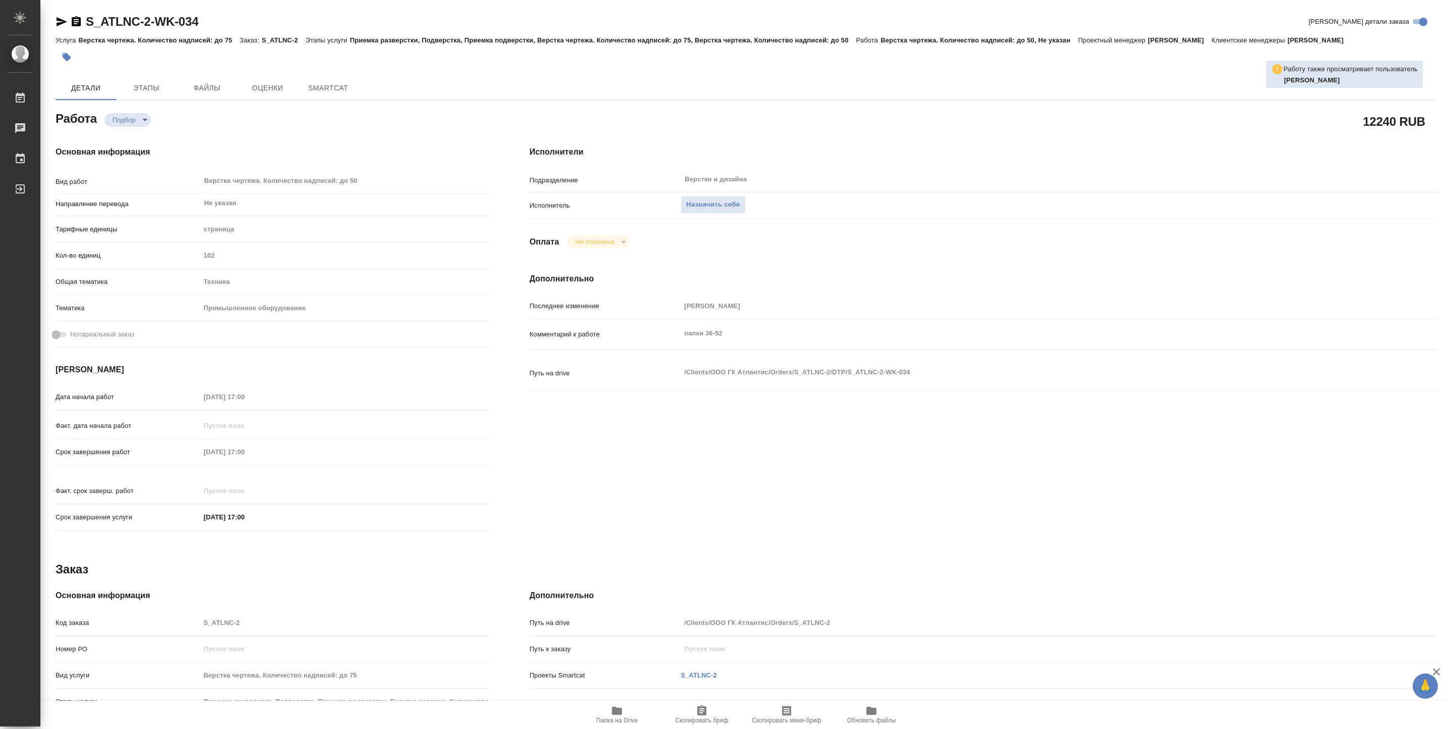
type textarea "x"
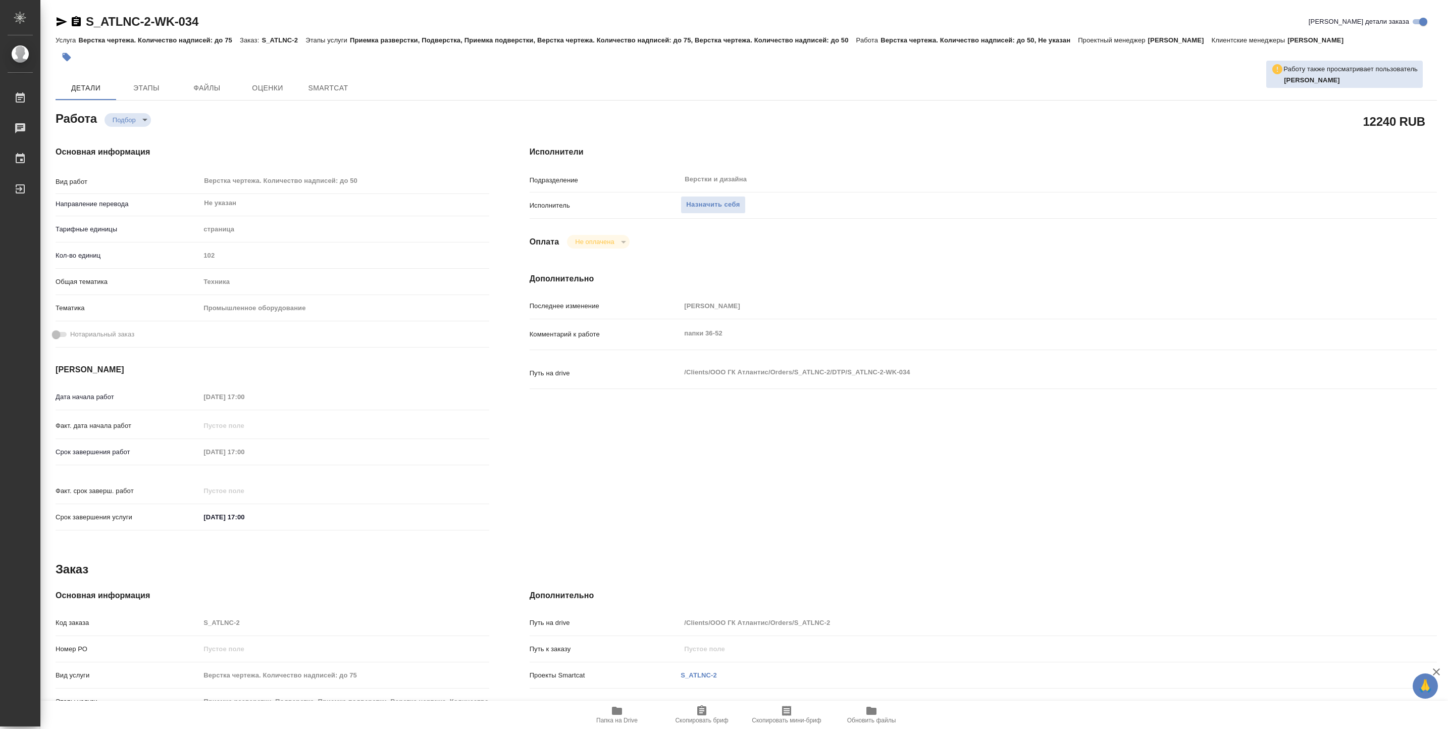
type textarea "x"
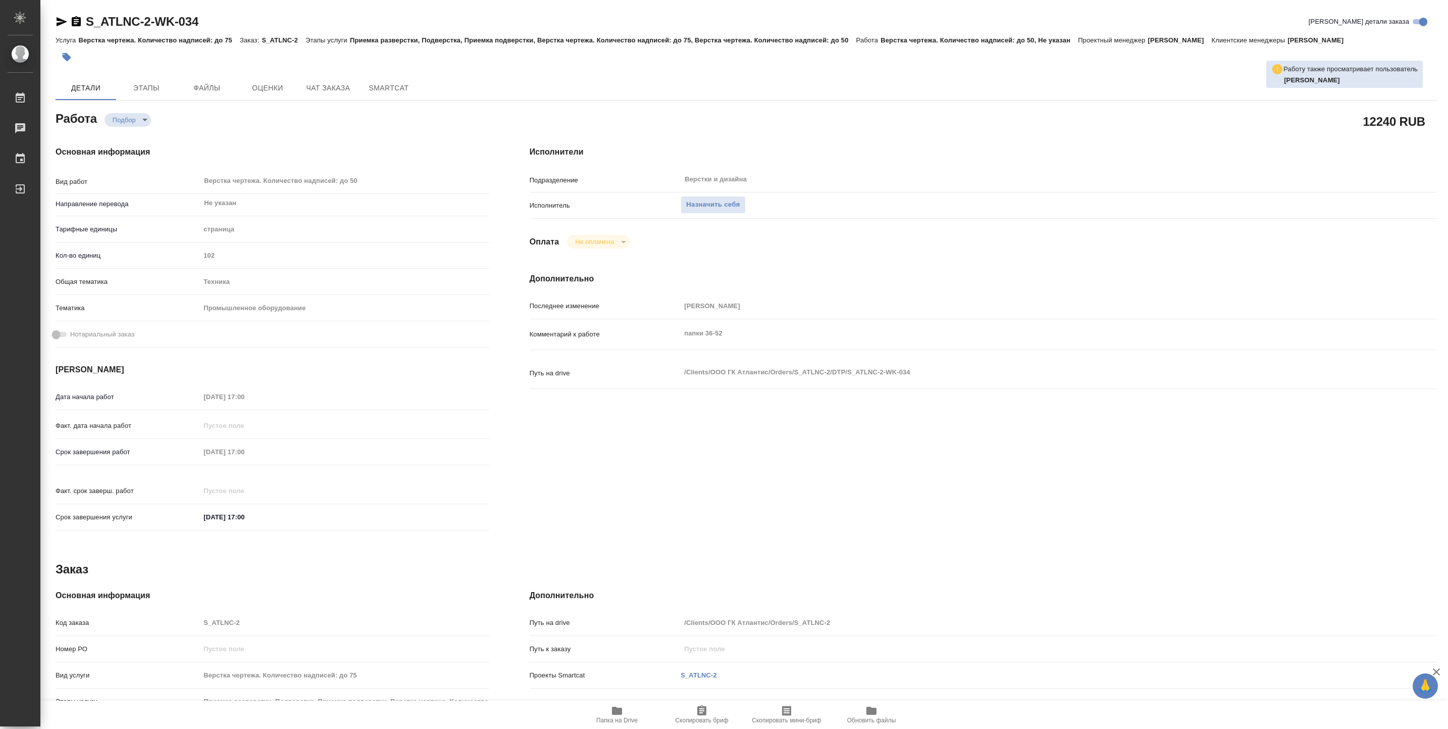
type textarea "x"
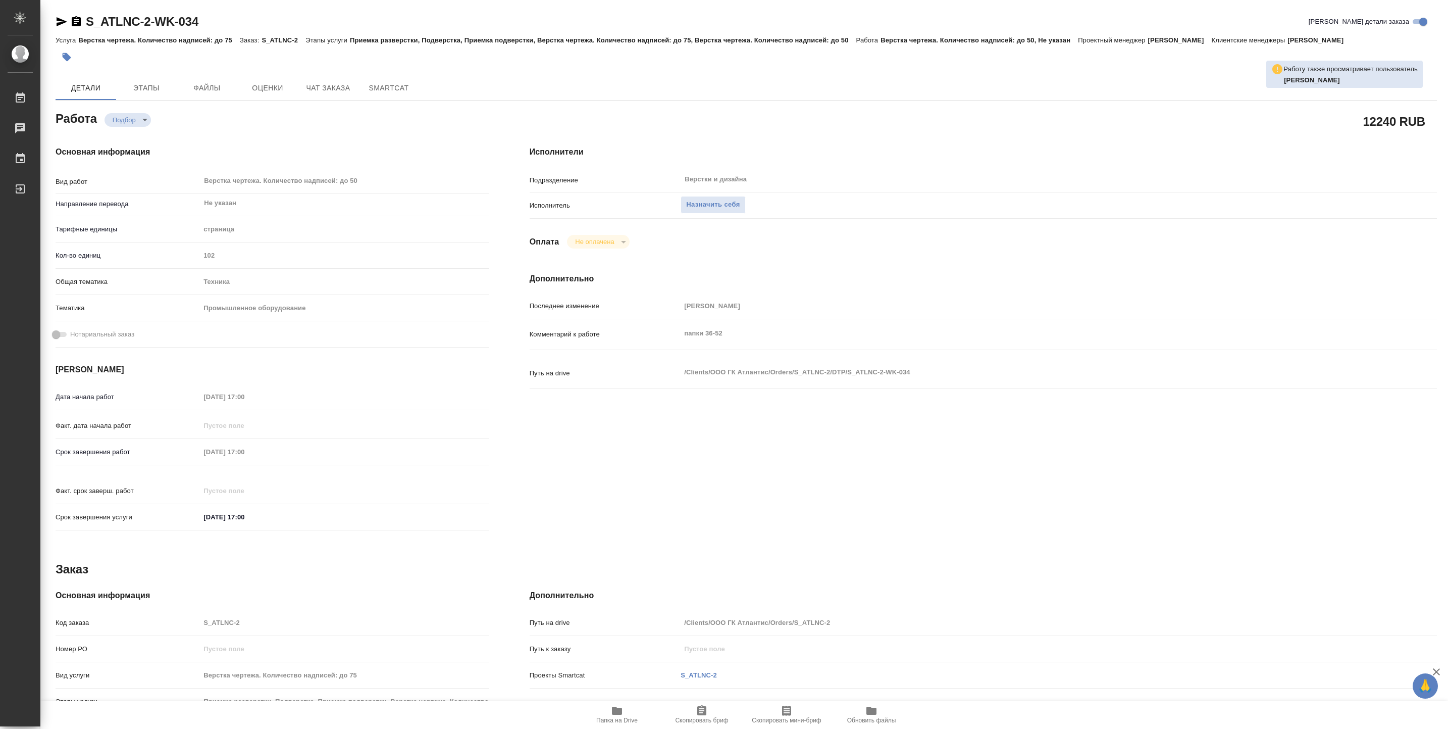
type textarea "x"
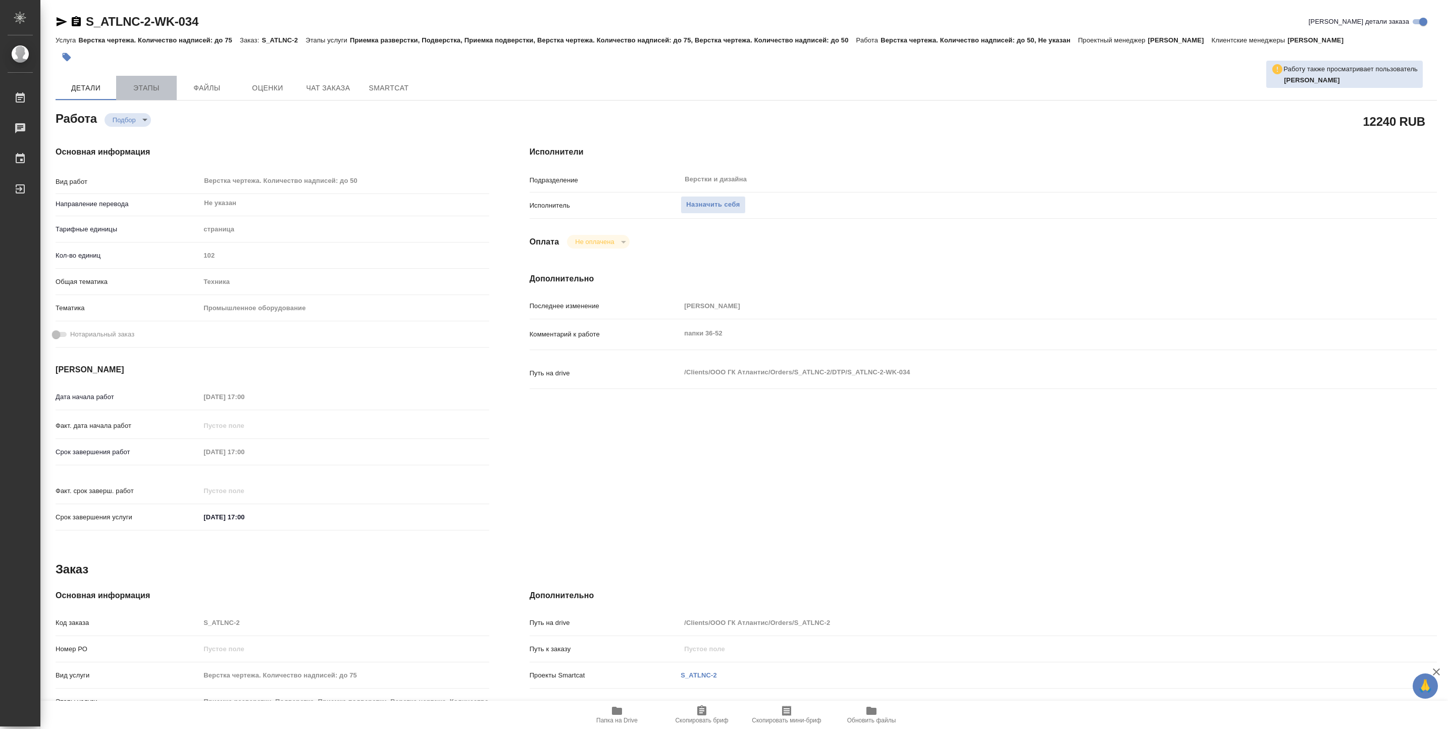
click at [164, 86] on span "Этапы" at bounding box center [146, 88] width 48 height 13
type textarea "x"
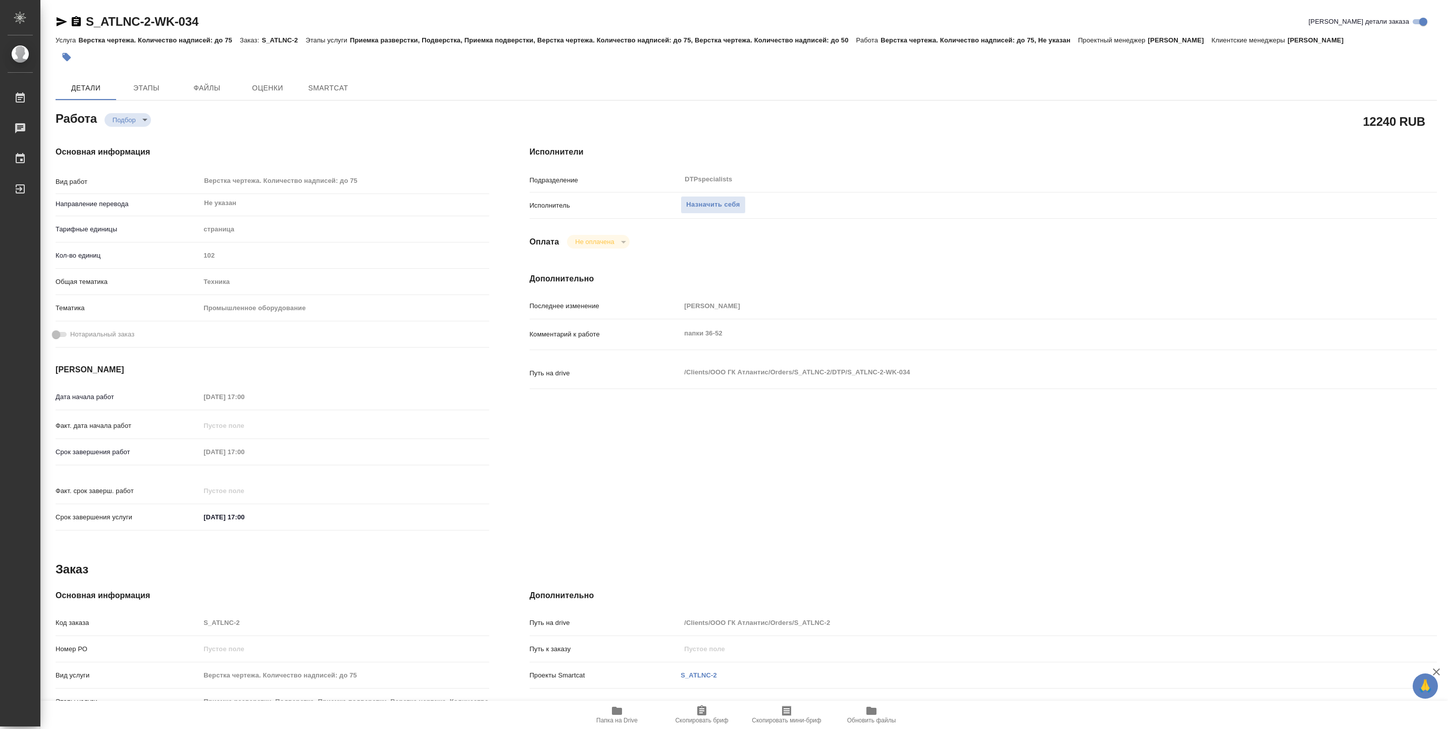
type textarea "x"
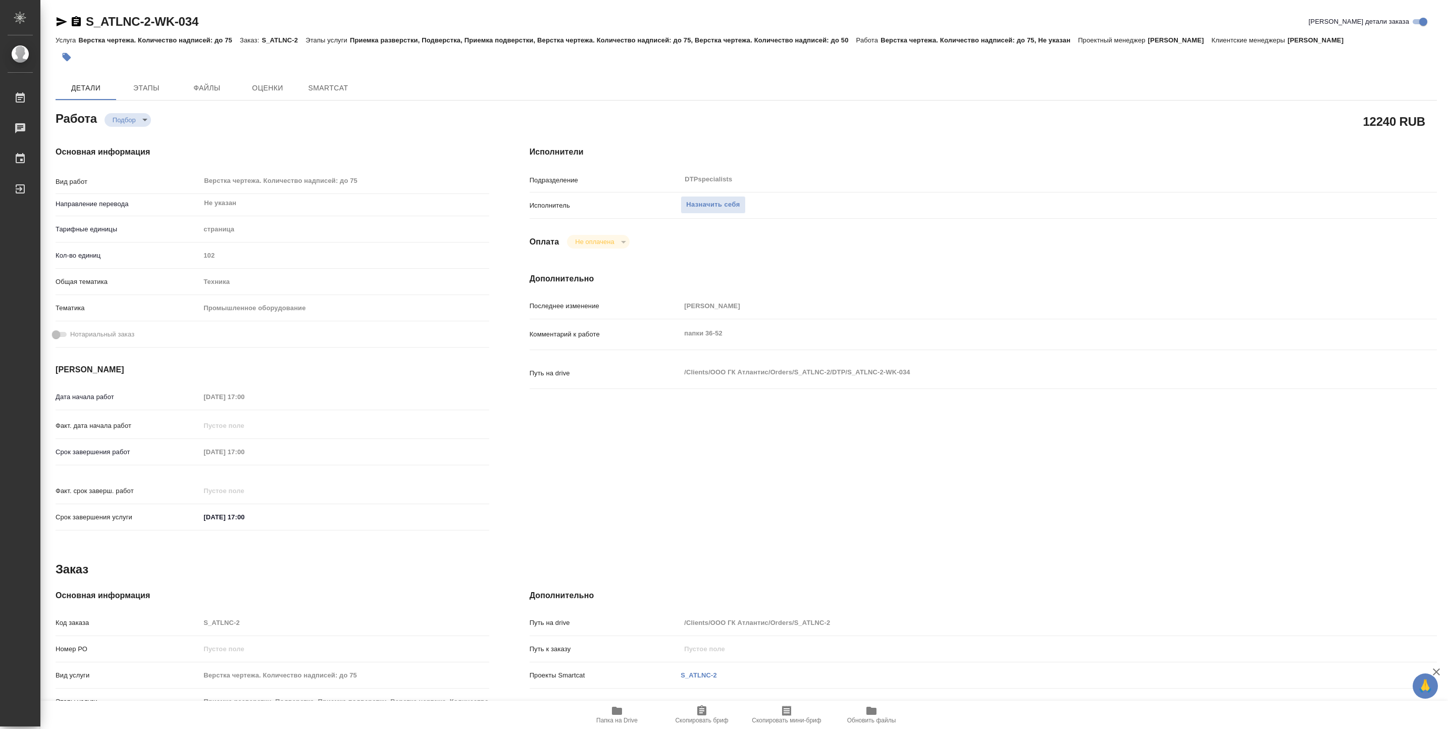
type textarea "x"
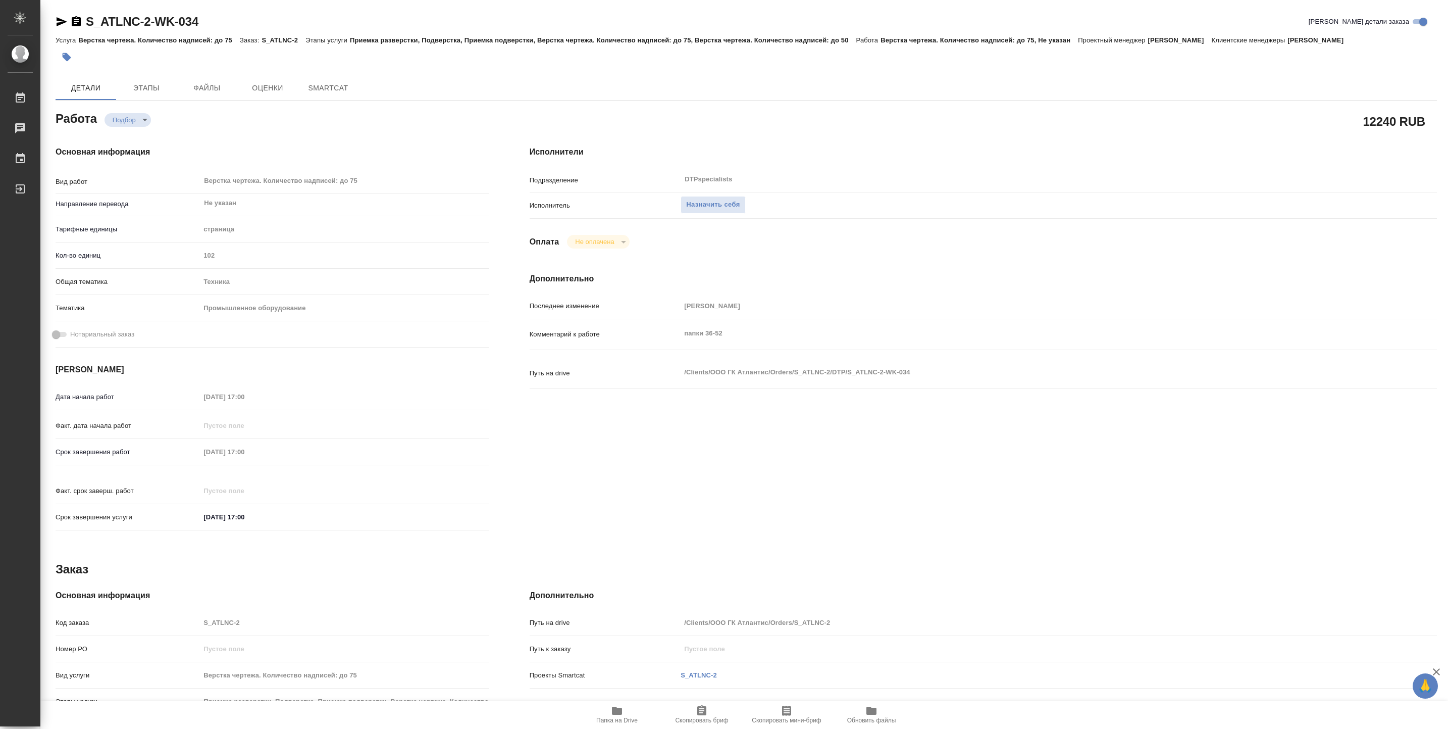
type textarea "x"
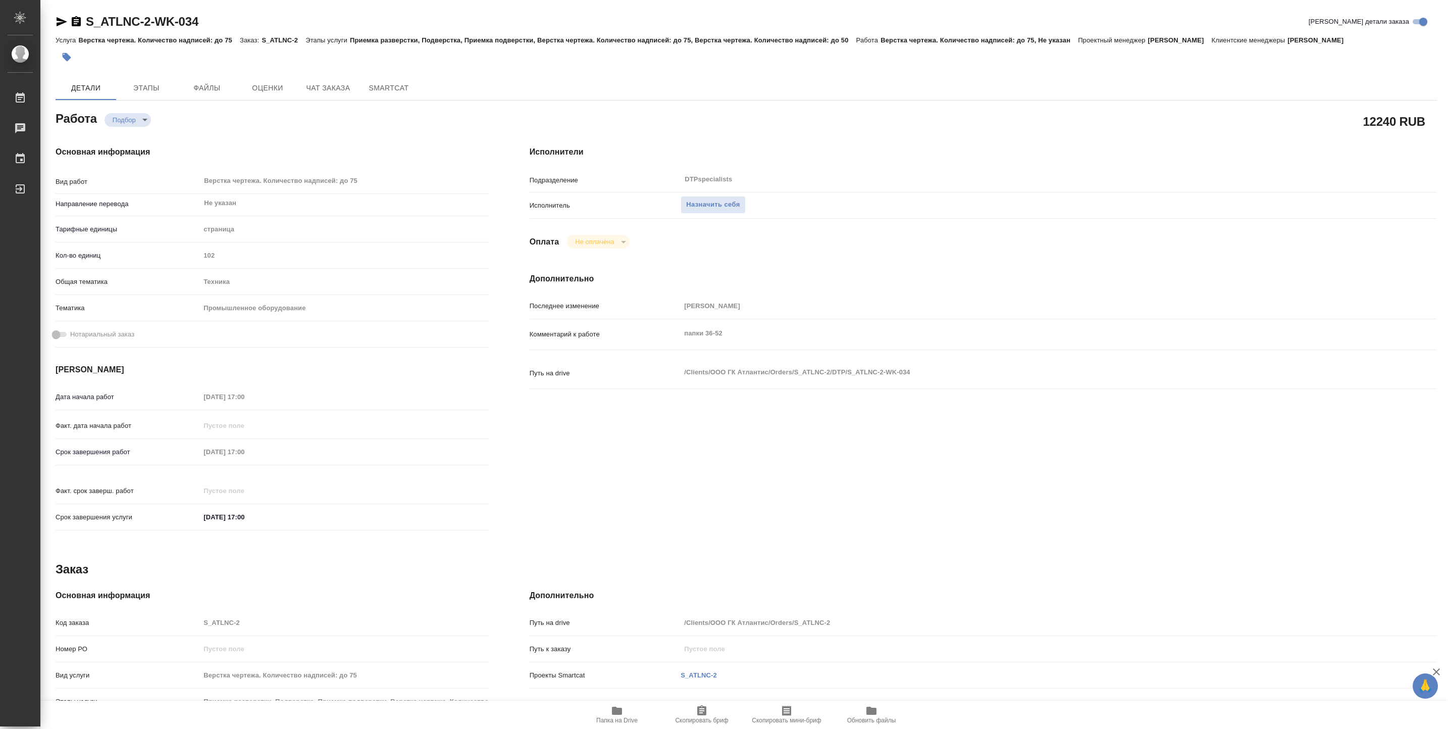
type textarea "x"
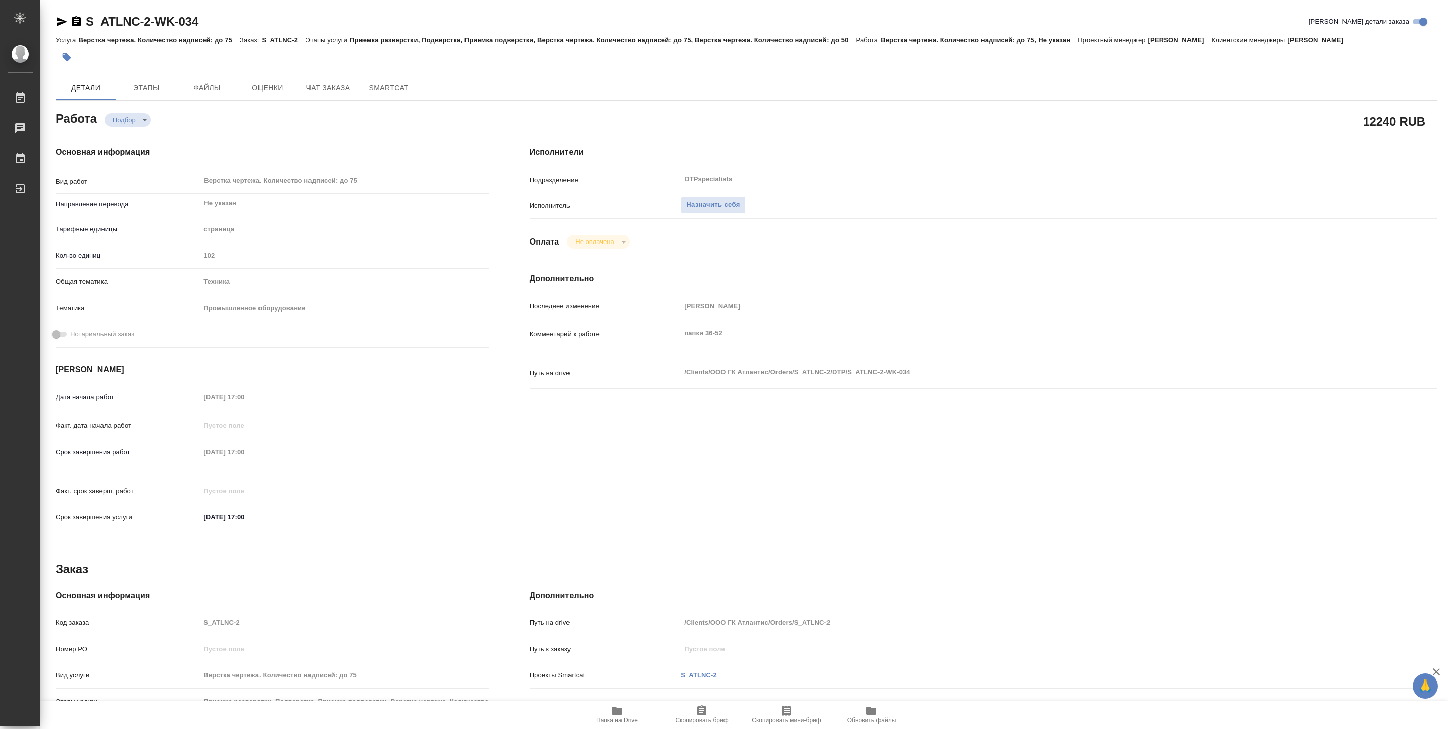
type textarea "x"
click at [622, 722] on span "Папка на Drive" at bounding box center [616, 719] width 41 height 7
type textarea "x"
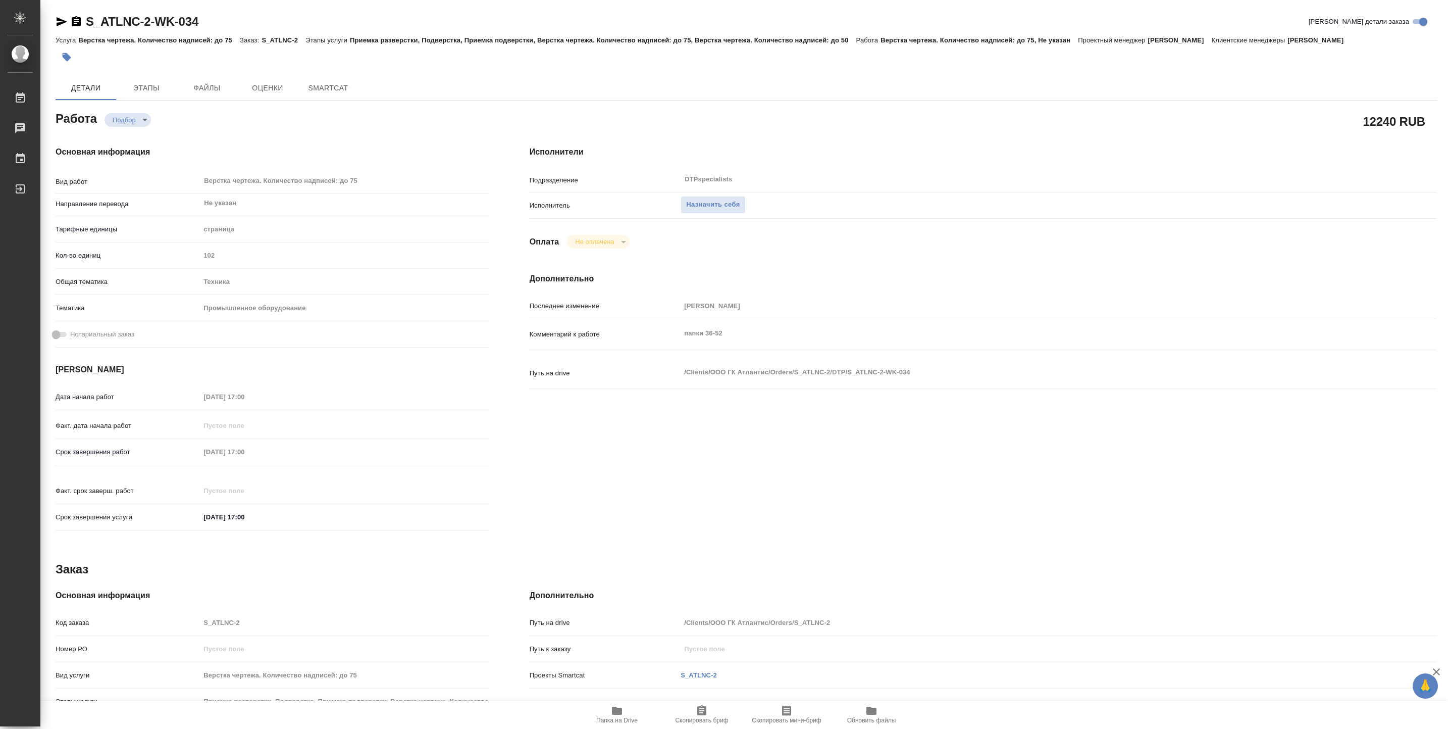
type textarea "x"
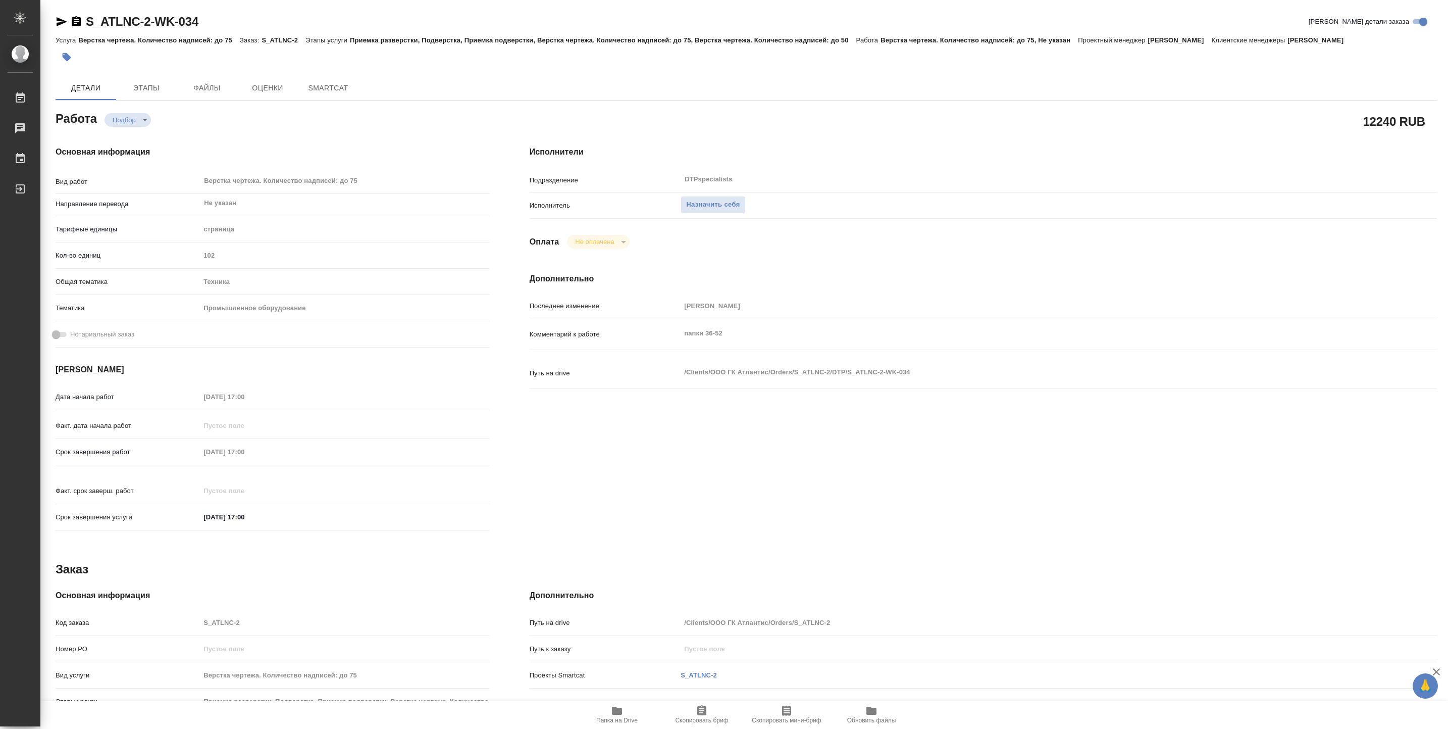
type textarea "x"
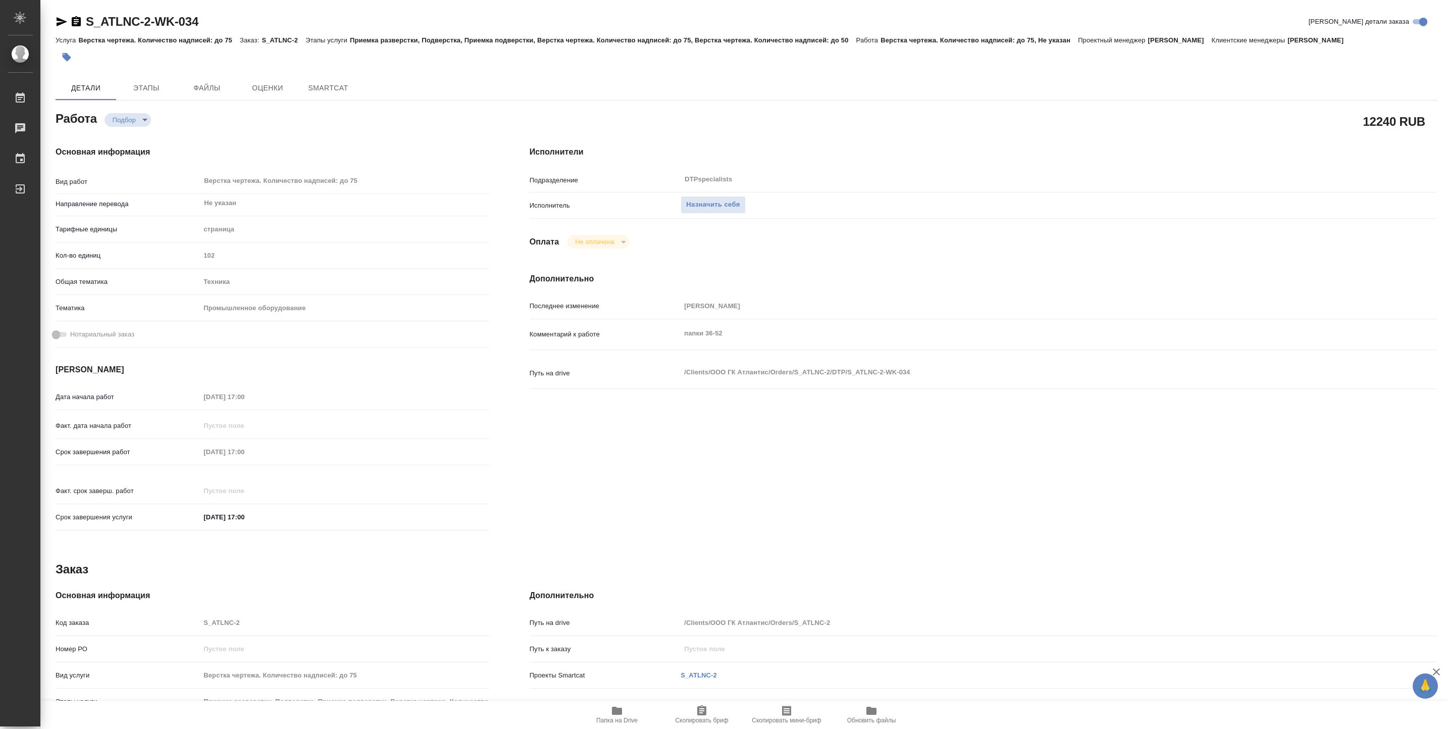
type textarea "x"
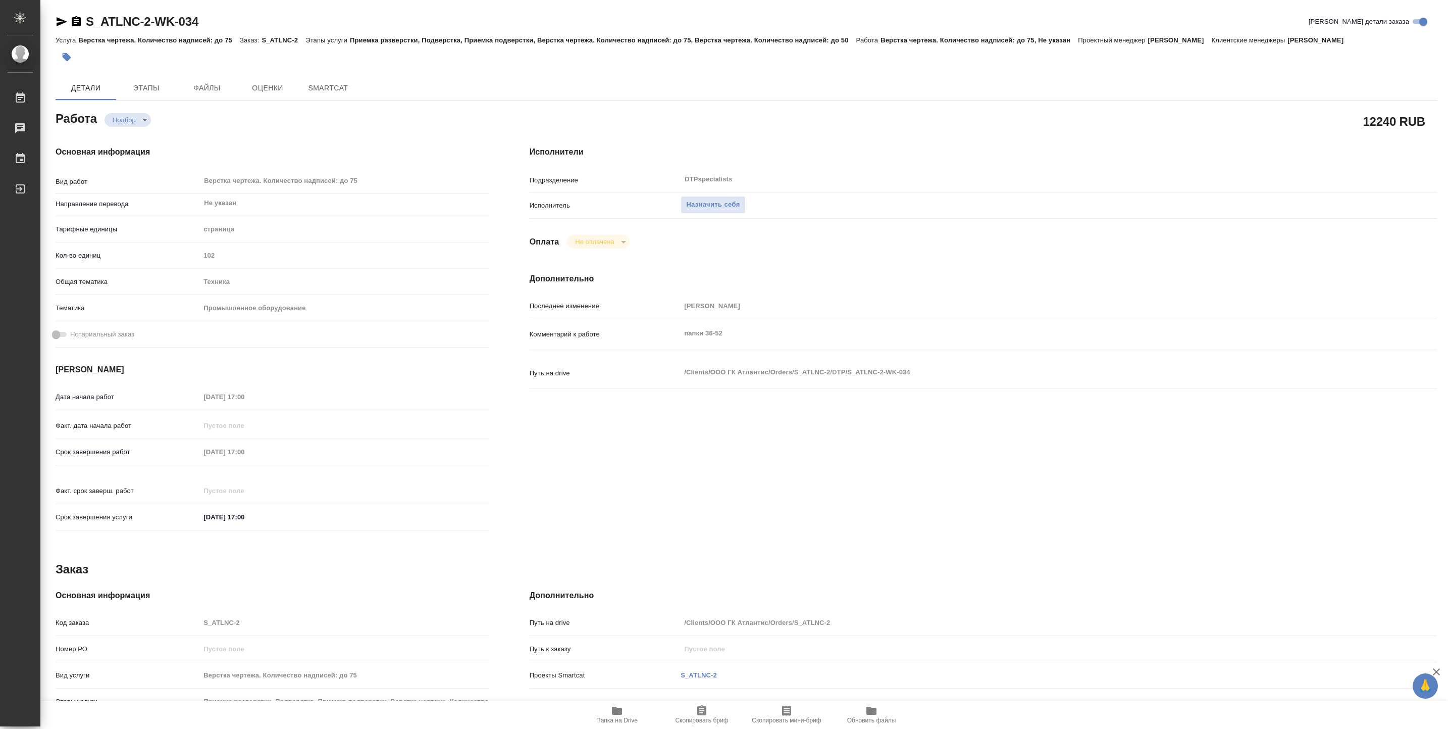
type textarea "x"
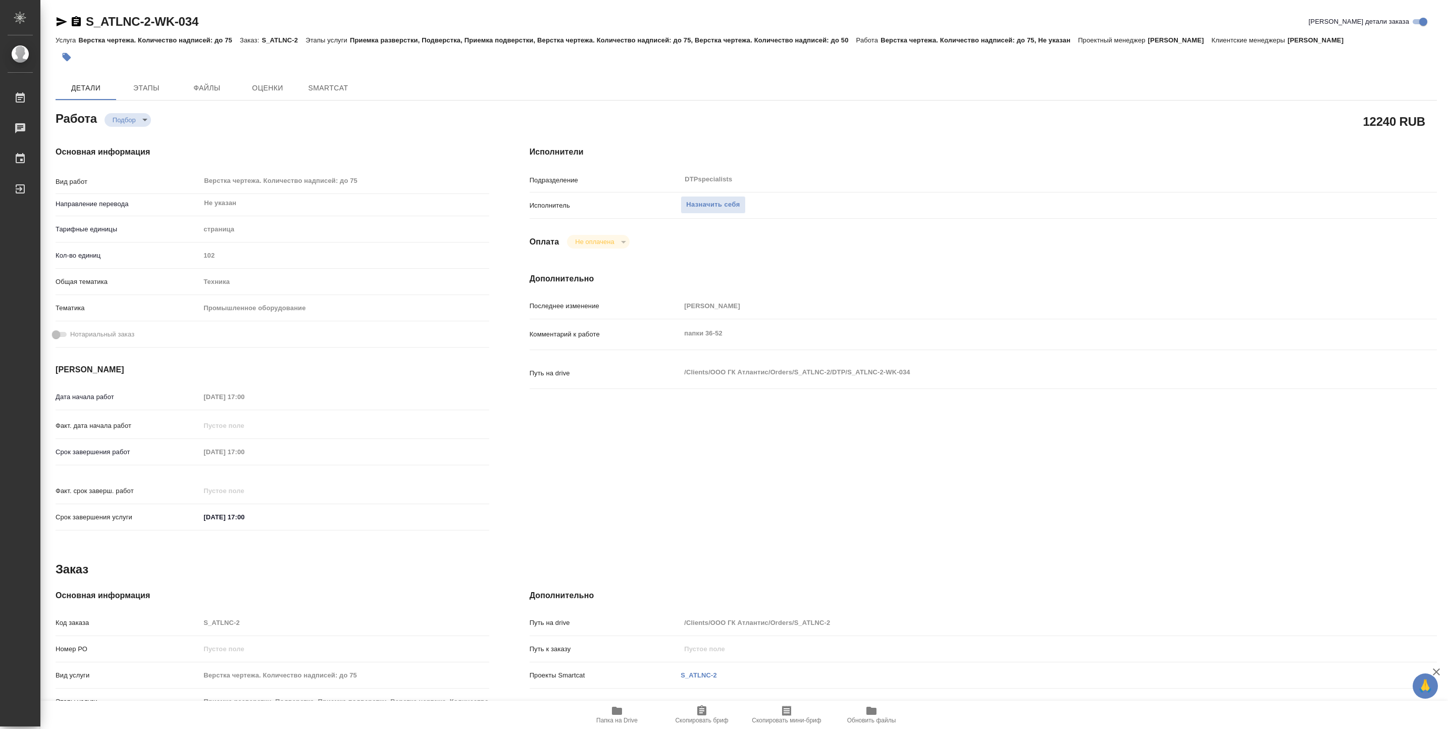
type textarea "x"
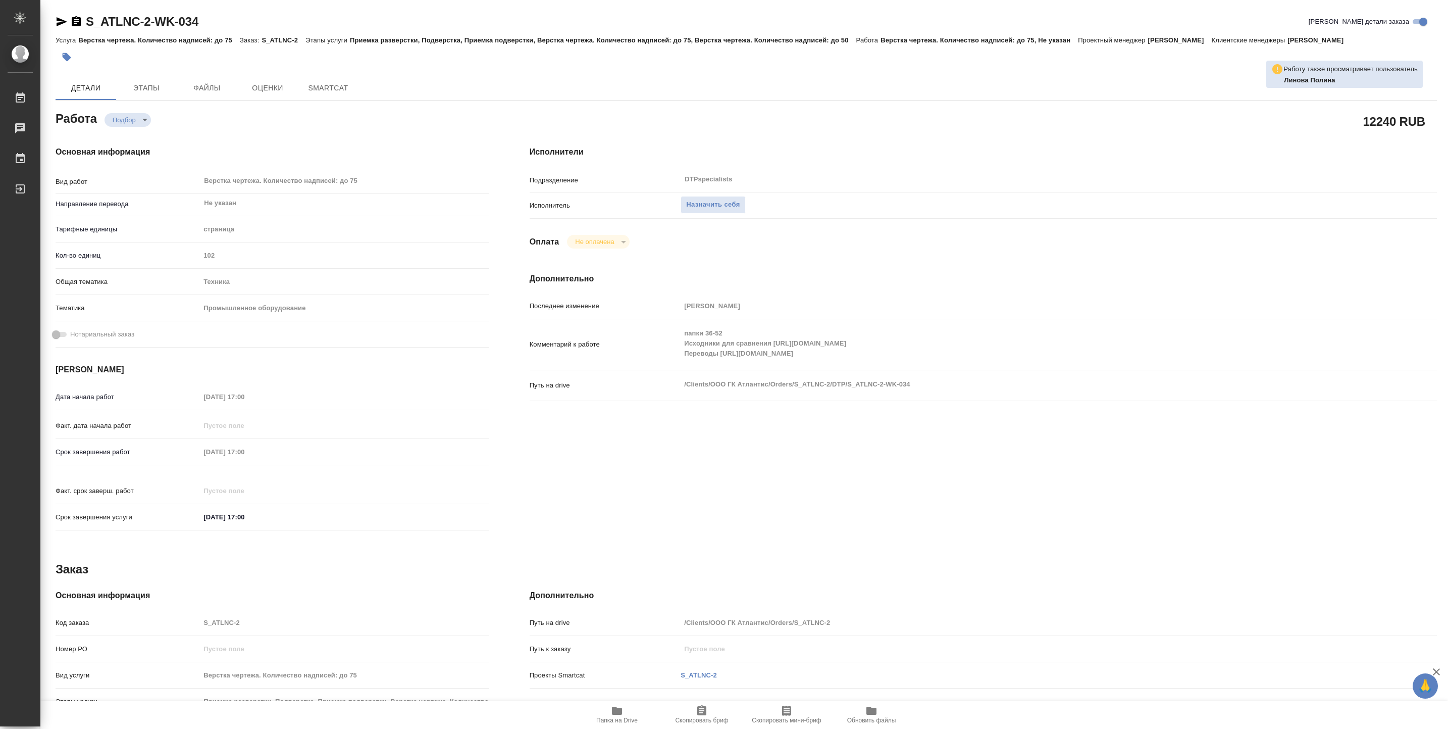
type textarea "x"
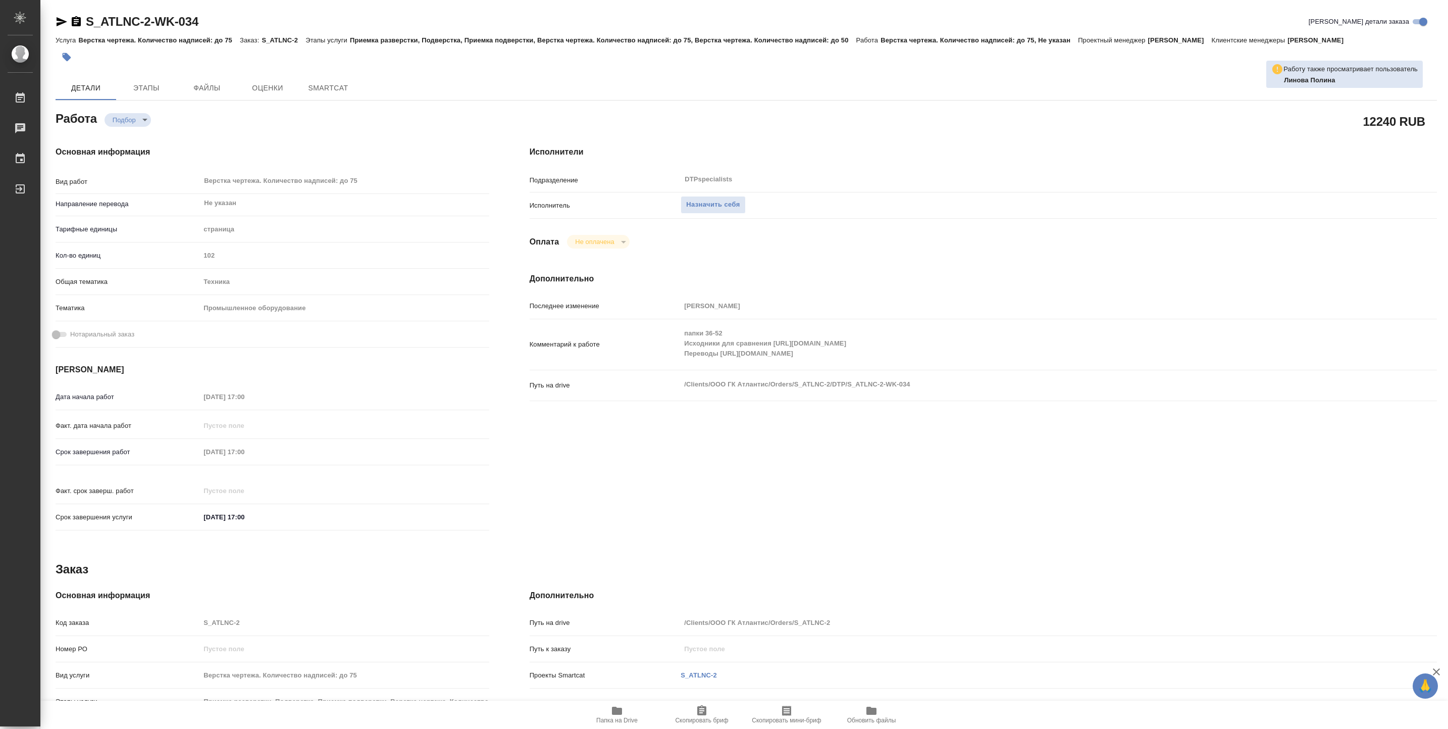
type textarea "x"
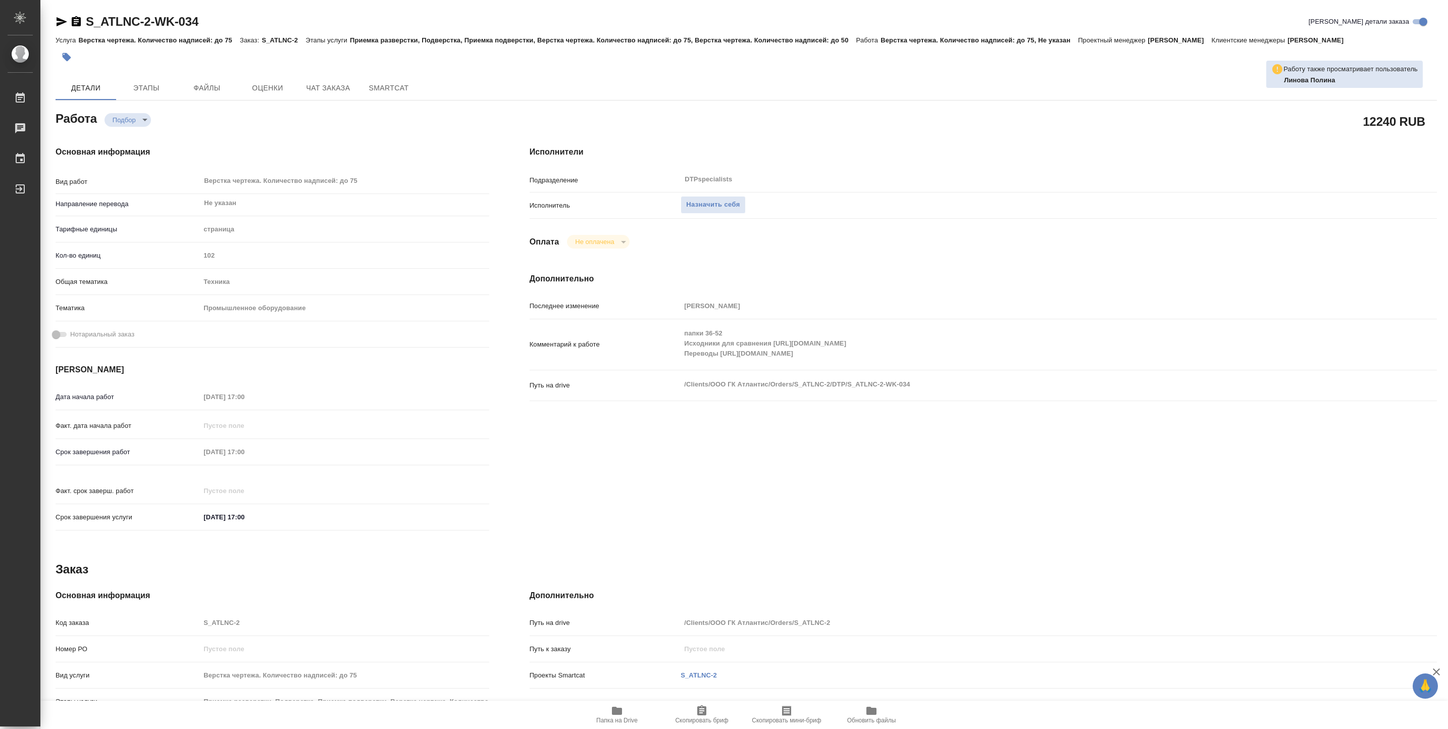
type textarea "x"
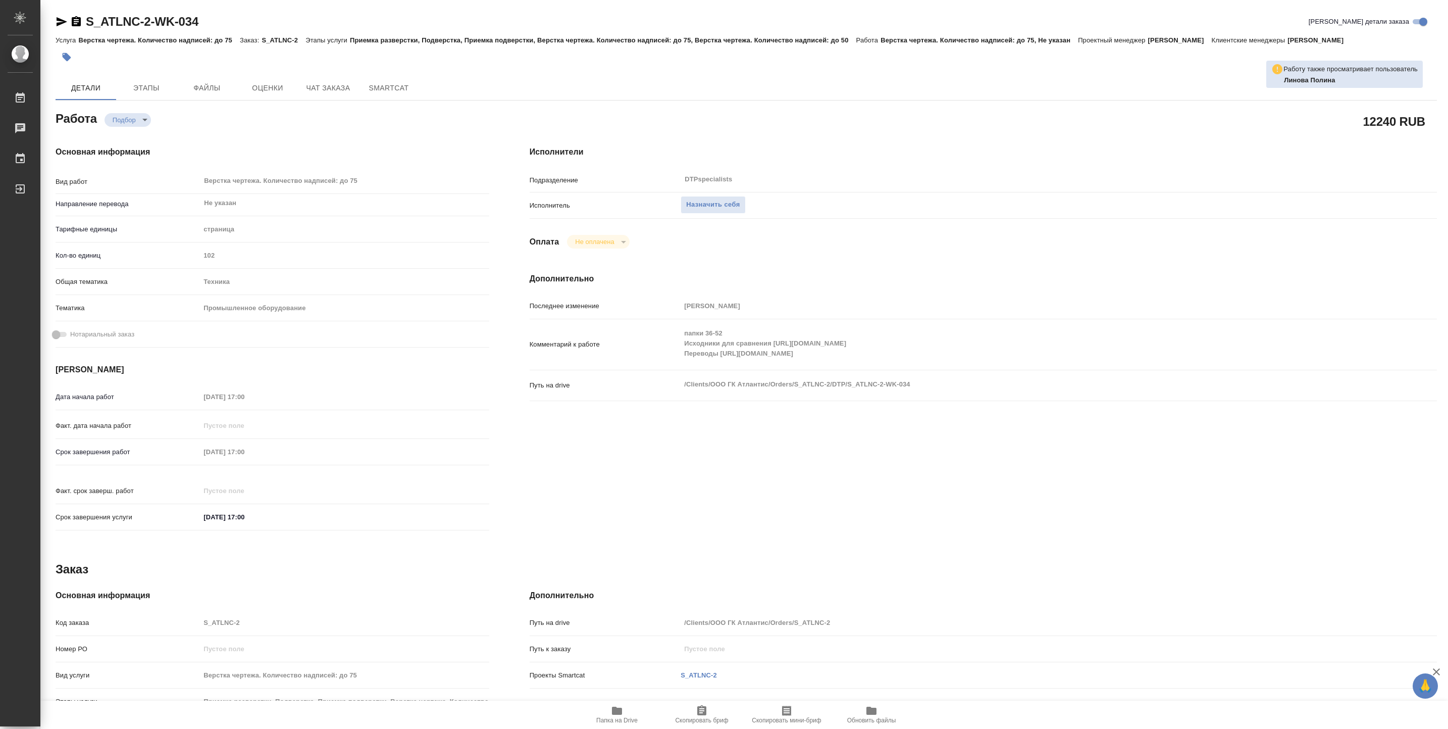
type textarea "x"
